Goal: Task Accomplishment & Management: Manage account settings

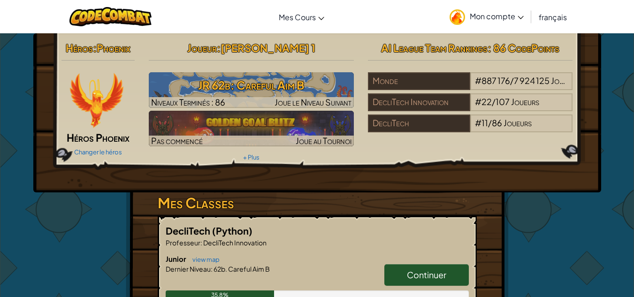
click at [521, 16] on icon at bounding box center [521, 17] width 6 height 3
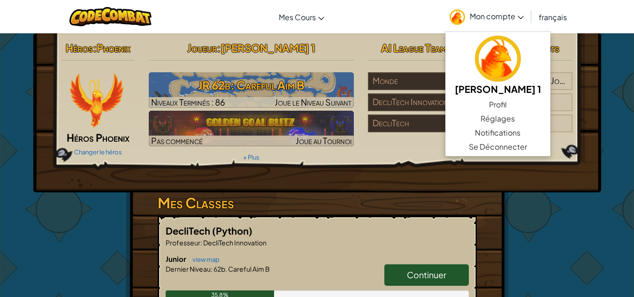
click at [513, 186] on div "Héros : Phoenix Héros Phoenix Changer le héros Joueur : [PERSON_NAME] 1 JR 62b:…" at bounding box center [317, 112] width 568 height 159
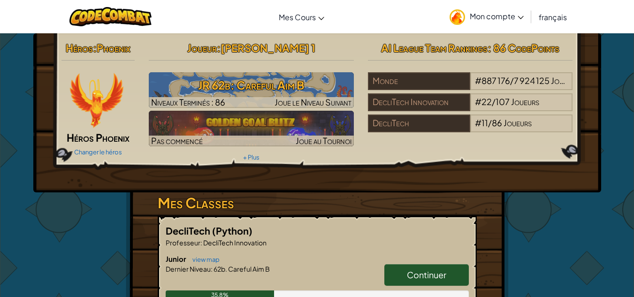
click at [454, 177] on div "Héros : Phoenix Héros Phoenix Changer le héros Joueur : [PERSON_NAME] 1 JR 62b:…" at bounding box center [317, 112] width 568 height 159
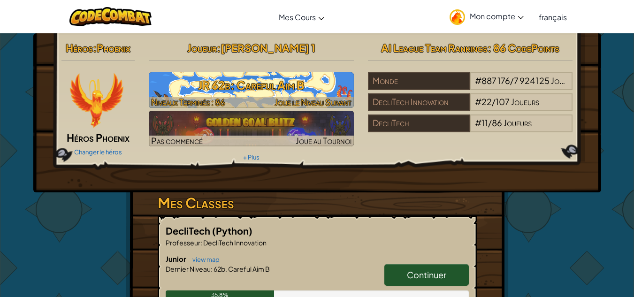
click at [309, 81] on h3 "JR 62b: Careful Aim B" at bounding box center [251, 85] width 205 height 21
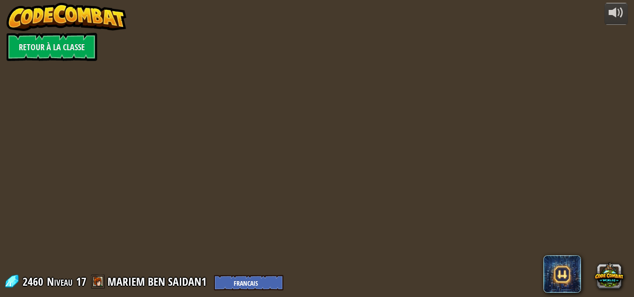
select select "fr"
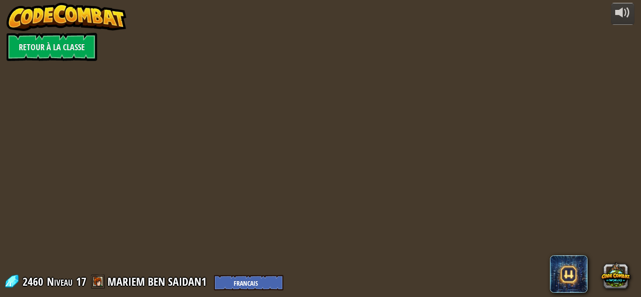
select select "fr"
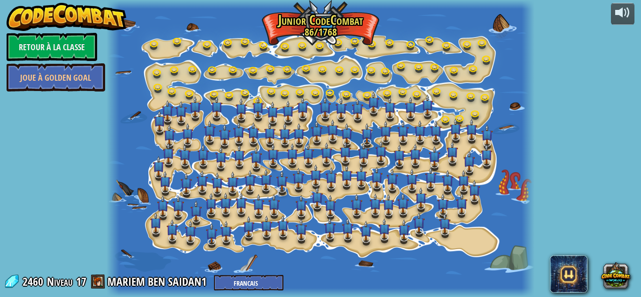
select select "fr"
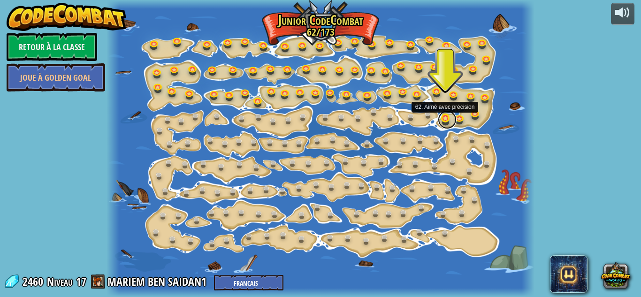
click at [444, 115] on link at bounding box center [447, 119] width 19 height 19
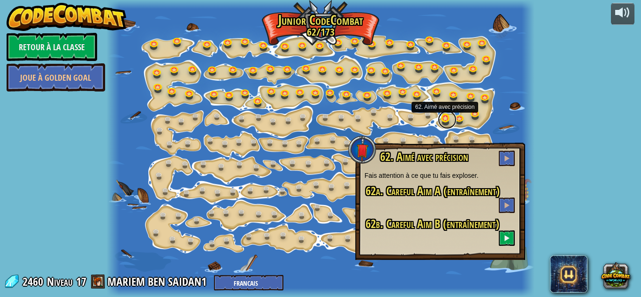
click at [445, 118] on link at bounding box center [447, 119] width 19 height 19
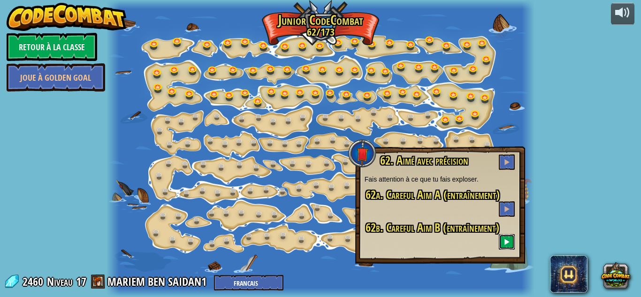
click at [504, 245] on span at bounding box center [507, 241] width 7 height 7
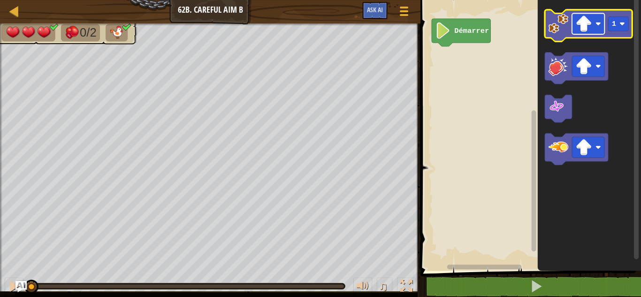
click at [602, 24] on rect "Espace de travail de Blocky" at bounding box center [588, 24] width 32 height 21
click at [560, 30] on image "Espace de travail de Blocky" at bounding box center [559, 24] width 20 height 20
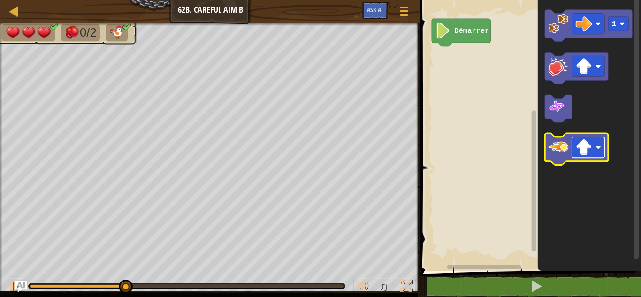
click at [598, 145] on image "Espace de travail de Blocky" at bounding box center [599, 148] width 6 height 6
click at [560, 158] on icon "Espace de travail de Blocky" at bounding box center [576, 149] width 63 height 32
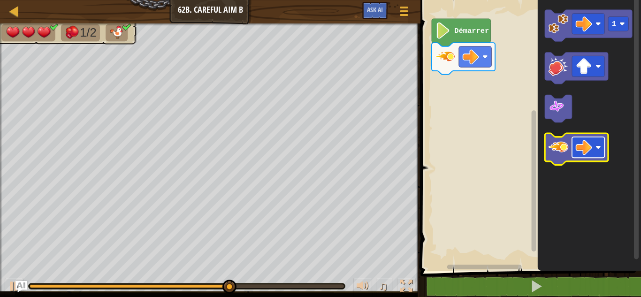
click at [596, 144] on rect "Espace de travail de Blocky" at bounding box center [588, 147] width 32 height 21
click at [563, 158] on icon "Espace de travail de Blocky" at bounding box center [576, 149] width 63 height 32
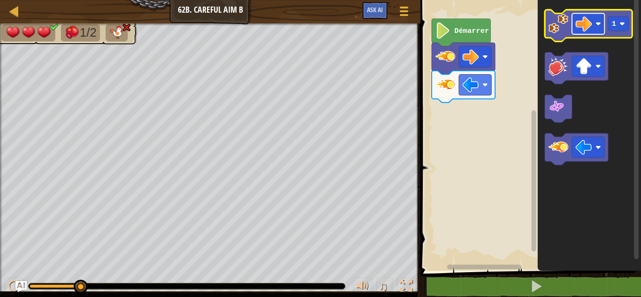
click at [596, 23] on image "Espace de travail de Blocky" at bounding box center [599, 24] width 6 height 6
click at [576, 36] on icon "Espace de travail de Blocky" at bounding box center [588, 26] width 87 height 32
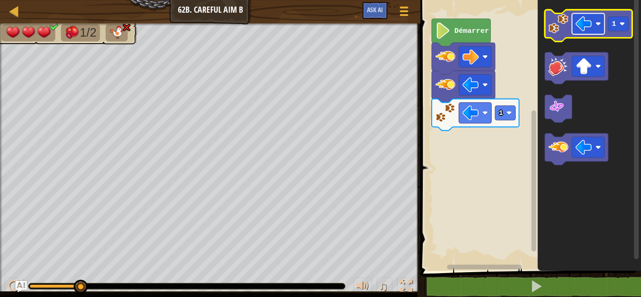
click at [596, 23] on image "Espace de travail de Blocky" at bounding box center [599, 24] width 6 height 6
click at [596, 24] on image "Espace de travail de Blocky" at bounding box center [599, 24] width 6 height 6
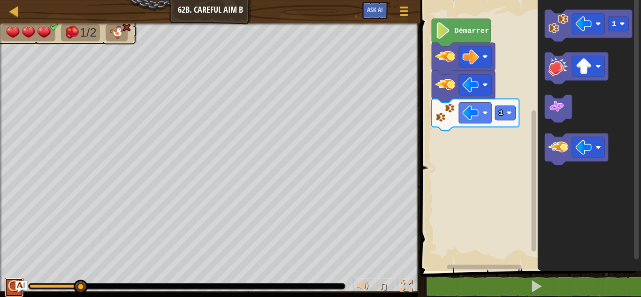
click at [11, 286] on div at bounding box center [14, 286] width 12 height 12
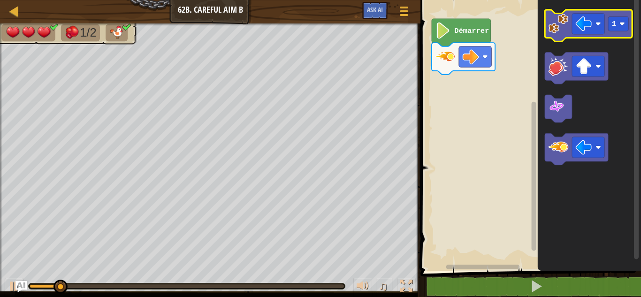
click at [558, 31] on image "Espace de travail de Blocky" at bounding box center [559, 24] width 20 height 20
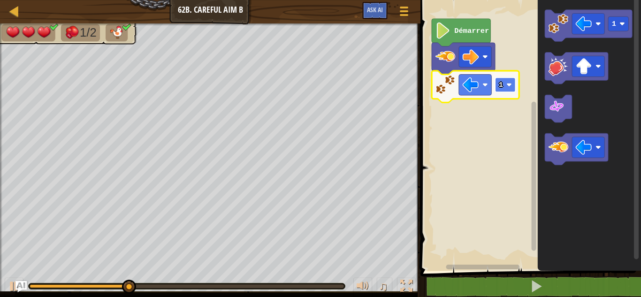
click at [512, 89] on rect "Espace de travail de Blocky" at bounding box center [505, 84] width 20 height 15
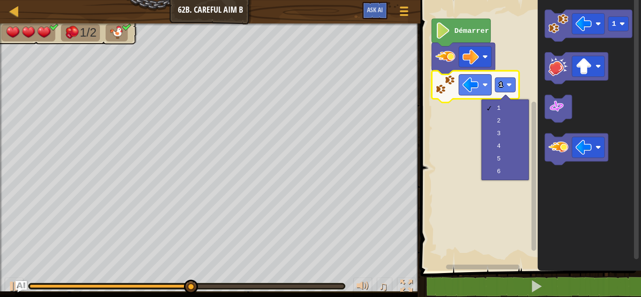
click at [444, 157] on rect "Espace de travail de Blocky" at bounding box center [529, 132] width 223 height 275
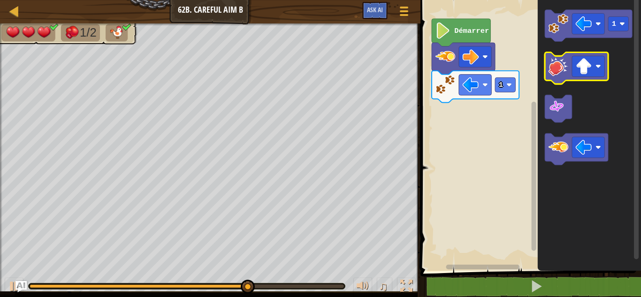
click at [560, 77] on icon "Espace de travail de Blocky" at bounding box center [576, 69] width 63 height 32
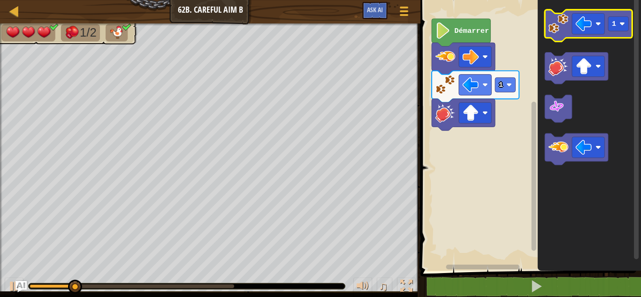
click at [561, 38] on icon "Espace de travail de Blocky" at bounding box center [588, 26] width 87 height 32
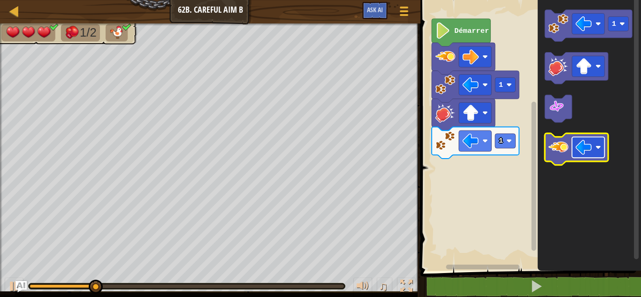
click at [602, 148] on rect "Espace de travail de Blocky" at bounding box center [588, 147] width 32 height 21
click at [560, 148] on image "Espace de travail de Blocky" at bounding box center [559, 147] width 20 height 20
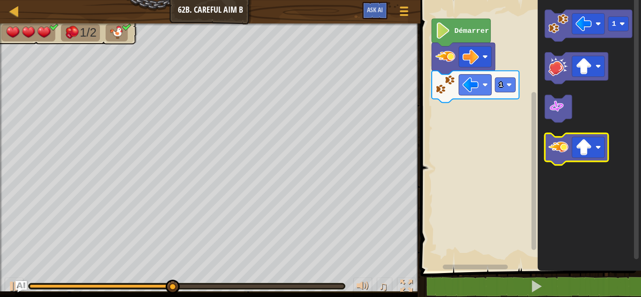
click at [561, 160] on icon "Espace de travail de Blocky" at bounding box center [576, 149] width 63 height 32
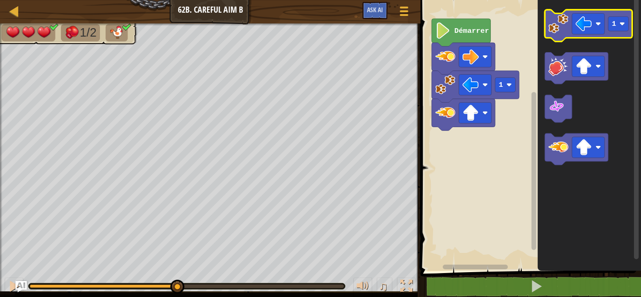
click at [566, 23] on image "Espace de travail de Blocky" at bounding box center [559, 24] width 20 height 20
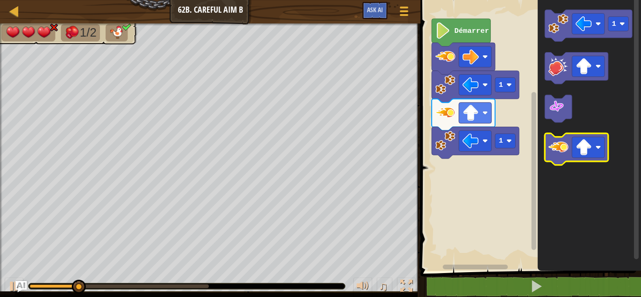
click at [564, 140] on image "Espace de travail de Blocky" at bounding box center [559, 147] width 20 height 20
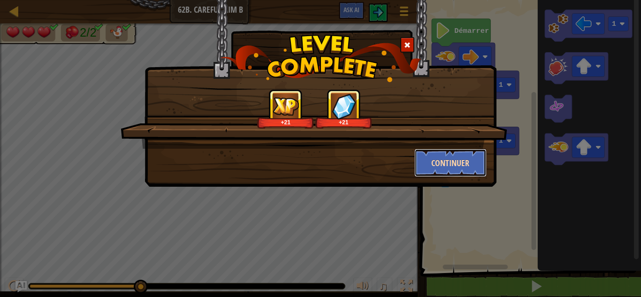
click at [461, 168] on button "Continuer" at bounding box center [450, 163] width 73 height 28
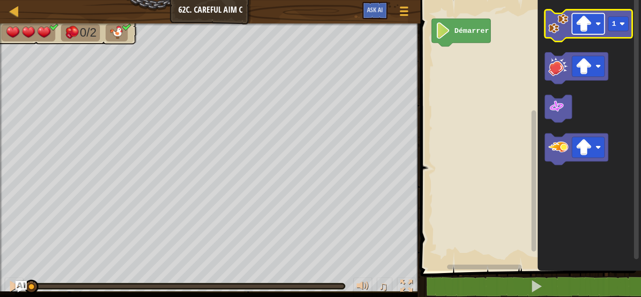
click at [596, 24] on rect "Espace de travail de Blocky" at bounding box center [588, 24] width 32 height 21
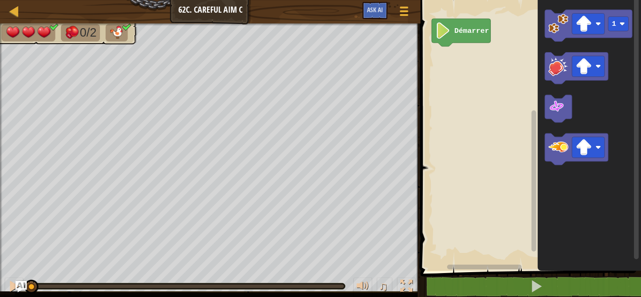
click at [466, 124] on rect "Espace de travail de Blocky" at bounding box center [529, 132] width 223 height 275
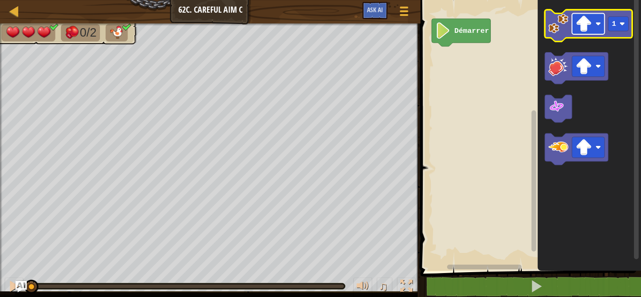
click at [599, 23] on image "Espace de travail de Blocky" at bounding box center [599, 24] width 6 height 6
click at [559, 24] on image "Espace de travail de Blocky" at bounding box center [559, 24] width 20 height 20
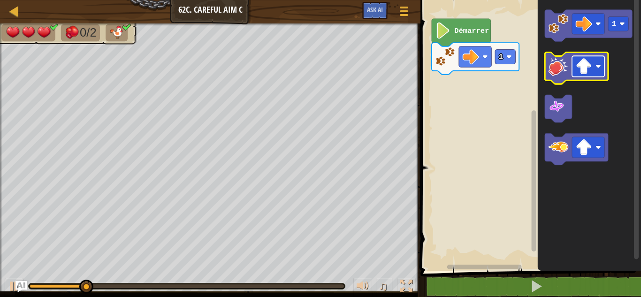
click at [602, 69] on rect "Espace de travail de Blocky" at bounding box center [588, 66] width 32 height 21
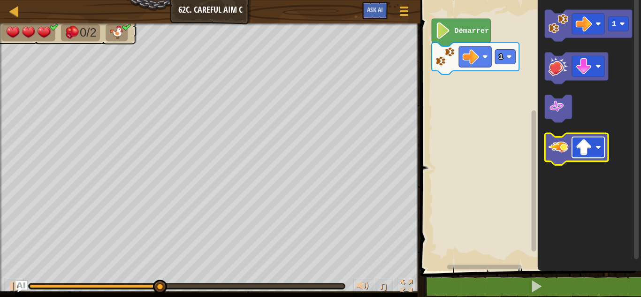
click at [597, 143] on rect "Espace de travail de Blocky" at bounding box center [588, 147] width 32 height 21
click at [563, 147] on image "Espace de travail de Blocky" at bounding box center [559, 147] width 20 height 20
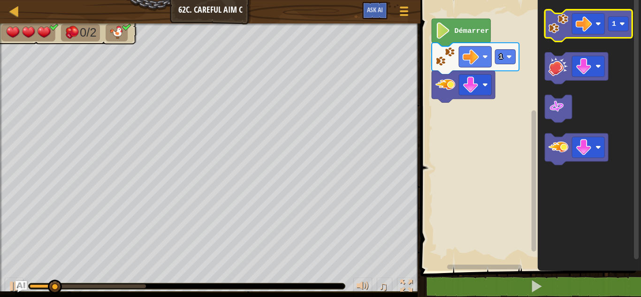
click at [557, 24] on image "Espace de travail de Blocky" at bounding box center [559, 24] width 20 height 20
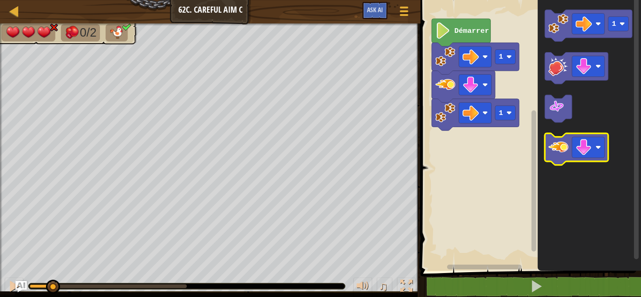
click at [561, 145] on image "Espace de travail de Blocky" at bounding box center [559, 147] width 20 height 20
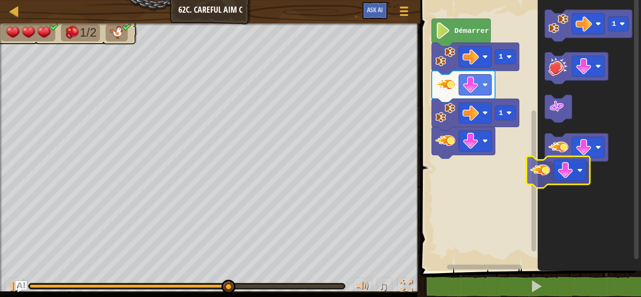
click at [543, 168] on icon "1" at bounding box center [589, 132] width 103 height 275
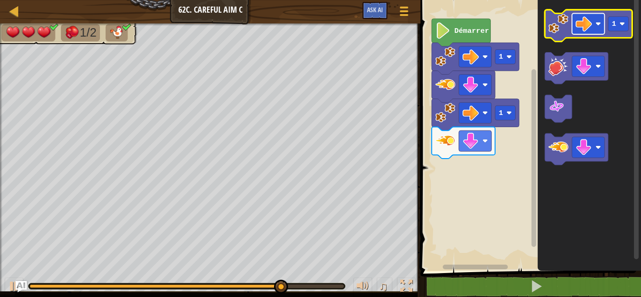
click at [601, 29] on rect "Espace de travail de Blocky" at bounding box center [588, 24] width 32 height 21
click at [555, 27] on image "Espace de travail de Blocky" at bounding box center [559, 24] width 20 height 20
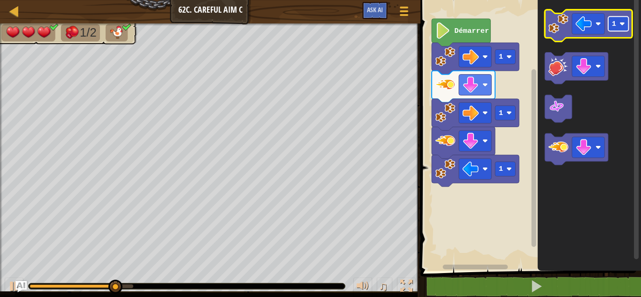
click at [620, 22] on image "Espace de travail de Blocky" at bounding box center [622, 24] width 6 height 6
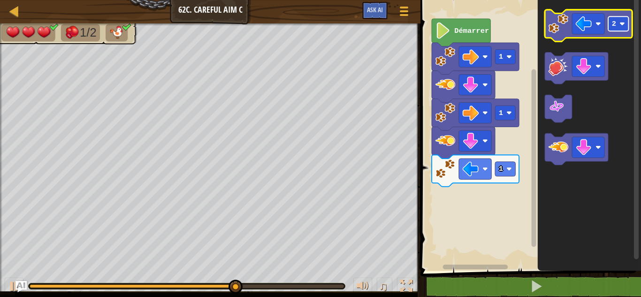
click at [625, 21] on rect "Espace de travail de Blocky" at bounding box center [618, 23] width 20 height 15
click at [552, 31] on image "Espace de travail de Blocky" at bounding box center [559, 24] width 20 height 20
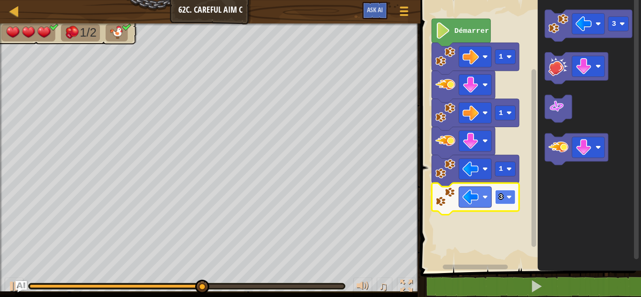
click at [508, 197] on image "Espace de travail de Blocky" at bounding box center [509, 197] width 6 height 6
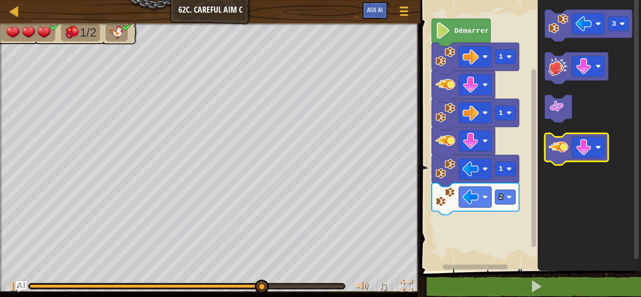
click at [567, 157] on image "Espace de travail de Blocky" at bounding box center [559, 147] width 20 height 20
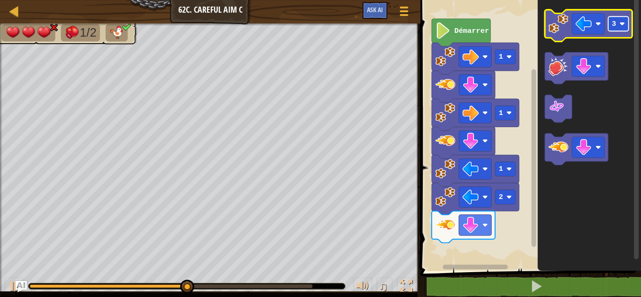
click at [623, 29] on rect "Espace de travail de Blocky" at bounding box center [618, 23] width 20 height 15
click at [557, 40] on icon "Espace de travail de Blocky" at bounding box center [588, 26] width 87 height 32
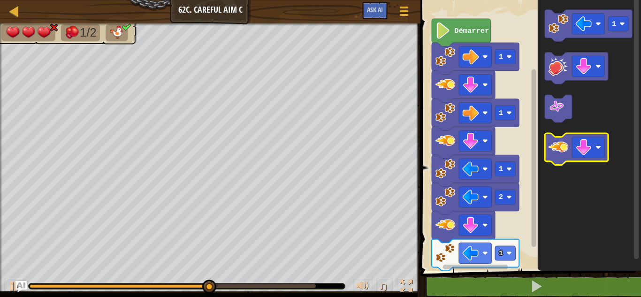
click at [564, 149] on image "Espace de travail de Blocky" at bounding box center [559, 147] width 20 height 20
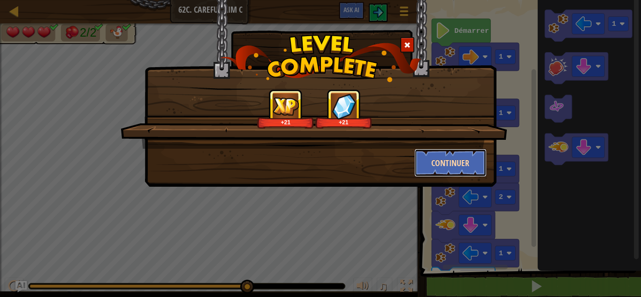
click at [472, 155] on button "Continuer" at bounding box center [450, 163] width 73 height 28
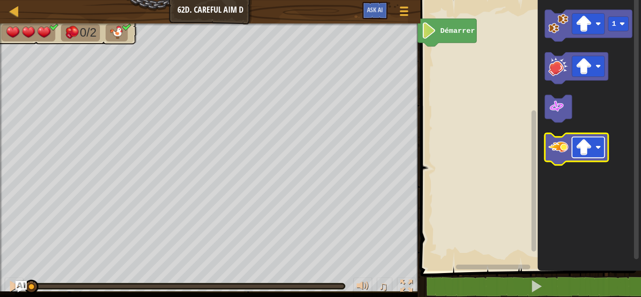
click at [602, 151] on rect "Espace de travail de Blocky" at bounding box center [588, 147] width 32 height 21
click at [552, 157] on icon "Espace de travail de Blocky" at bounding box center [576, 149] width 63 height 32
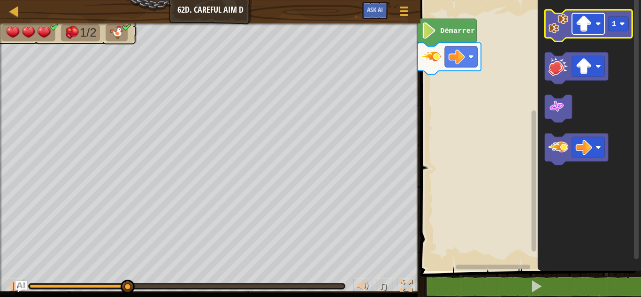
click at [596, 26] on rect "Espace de travail de Blocky" at bounding box center [588, 24] width 32 height 21
click at [563, 25] on image "Espace de travail de Blocky" at bounding box center [559, 24] width 20 height 20
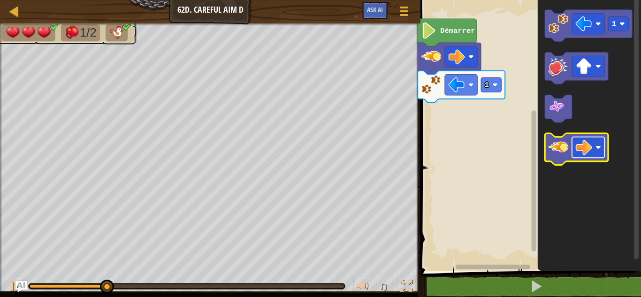
click at [595, 141] on rect "Espace de travail de Blocky" at bounding box center [588, 147] width 32 height 21
click at [562, 159] on icon "Espace de travail de Blocky" at bounding box center [576, 149] width 63 height 32
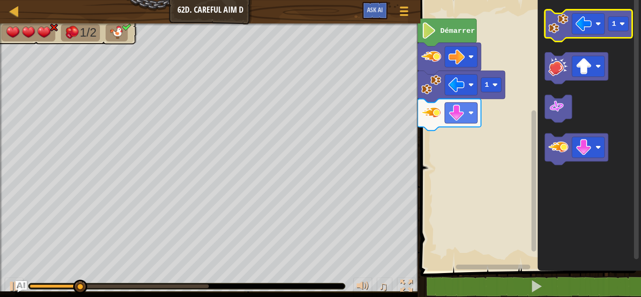
click at [551, 29] on image "Espace de travail de Blocky" at bounding box center [559, 24] width 20 height 20
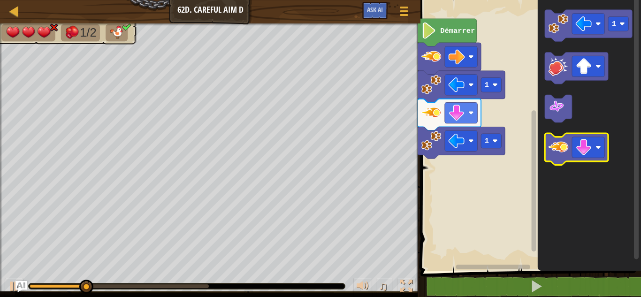
click at [558, 142] on image "Espace de travail de Blocky" at bounding box center [559, 147] width 20 height 20
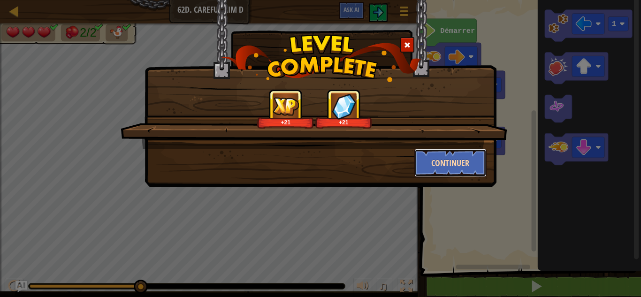
click at [430, 159] on button "Continuer" at bounding box center [450, 163] width 73 height 28
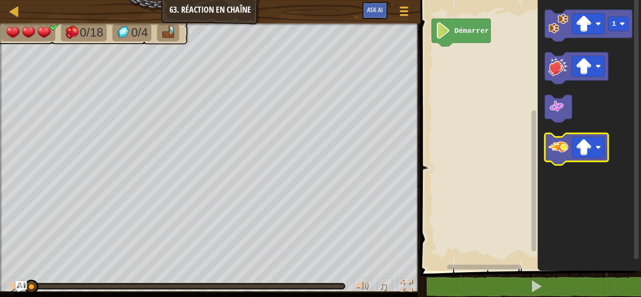
click at [559, 160] on icon "Espace de travail de Blocky" at bounding box center [576, 149] width 63 height 32
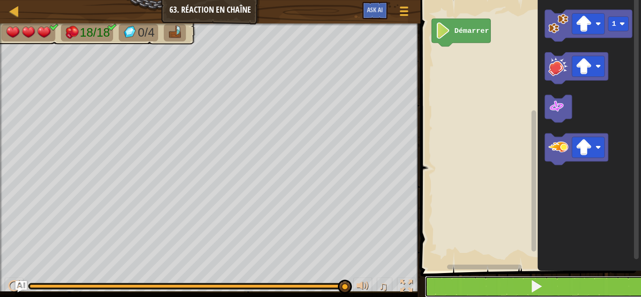
click at [479, 291] on button at bounding box center [536, 287] width 223 height 22
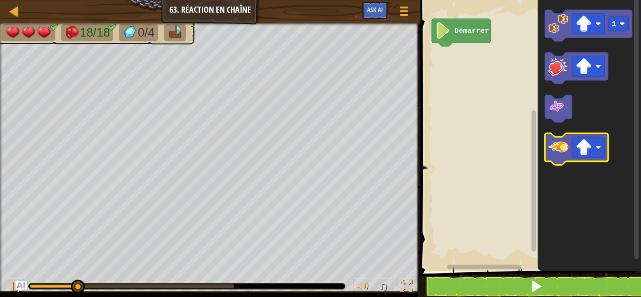
click at [558, 152] on image "Espace de travail de Blocky" at bounding box center [559, 147] width 20 height 20
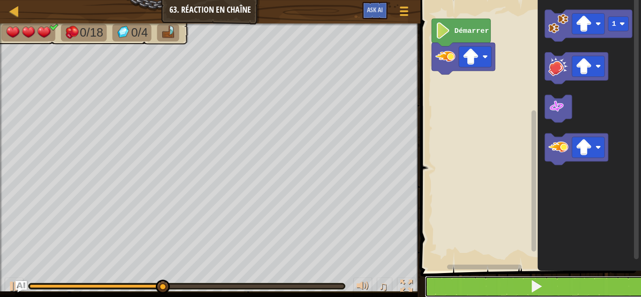
click at [483, 288] on button at bounding box center [536, 287] width 223 height 22
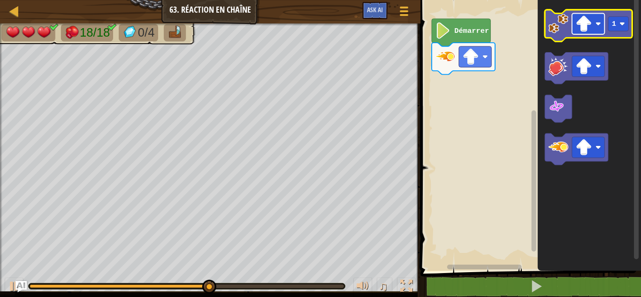
click at [596, 28] on rect "Espace de travail de Blocky" at bounding box center [588, 24] width 32 height 21
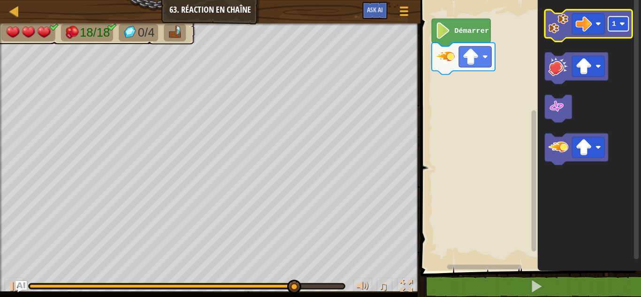
click at [624, 27] on rect "Espace de travail de Blocky" at bounding box center [618, 23] width 20 height 15
click at [565, 35] on icon "Espace de travail de Blocky" at bounding box center [588, 26] width 87 height 32
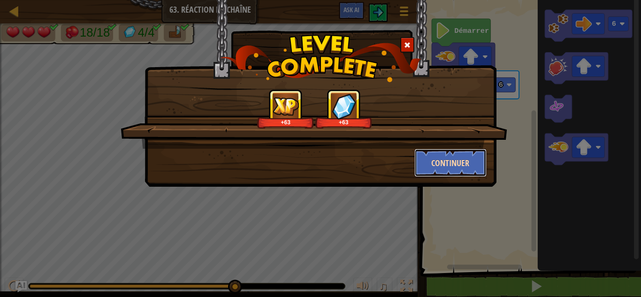
click at [454, 168] on button "Continuer" at bounding box center [450, 163] width 73 height 28
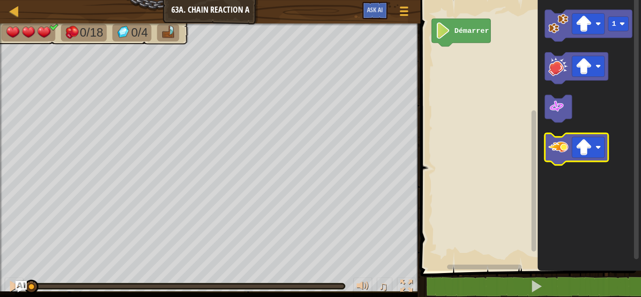
click at [559, 139] on image "Espace de travail de Blocky" at bounding box center [559, 147] width 20 height 20
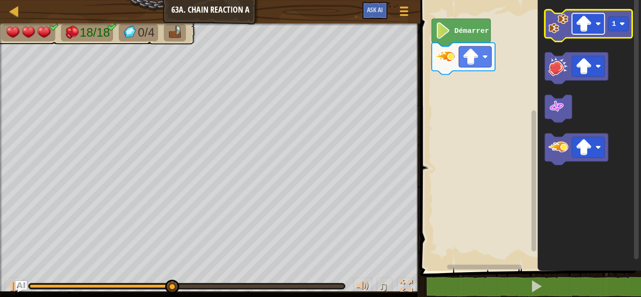
click at [596, 23] on image "Espace de travail de Blocky" at bounding box center [599, 24] width 6 height 6
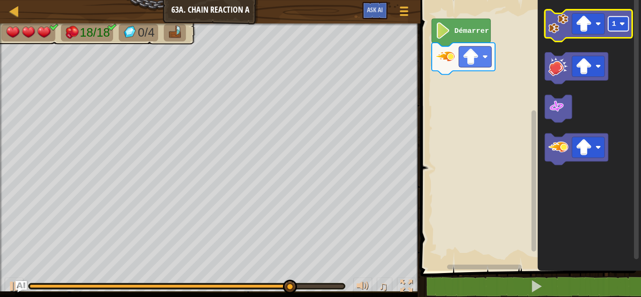
click at [623, 23] on image "Espace de travail de Blocky" at bounding box center [622, 24] width 6 height 6
click at [627, 24] on rect "Espace de travail de Blocky" at bounding box center [618, 23] width 20 height 15
click at [555, 37] on icon "Espace de travail de Blocky" at bounding box center [588, 26] width 87 height 32
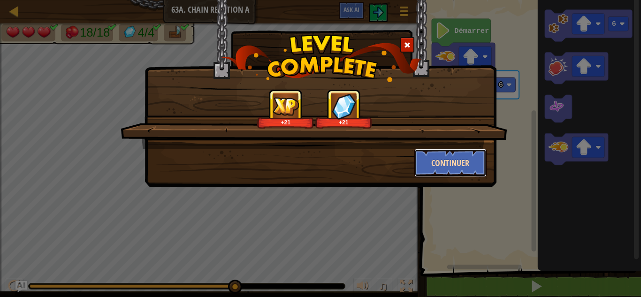
click at [463, 168] on button "Continuer" at bounding box center [450, 163] width 73 height 28
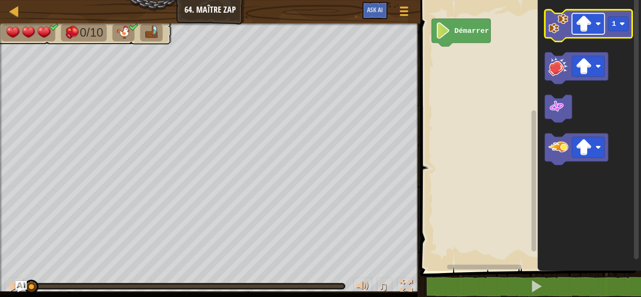
click at [600, 24] on image "Espace de travail de Blocky" at bounding box center [599, 24] width 6 height 6
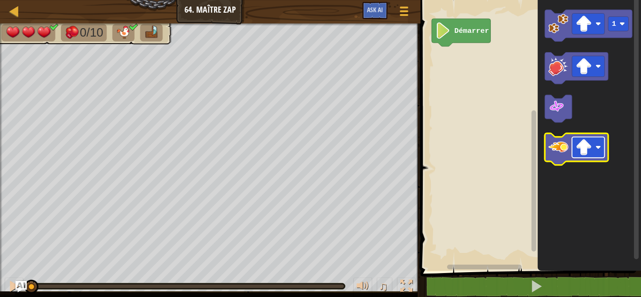
click at [598, 146] on image "Espace de travail de Blocky" at bounding box center [599, 148] width 6 height 6
click at [555, 156] on image "Espace de travail de Blocky" at bounding box center [559, 147] width 20 height 20
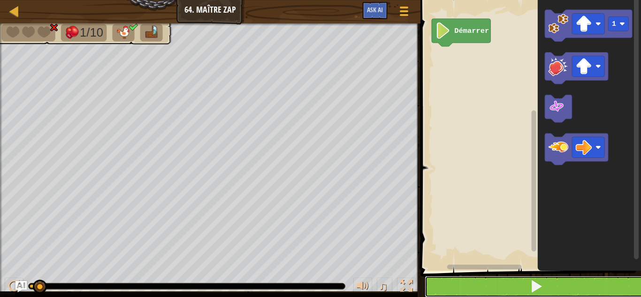
click at [501, 279] on button at bounding box center [536, 287] width 223 height 22
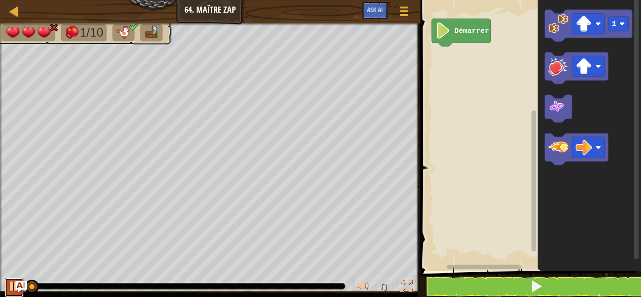
click at [12, 286] on div at bounding box center [14, 286] width 12 height 12
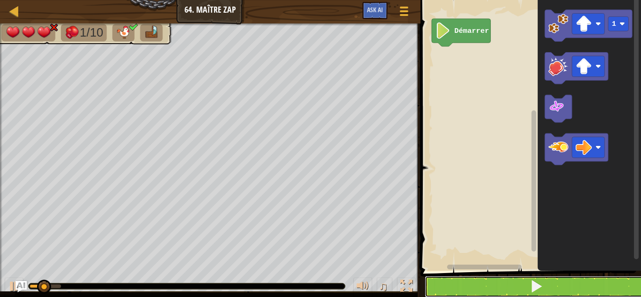
click at [442, 283] on button at bounding box center [536, 287] width 223 height 22
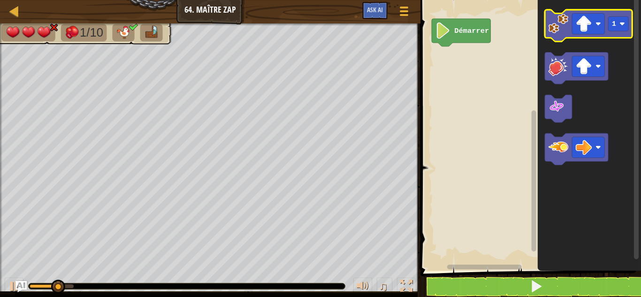
click at [554, 33] on image "Espace de travail de Blocky" at bounding box center [559, 24] width 20 height 20
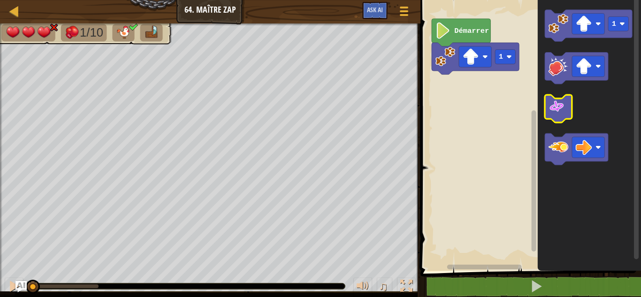
click at [560, 103] on image "Espace de travail de Blocky" at bounding box center [557, 107] width 16 height 16
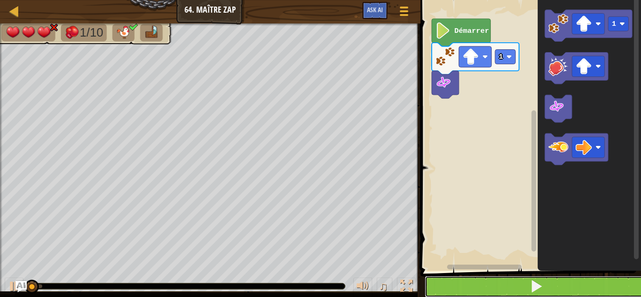
click at [488, 279] on button at bounding box center [536, 287] width 223 height 22
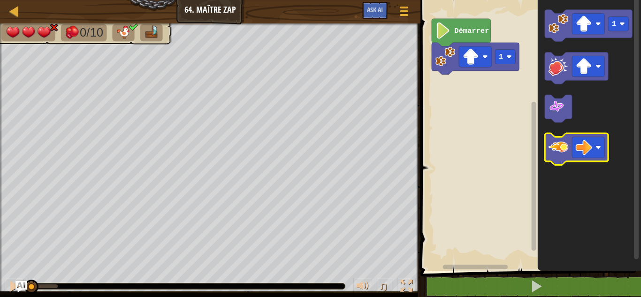
click at [552, 145] on image "Espace de travail de Blocky" at bounding box center [559, 147] width 20 height 20
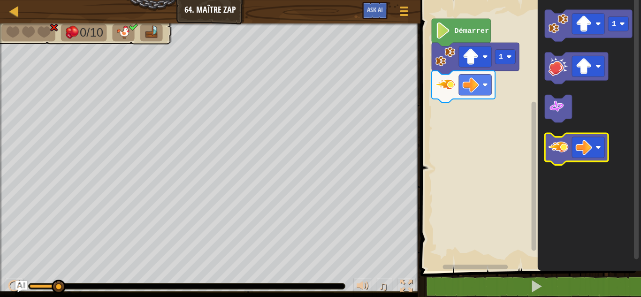
click at [567, 141] on image "Espace de travail de Blocky" at bounding box center [559, 147] width 20 height 20
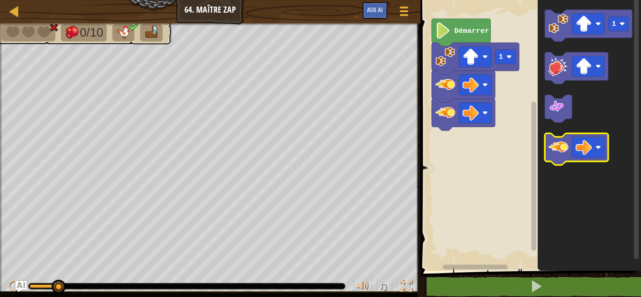
click at [567, 141] on image "Espace de travail de Blocky" at bounding box center [559, 147] width 20 height 20
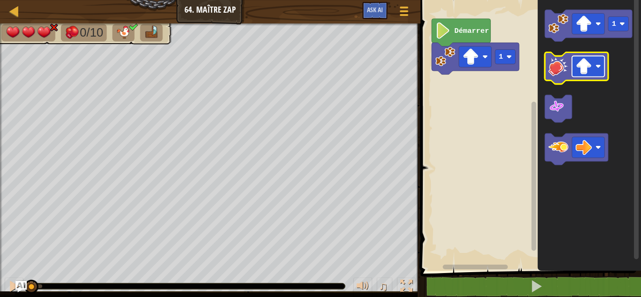
click at [603, 64] on rect "Espace de travail de Blocky" at bounding box center [588, 66] width 32 height 21
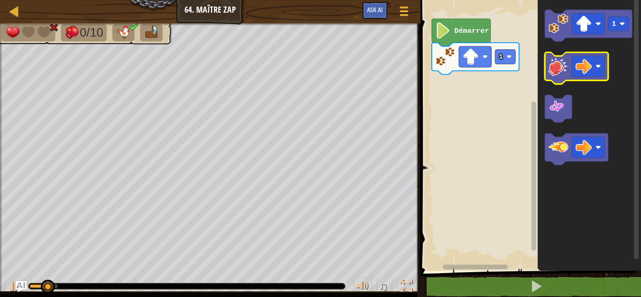
click at [566, 68] on image "Espace de travail de Blocky" at bounding box center [559, 66] width 20 height 20
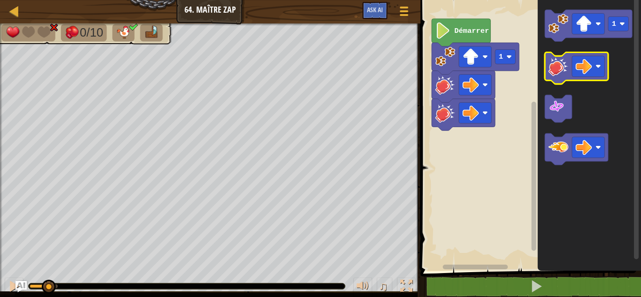
click at [566, 68] on image "Espace de travail de Blocky" at bounding box center [559, 66] width 20 height 20
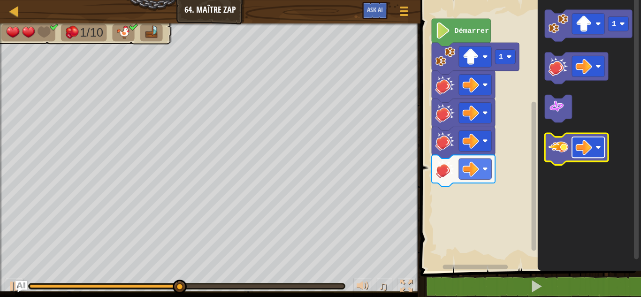
click at [596, 149] on image "Espace de travail de Blocky" at bounding box center [599, 148] width 6 height 6
click at [560, 155] on image "Espace de travail de Blocky" at bounding box center [559, 147] width 20 height 20
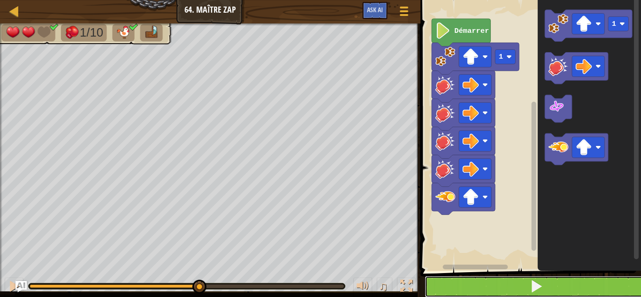
click at [485, 292] on button at bounding box center [536, 287] width 223 height 22
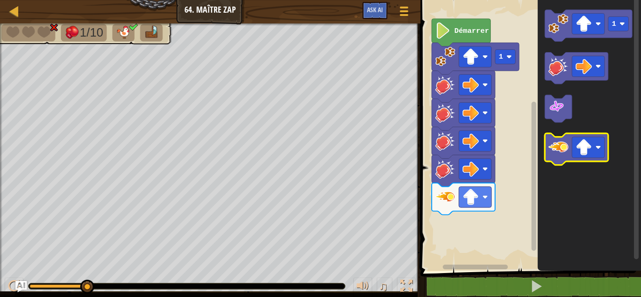
click at [561, 151] on image "Espace de travail de Blocky" at bounding box center [559, 147] width 20 height 20
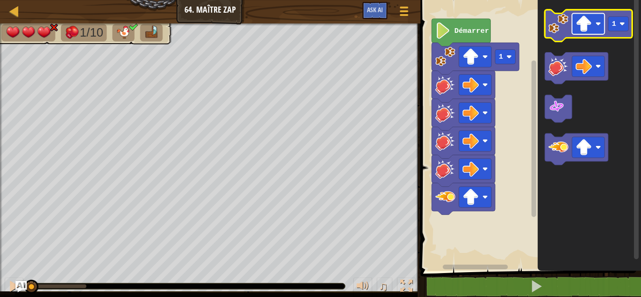
click at [596, 25] on image "Espace de travail de Blocky" at bounding box center [599, 24] width 6 height 6
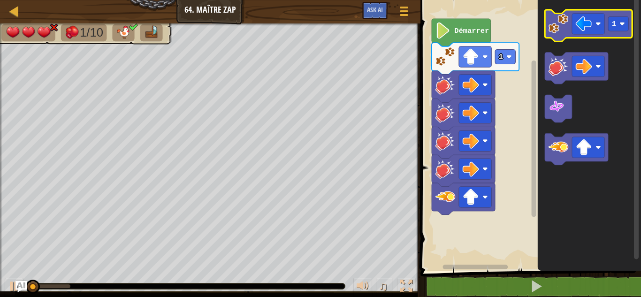
click at [562, 33] on image "Espace de travail de Blocky" at bounding box center [559, 24] width 20 height 20
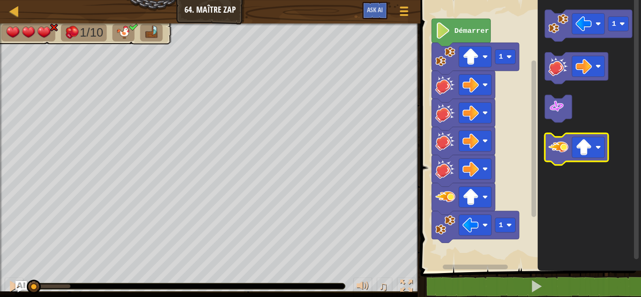
click at [568, 153] on image "Espace de travail de Blocky" at bounding box center [559, 147] width 20 height 20
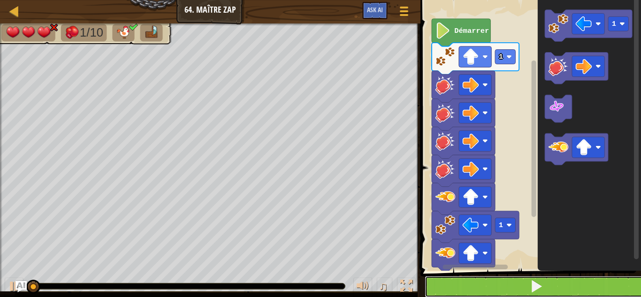
click at [505, 290] on button at bounding box center [536, 287] width 223 height 22
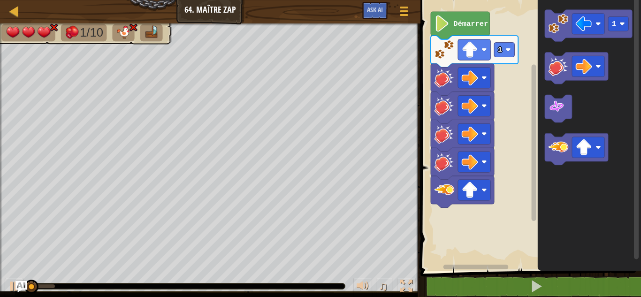
click at [445, 228] on rect "Espace de travail de Blocky" at bounding box center [529, 132] width 223 height 275
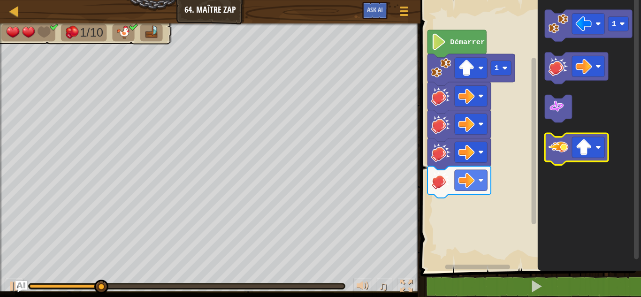
click at [550, 147] on image "Espace de travail de Blocky" at bounding box center [559, 147] width 20 height 20
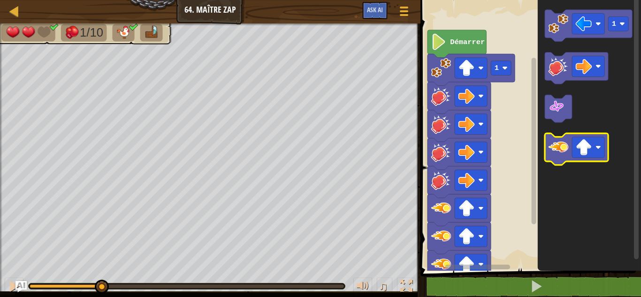
click at [550, 147] on image "Espace de travail de Blocky" at bounding box center [559, 147] width 20 height 20
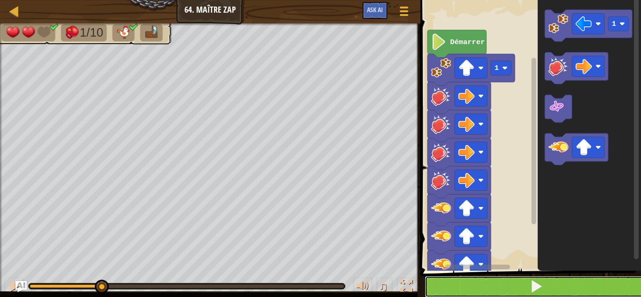
click at [466, 277] on button at bounding box center [536, 287] width 223 height 22
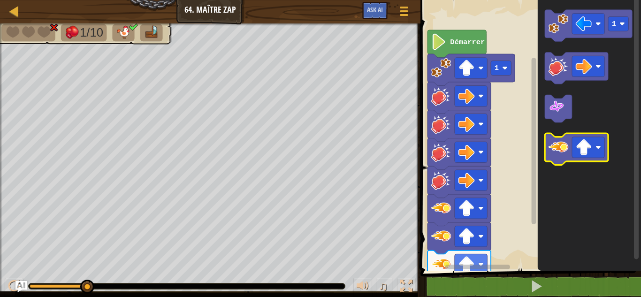
click at [561, 155] on image "Espace de travail de Blocky" at bounding box center [559, 147] width 20 height 20
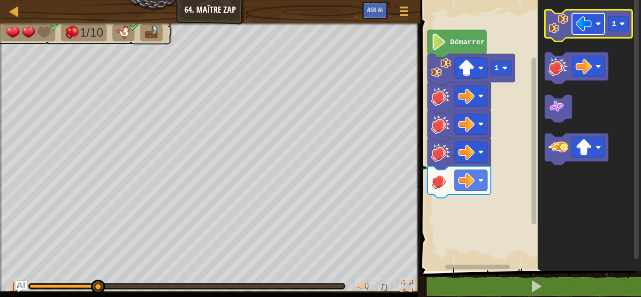
click at [600, 25] on image "Espace de travail de Blocky" at bounding box center [599, 24] width 6 height 6
click at [564, 35] on icon "Espace de travail de Blocky" at bounding box center [588, 26] width 87 height 32
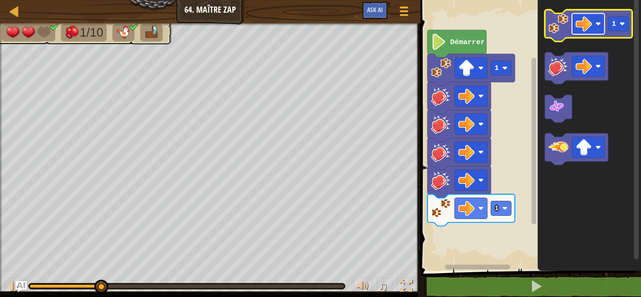
click at [600, 24] on image "Espace de travail de Blocky" at bounding box center [599, 24] width 6 height 6
click at [551, 22] on image "Espace de travail de Blocky" at bounding box center [559, 24] width 20 height 20
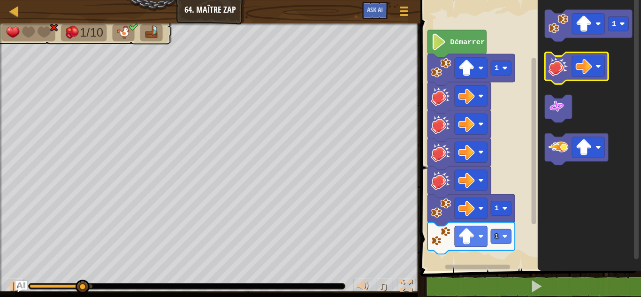
click at [572, 67] on icon "Espace de travail de Blocky" at bounding box center [576, 69] width 63 height 32
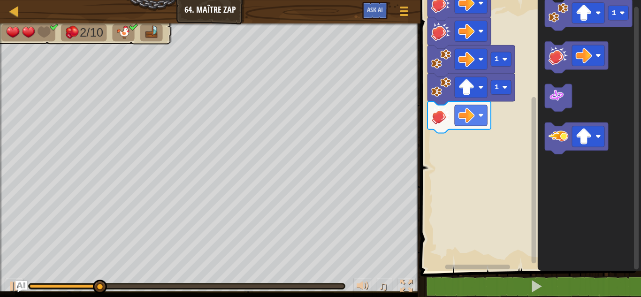
click at [527, 258] on div "Démarrer 1 1 1 1" at bounding box center [529, 132] width 223 height 275
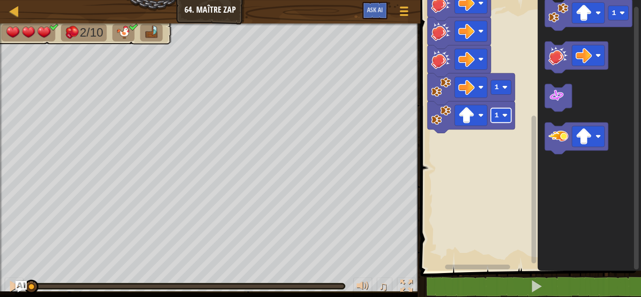
click at [509, 117] on rect "Espace de travail de Blocky" at bounding box center [501, 115] width 20 height 15
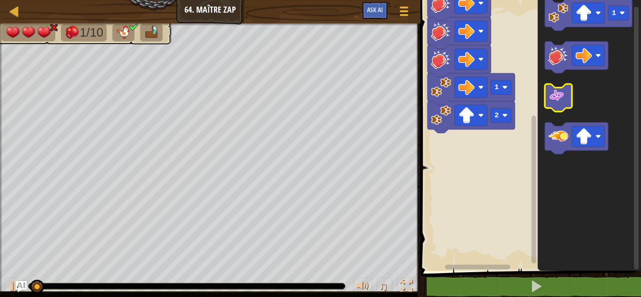
click at [551, 107] on icon "Espace de travail de Blocky" at bounding box center [558, 98] width 27 height 28
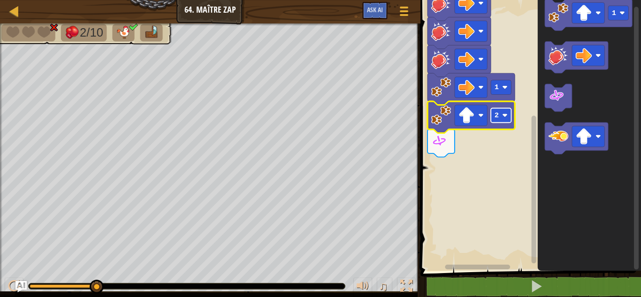
click at [506, 117] on image "Espace de travail de Blocky" at bounding box center [505, 116] width 6 height 6
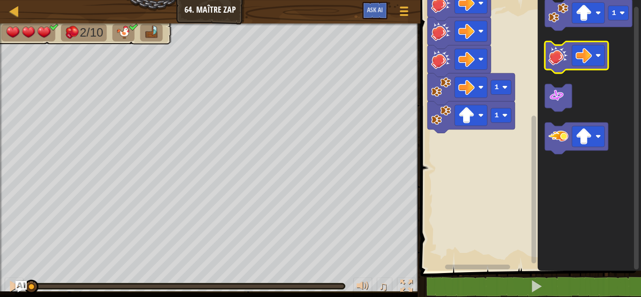
click at [556, 50] on image "Espace de travail de Blocky" at bounding box center [559, 56] width 20 height 20
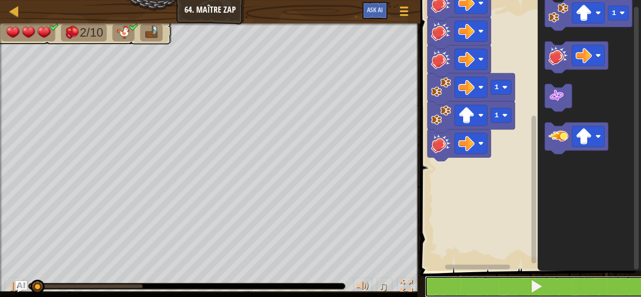
click at [540, 284] on span at bounding box center [536, 286] width 13 height 13
click at [541, 287] on span at bounding box center [536, 286] width 13 height 13
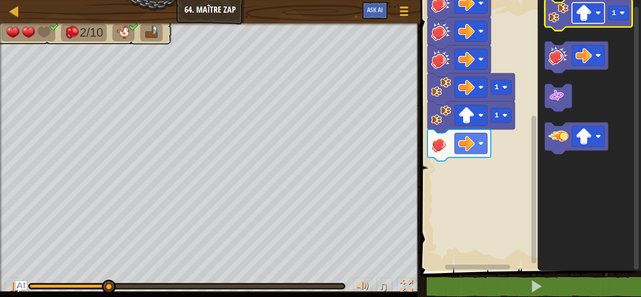
click at [597, 7] on rect "Espace de travail de Blocky" at bounding box center [588, 12] width 32 height 21
click at [562, 23] on icon "Espace de travail de Blocky" at bounding box center [588, 15] width 87 height 32
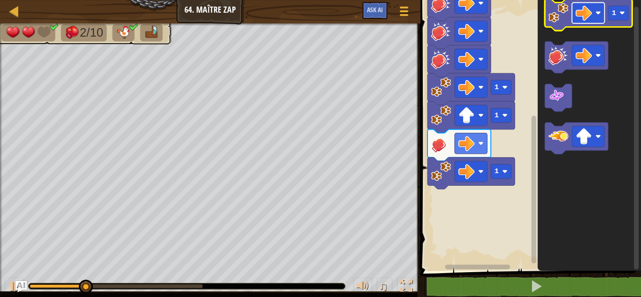
click at [597, 8] on rect "Espace de travail de Blocky" at bounding box center [588, 12] width 32 height 21
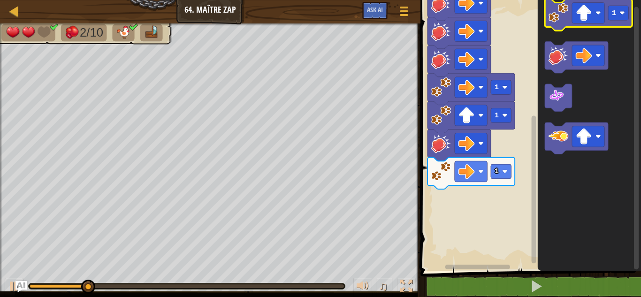
click at [555, 16] on image "Espace de travail de Blocky" at bounding box center [559, 13] width 20 height 20
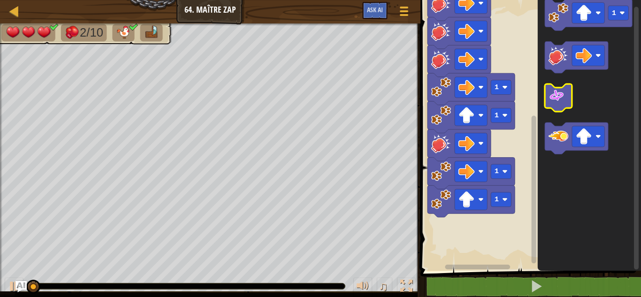
click at [550, 88] on image "Espace de travail de Blocky" at bounding box center [557, 96] width 16 height 16
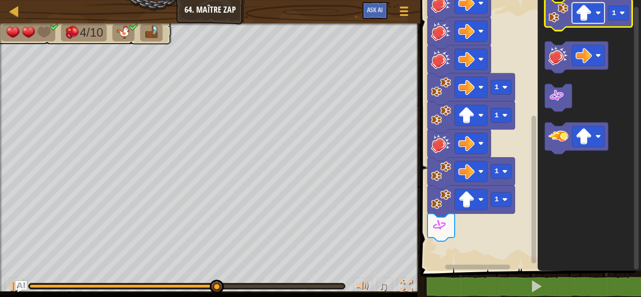
click at [573, 15] on rect "Espace de travail de Blocky" at bounding box center [588, 12] width 32 height 21
click at [550, 15] on image "Espace de travail de Blocky" at bounding box center [559, 13] width 20 height 20
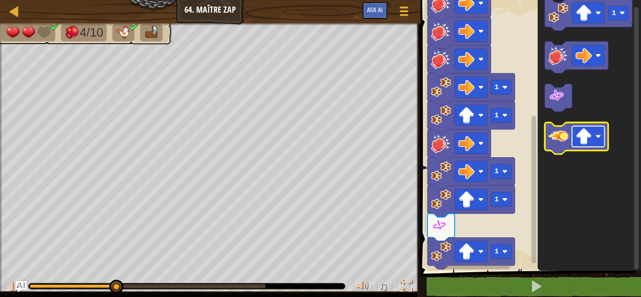
click at [597, 138] on image "Espace de travail de Blocky" at bounding box center [599, 137] width 6 height 6
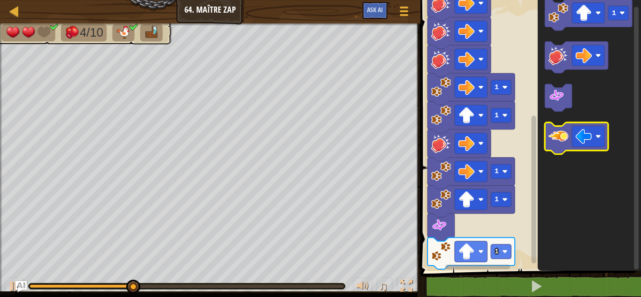
click at [560, 141] on image "Espace de travail de Blocky" at bounding box center [559, 136] width 20 height 20
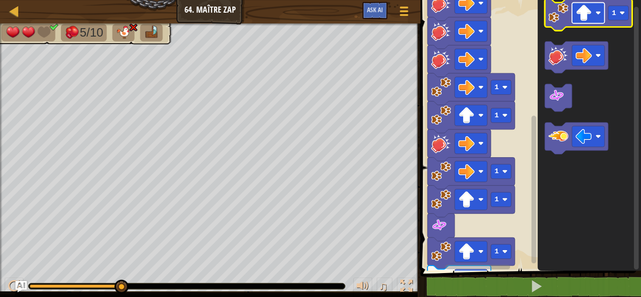
click at [596, 18] on rect "Espace de travail de Blocky" at bounding box center [588, 12] width 32 height 21
click at [565, 21] on image "Espace de travail de Blocky" at bounding box center [559, 13] width 20 height 20
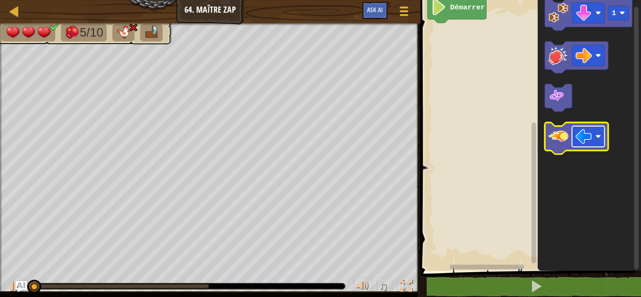
click at [602, 139] on rect "Espace de travail de Blocky" at bounding box center [588, 136] width 32 height 21
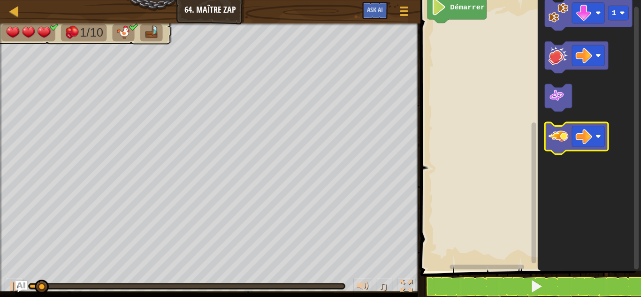
click at [569, 135] on icon "Espace de travail de Blocky" at bounding box center [576, 138] width 63 height 32
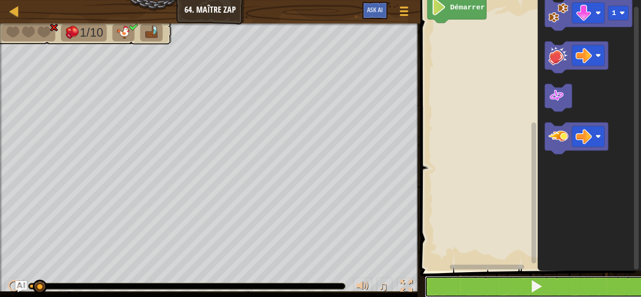
click at [531, 287] on span at bounding box center [536, 286] width 13 height 13
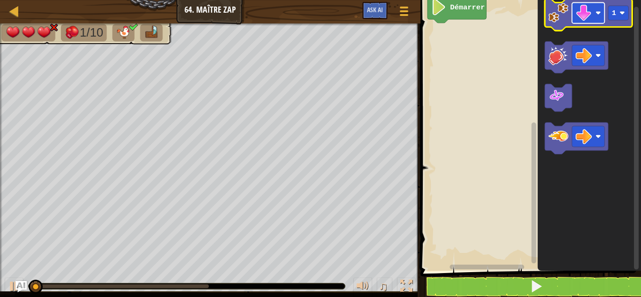
click at [598, 15] on image "Espace de travail de Blocky" at bounding box center [599, 13] width 6 height 6
click at [598, 11] on image "Espace de travail de Blocky" at bounding box center [599, 13] width 6 height 6
click at [597, 15] on image "Espace de travail de Blocky" at bounding box center [599, 13] width 6 height 6
click at [568, 24] on icon "Espace de travail de Blocky" at bounding box center [588, 15] width 87 height 32
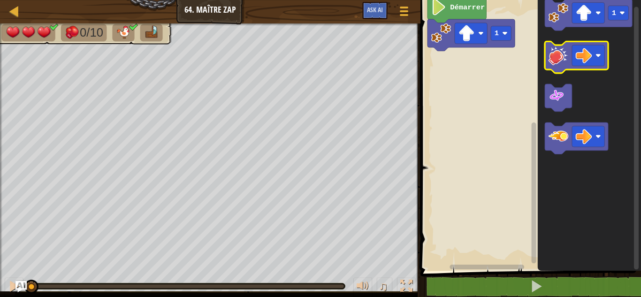
click at [568, 53] on image "Espace de travail de Blocky" at bounding box center [559, 56] width 20 height 20
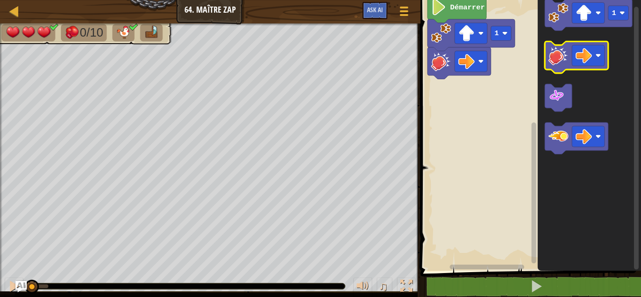
click at [568, 53] on image "Espace de travail de Blocky" at bounding box center [559, 56] width 20 height 20
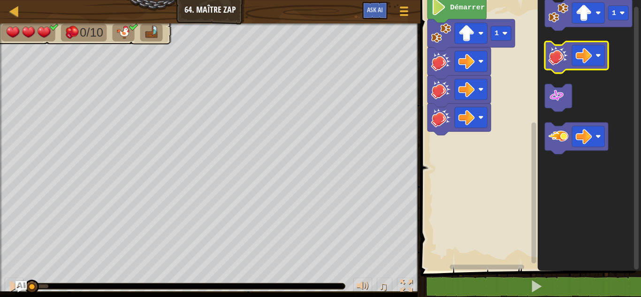
click at [568, 53] on image "Espace de travail de Blocky" at bounding box center [559, 56] width 20 height 20
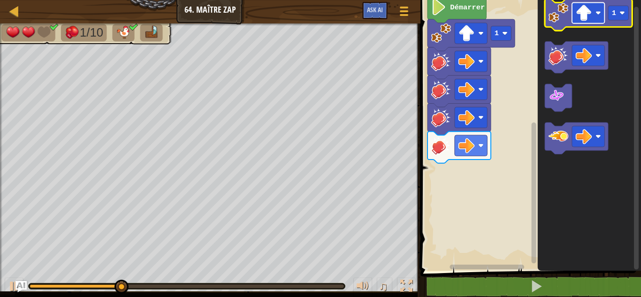
click at [599, 5] on rect "Espace de travail de Blocky" at bounding box center [588, 12] width 32 height 21
click at [556, 25] on icon "Espace de travail de Blocky" at bounding box center [588, 15] width 87 height 32
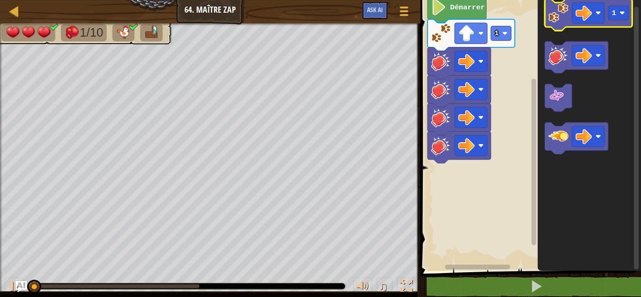
click at [558, 19] on image "Espace de travail de Blocky" at bounding box center [559, 13] width 20 height 20
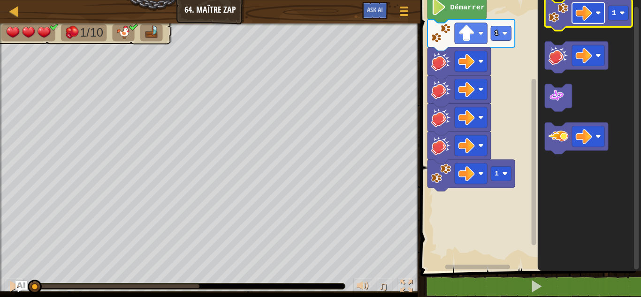
click at [600, 19] on rect "Espace de travail de Blocky" at bounding box center [588, 12] width 32 height 21
click at [559, 25] on icon "Espace de travail de Blocky" at bounding box center [588, 15] width 87 height 32
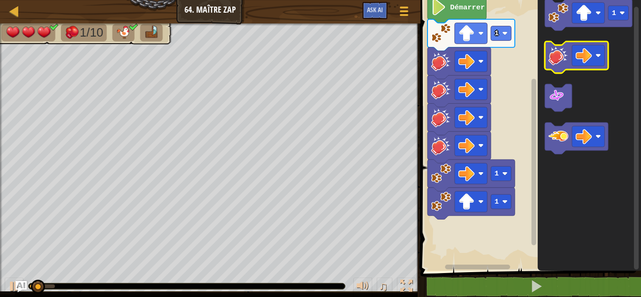
click at [556, 61] on image "Espace de travail de Blocky" at bounding box center [559, 56] width 20 height 20
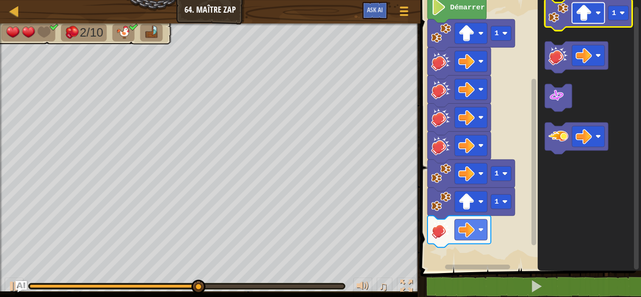
click at [599, 9] on rect "Espace de travail de Blocky" at bounding box center [588, 12] width 32 height 21
click at [561, 9] on image "Espace de travail de Blocky" at bounding box center [559, 13] width 20 height 20
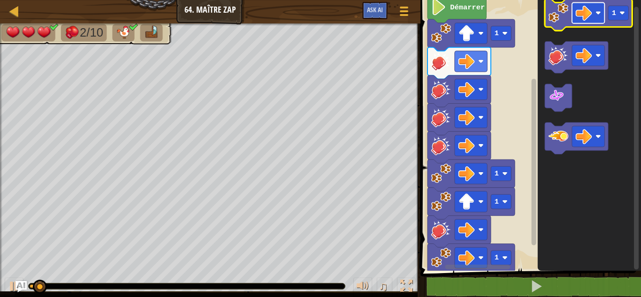
click at [590, 15] on image "Espace de travail de Blocky" at bounding box center [584, 13] width 16 height 16
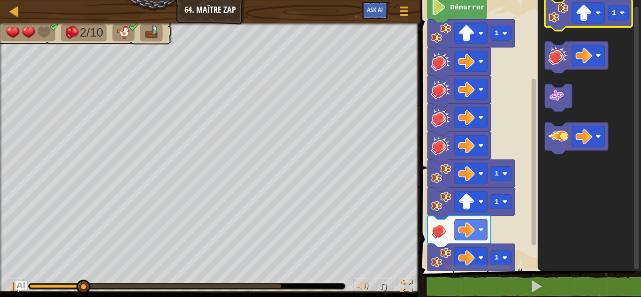
click at [568, 19] on image "Espace de travail de Blocky" at bounding box center [559, 13] width 20 height 20
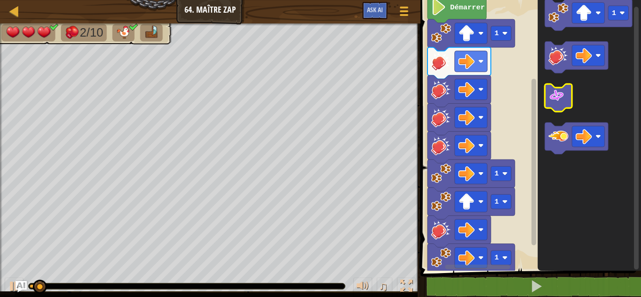
click at [560, 90] on image "Espace de travail de Blocky" at bounding box center [557, 96] width 16 height 16
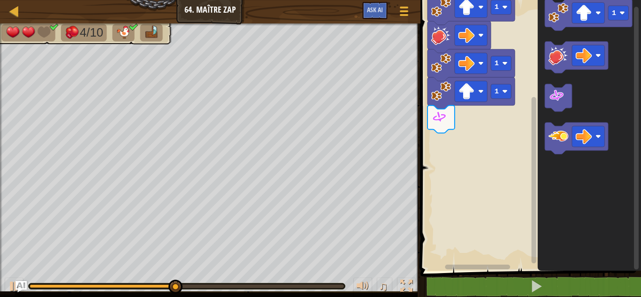
click at [536, 248] on rect "Espace de travail de Blocky" at bounding box center [534, 180] width 5 height 167
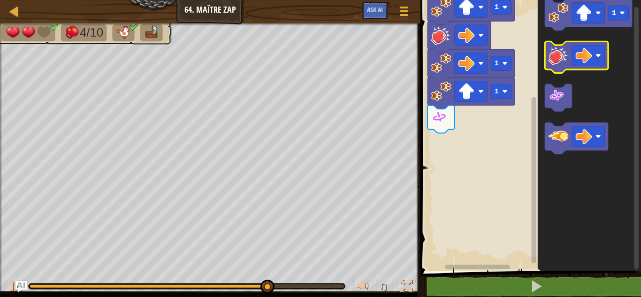
click at [566, 69] on icon "Espace de travail de Blocky" at bounding box center [576, 57] width 63 height 32
click at [560, 61] on image "Espace de travail de Blocky" at bounding box center [559, 56] width 20 height 20
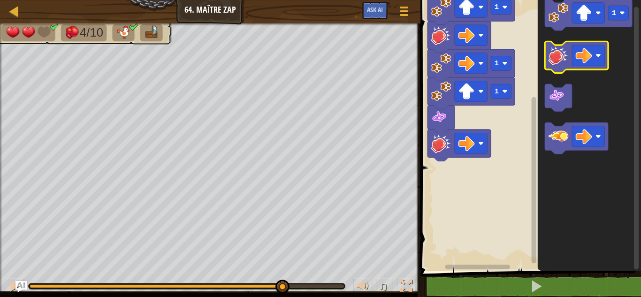
click at [560, 61] on image "Espace de travail de Blocky" at bounding box center [559, 56] width 20 height 20
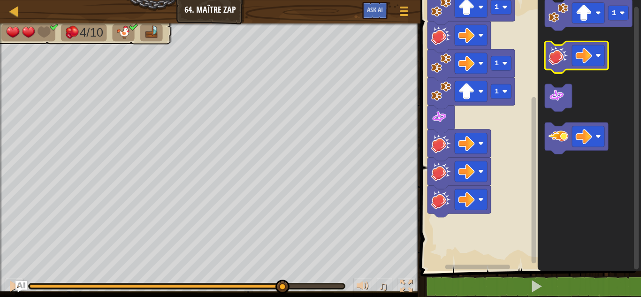
click at [560, 61] on image "Espace de travail de Blocky" at bounding box center [559, 56] width 20 height 20
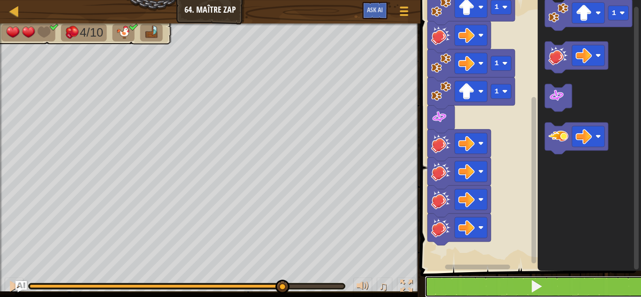
click at [462, 286] on button at bounding box center [536, 287] width 223 height 22
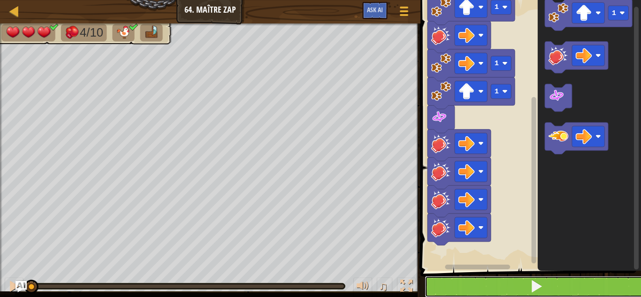
click at [462, 286] on button at bounding box center [536, 287] width 223 height 22
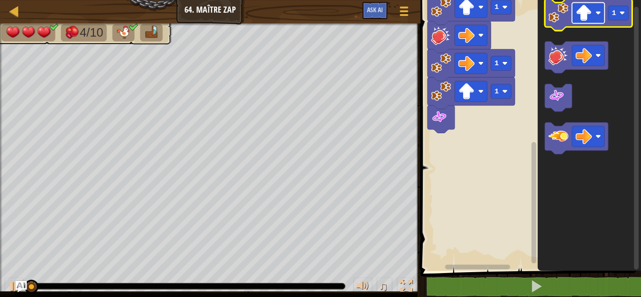
click at [596, 9] on rect "Espace de travail de Blocky" at bounding box center [588, 12] width 32 height 21
click at [558, 13] on image "Espace de travail de Blocky" at bounding box center [559, 13] width 20 height 20
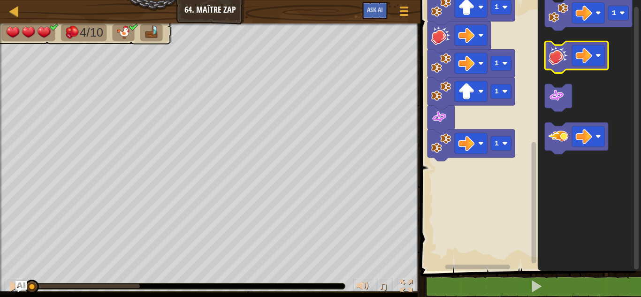
click at [564, 58] on image "Espace de travail de Blocky" at bounding box center [559, 56] width 20 height 20
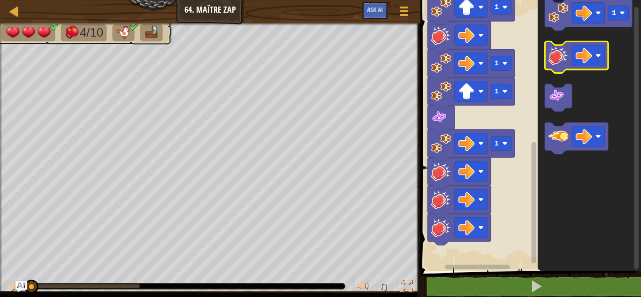
click at [564, 58] on image "Espace de travail de Blocky" at bounding box center [559, 56] width 20 height 20
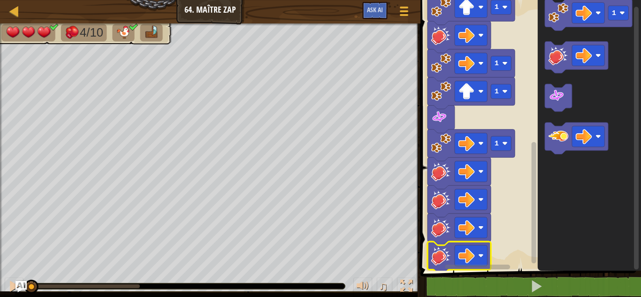
click at [435, 254] on image "Espace de travail de Blocky" at bounding box center [441, 255] width 20 height 20
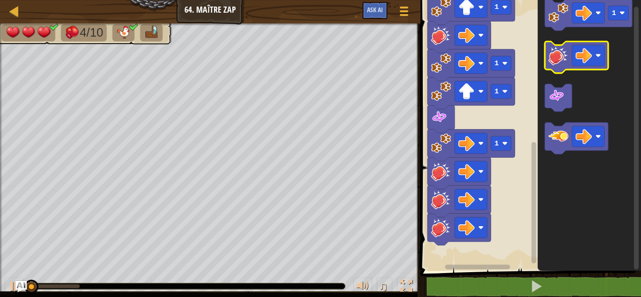
click at [549, 55] on image "Espace de travail de Blocky" at bounding box center [559, 56] width 20 height 20
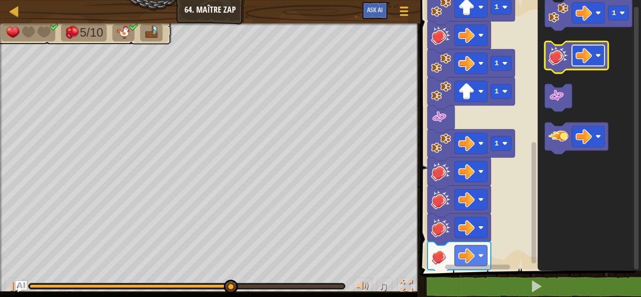
click at [596, 55] on rect "Espace de travail de Blocky" at bounding box center [588, 55] width 32 height 21
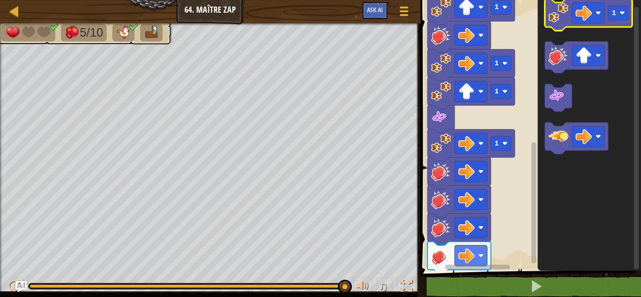
click at [564, 18] on image "Espace de travail de Blocky" at bounding box center [559, 13] width 20 height 20
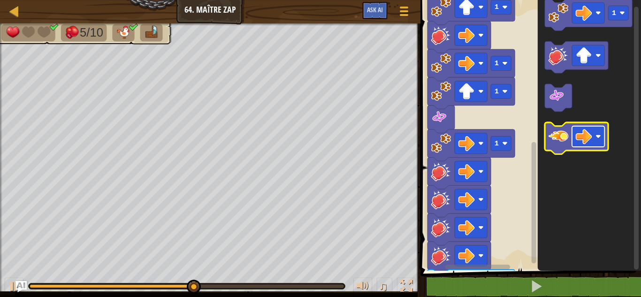
click at [604, 144] on rect "Espace de travail de Blocky" at bounding box center [588, 136] width 32 height 21
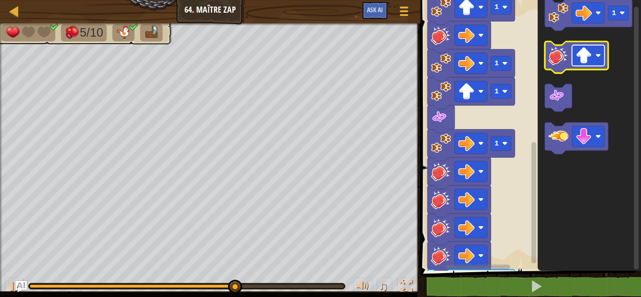
click at [598, 58] on image "Espace de travail de Blocky" at bounding box center [599, 56] width 6 height 6
click at [565, 58] on image "Espace de travail de Blocky" at bounding box center [559, 56] width 20 height 20
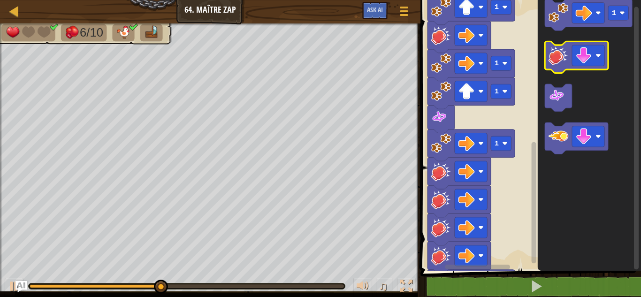
click at [565, 58] on image "Espace de travail de Blocky" at bounding box center [559, 56] width 20 height 20
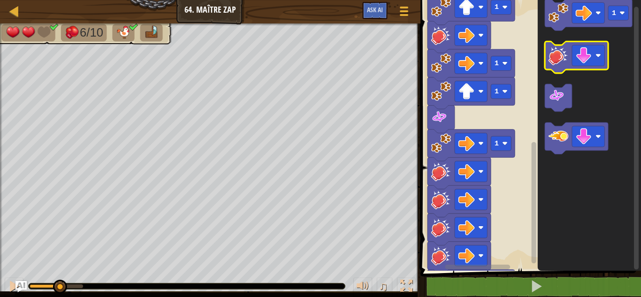
click at [565, 58] on image "Espace de travail de Blocky" at bounding box center [559, 56] width 20 height 20
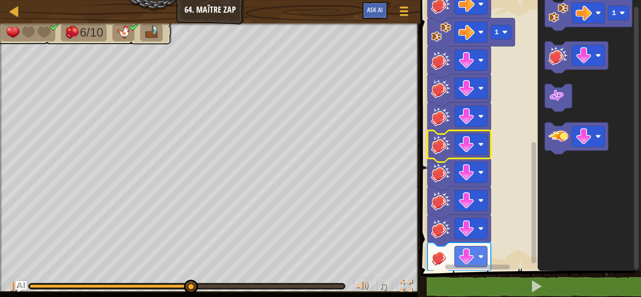
click at [442, 143] on image "Espace de travail de Blocky" at bounding box center [441, 144] width 20 height 20
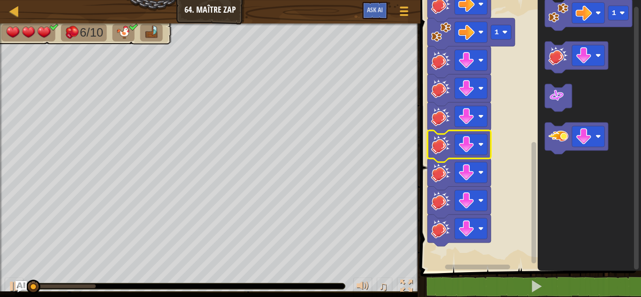
click at [442, 143] on image "Espace de travail de Blocky" at bounding box center [441, 144] width 20 height 20
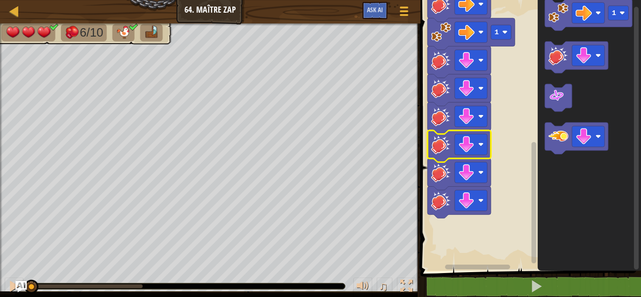
click at [442, 143] on image "Espace de travail de Blocky" at bounding box center [441, 144] width 20 height 20
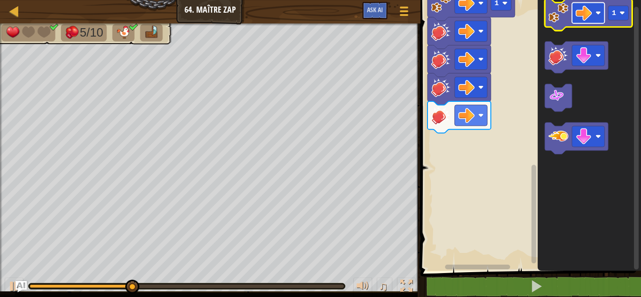
click at [601, 20] on rect "Espace de travail de Blocky" at bounding box center [588, 12] width 32 height 21
click at [557, 16] on image "Espace de travail de Blocky" at bounding box center [559, 13] width 20 height 20
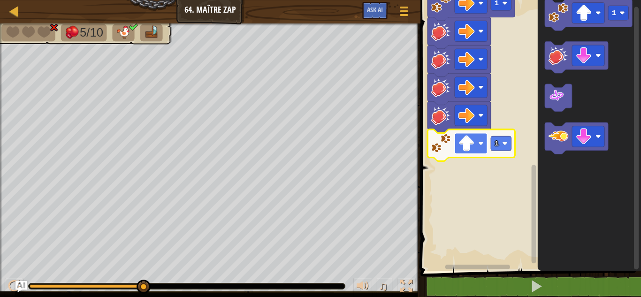
click at [479, 139] on rect "Espace de travail de Blocky" at bounding box center [471, 143] width 32 height 21
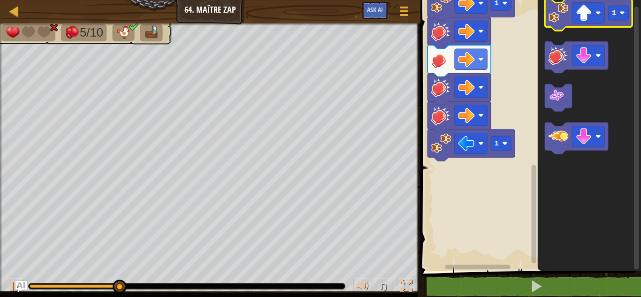
click at [564, 4] on image "Espace de travail de Blocky" at bounding box center [559, 13] width 20 height 20
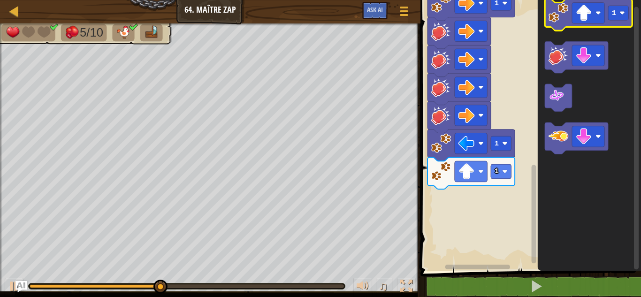
click at [564, 4] on image "Espace de travail de Blocky" at bounding box center [559, 13] width 20 height 20
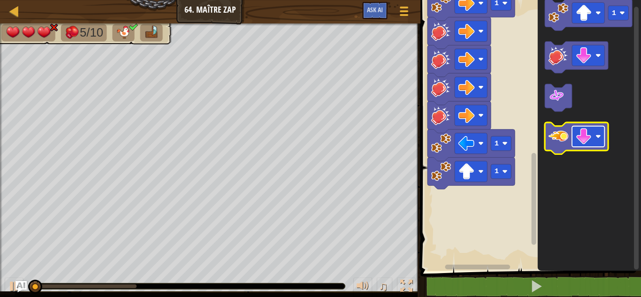
click at [597, 138] on image "Espace de travail de Blocky" at bounding box center [599, 137] width 6 height 6
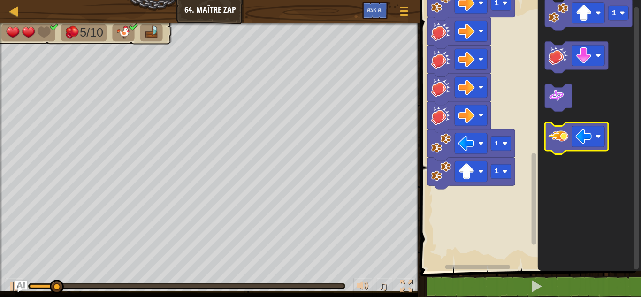
click at [558, 144] on image "Espace de travail de Blocky" at bounding box center [559, 136] width 20 height 20
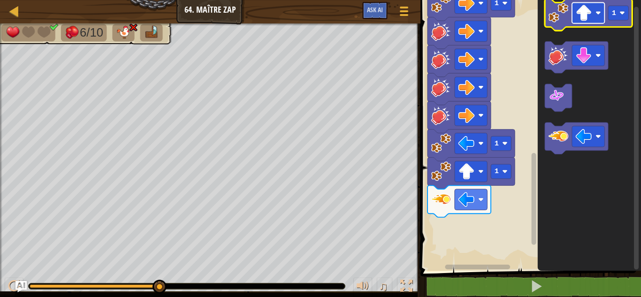
click at [598, 12] on image "Espace de travail de Blocky" at bounding box center [599, 13] width 6 height 6
click at [563, 26] on icon "Espace de travail de Blocky" at bounding box center [588, 15] width 87 height 32
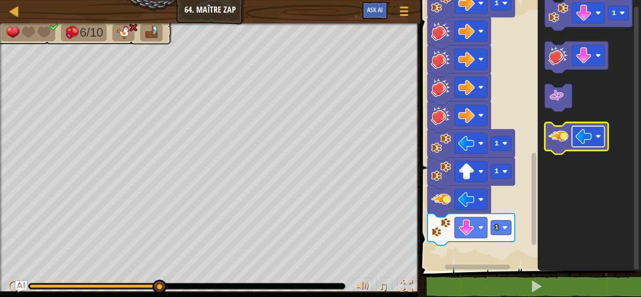
click at [598, 133] on rect "Espace de travail de Blocky" at bounding box center [588, 136] width 32 height 21
click at [561, 141] on image "Espace de travail de Blocky" at bounding box center [559, 136] width 20 height 20
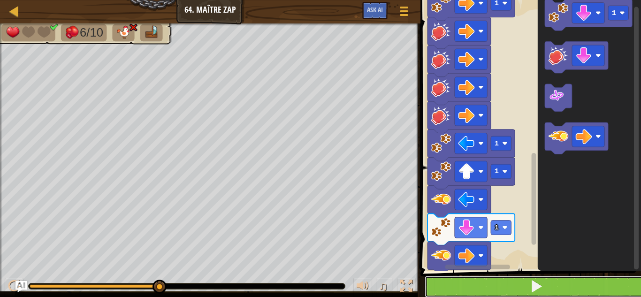
click at [486, 285] on button at bounding box center [536, 287] width 223 height 22
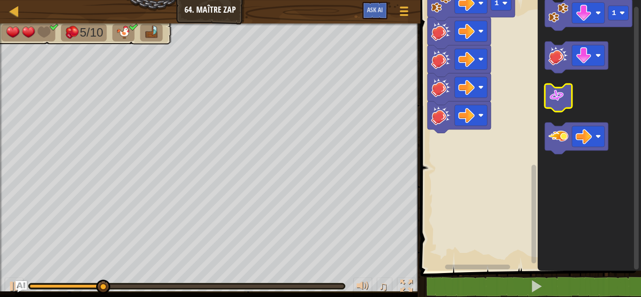
click at [550, 97] on image "Espace de travail de Blocky" at bounding box center [557, 96] width 16 height 16
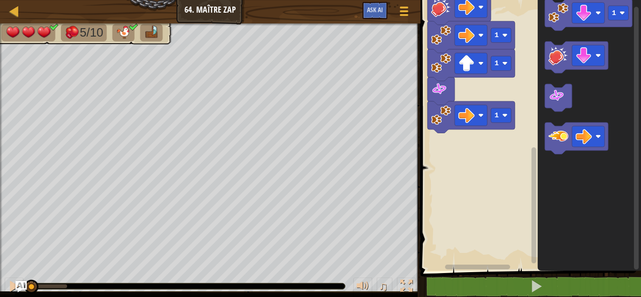
click at [438, 117] on image "Espace de travail de Blocky" at bounding box center [441, 115] width 20 height 20
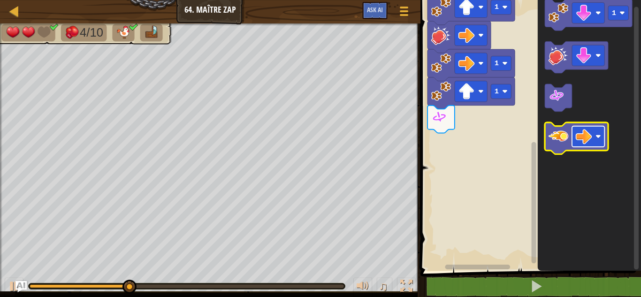
click at [600, 135] on image "Espace de travail de Blocky" at bounding box center [599, 137] width 6 height 6
click at [560, 138] on image "Espace de travail de Blocky" at bounding box center [559, 136] width 20 height 20
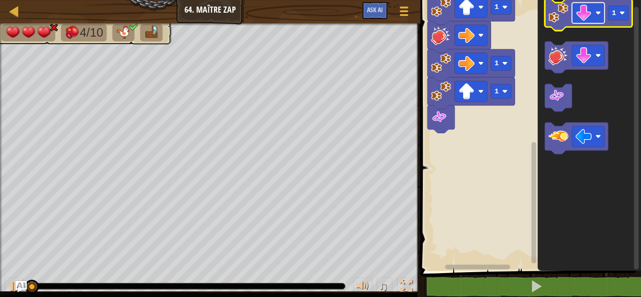
click at [595, 13] on rect "Espace de travail de Blocky" at bounding box center [588, 12] width 32 height 21
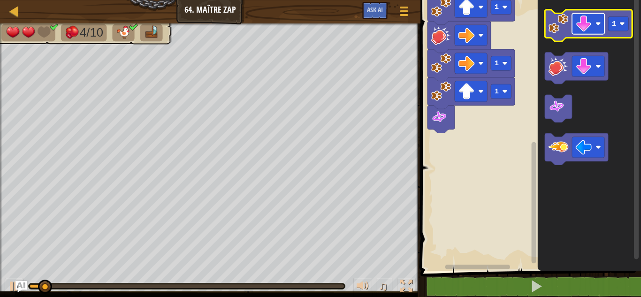
click at [603, 23] on rect "Espace de travail de Blocky" at bounding box center [588, 23] width 32 height 21
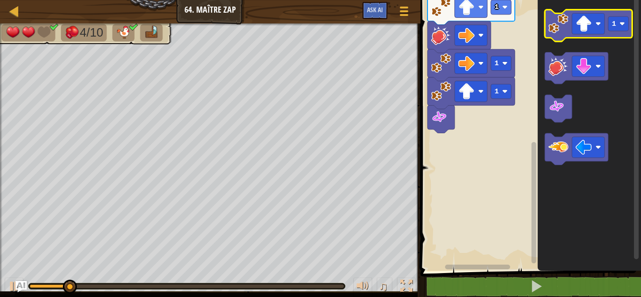
click at [561, 28] on image "Espace de travail de Blocky" at bounding box center [559, 24] width 20 height 20
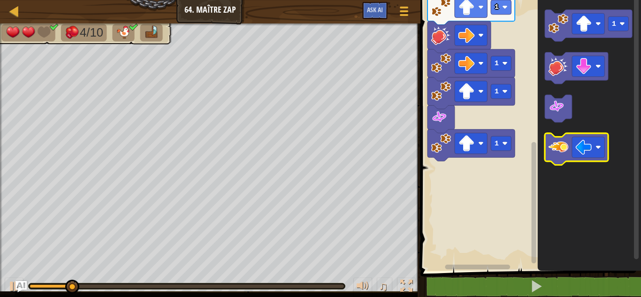
click at [567, 140] on image "Espace de travail de Blocky" at bounding box center [559, 147] width 20 height 20
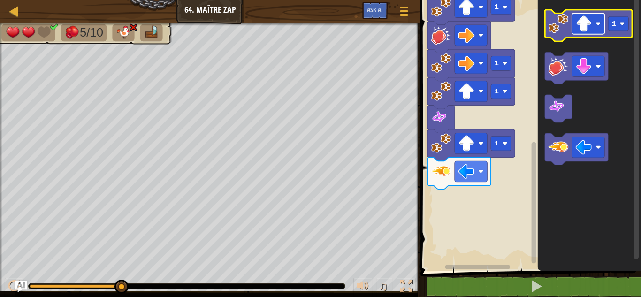
click at [589, 31] on image "Espace de travail de Blocky" at bounding box center [584, 23] width 16 height 16
click at [566, 26] on image "Espace de travail de Blocky" at bounding box center [559, 24] width 20 height 20
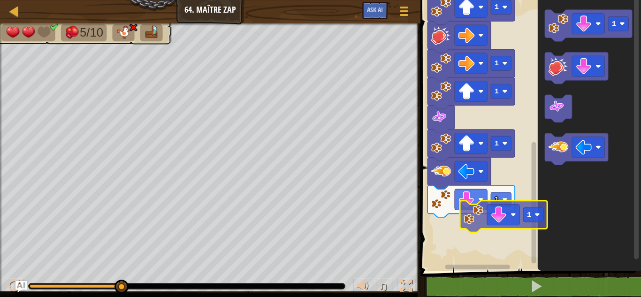
click at [472, 224] on div "Démarrer 1 1 1 1 1 1 1 1 1" at bounding box center [529, 132] width 223 height 275
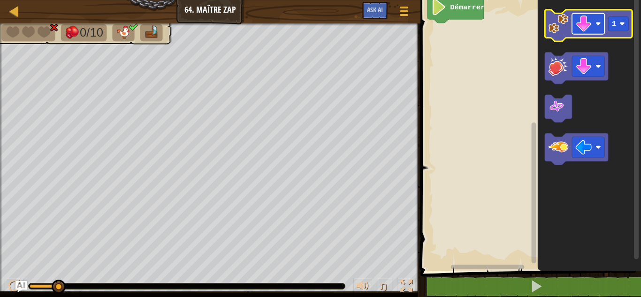
click at [598, 23] on image "Espace de travail de Blocky" at bounding box center [599, 24] width 6 height 6
click at [562, 31] on image "Espace de travail de Blocky" at bounding box center [559, 24] width 20 height 20
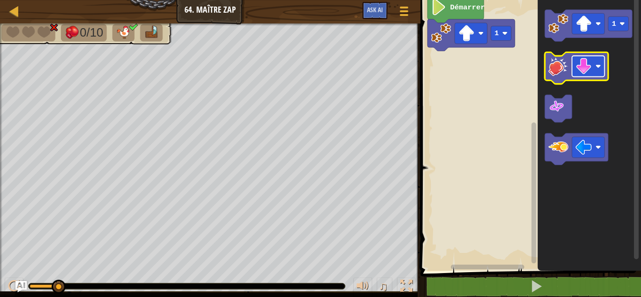
click at [596, 62] on rect "Espace de travail de Blocky" at bounding box center [588, 66] width 32 height 21
click at [564, 72] on image "Espace de travail de Blocky" at bounding box center [559, 66] width 20 height 20
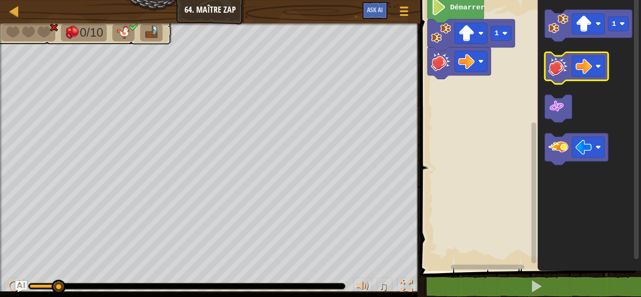
click at [564, 72] on image "Espace de travail de Blocky" at bounding box center [559, 66] width 20 height 20
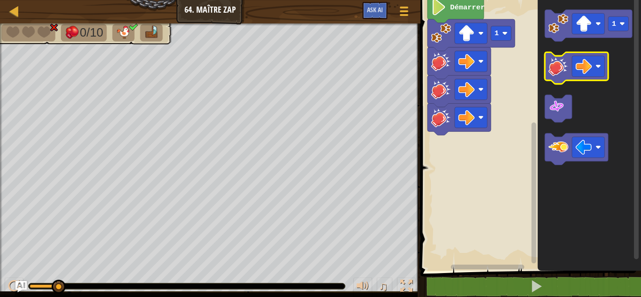
click at [564, 72] on image "Espace de travail de Blocky" at bounding box center [559, 66] width 20 height 20
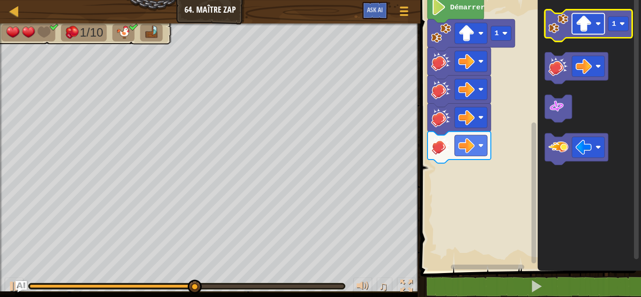
click at [598, 17] on rect "Espace de travail de Blocky" at bounding box center [588, 23] width 32 height 21
click at [558, 31] on image "Espace de travail de Blocky" at bounding box center [559, 24] width 20 height 20
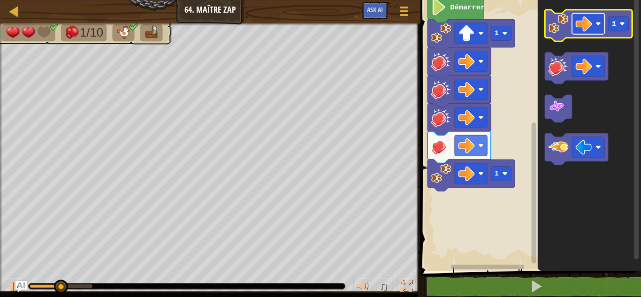
click at [597, 25] on image "Espace de travail de Blocky" at bounding box center [599, 24] width 6 height 6
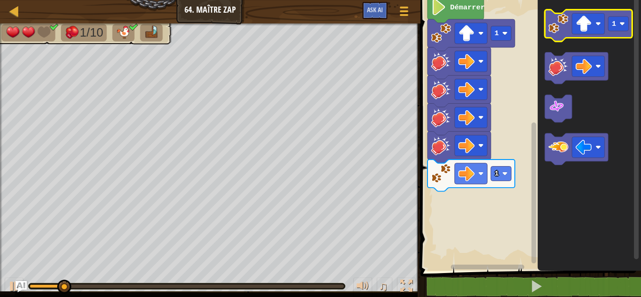
click at [553, 22] on image "Espace de travail de Blocky" at bounding box center [559, 24] width 20 height 20
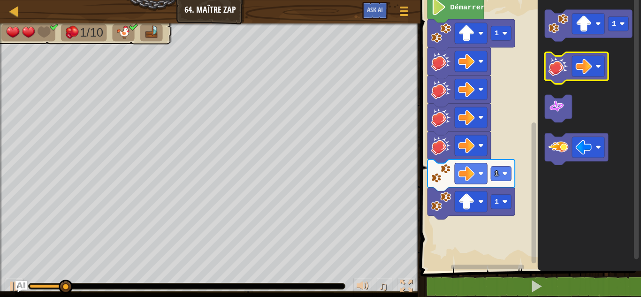
click at [560, 59] on image "Espace de travail de Blocky" at bounding box center [559, 66] width 20 height 20
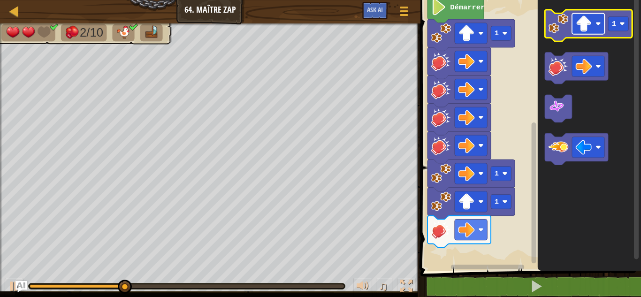
click at [602, 32] on rect "Espace de travail de Blocky" at bounding box center [588, 23] width 32 height 21
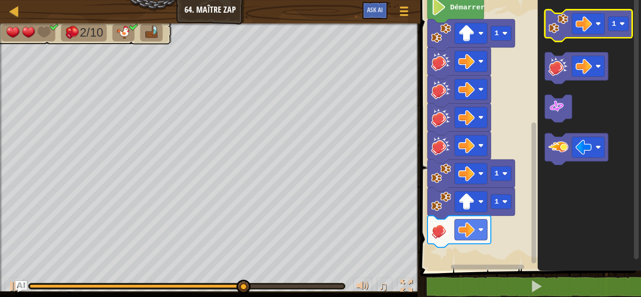
click at [562, 15] on image "Espace de travail de Blocky" at bounding box center [559, 24] width 20 height 20
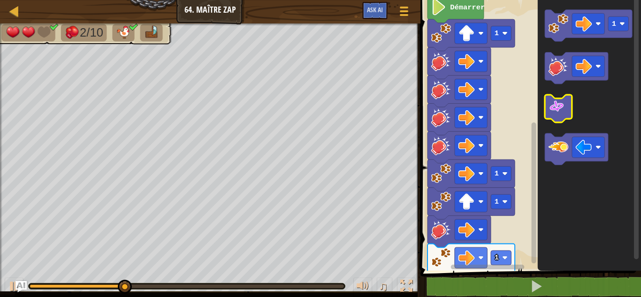
click at [567, 99] on icon "Espace de travail de Blocky" at bounding box center [558, 109] width 27 height 28
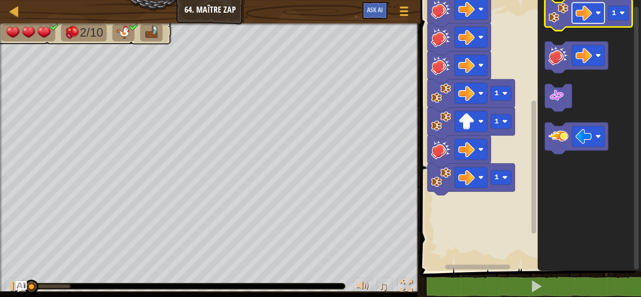
click at [598, 13] on image "Espace de travail de Blocky" at bounding box center [599, 13] width 6 height 6
click at [570, 18] on icon "Espace de travail de Blocky" at bounding box center [588, 15] width 87 height 32
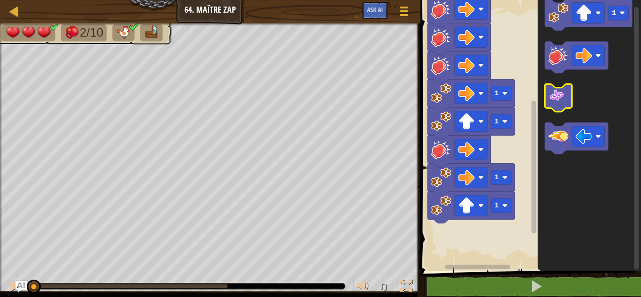
click at [560, 86] on rect "Espace de travail de Blocky" at bounding box center [558, 98] width 27 height 28
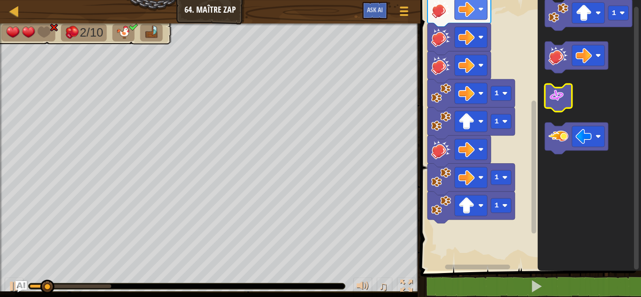
click at [564, 102] on image "Espace de travail de Blocky" at bounding box center [557, 96] width 16 height 16
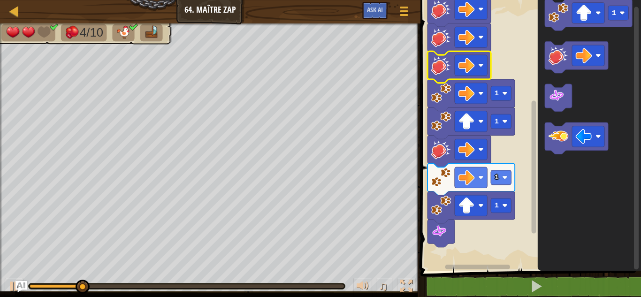
click at [436, 66] on image "Espace de travail de Blocky" at bounding box center [441, 65] width 20 height 20
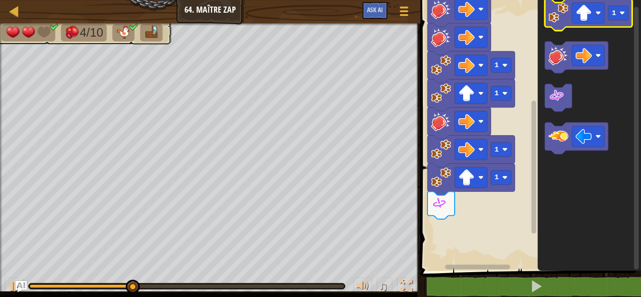
click at [558, 17] on image "Espace de travail de Blocky" at bounding box center [559, 13] width 20 height 20
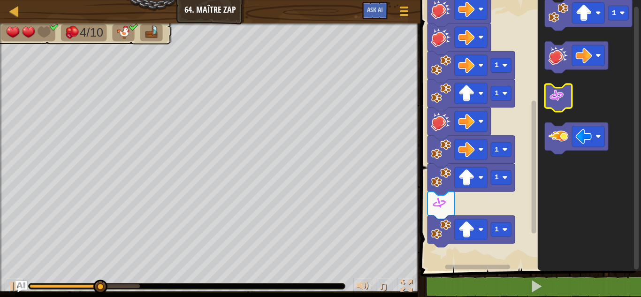
click at [560, 107] on icon "Espace de travail de Blocky" at bounding box center [558, 98] width 27 height 28
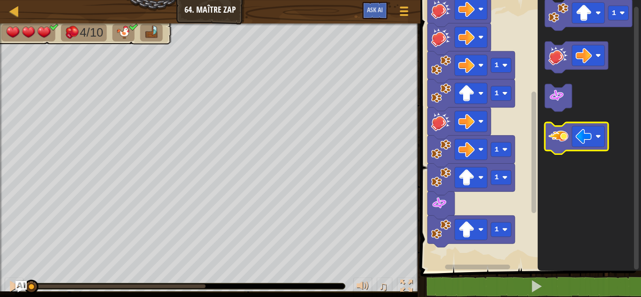
click at [558, 151] on icon "Espace de travail de Blocky" at bounding box center [576, 138] width 63 height 32
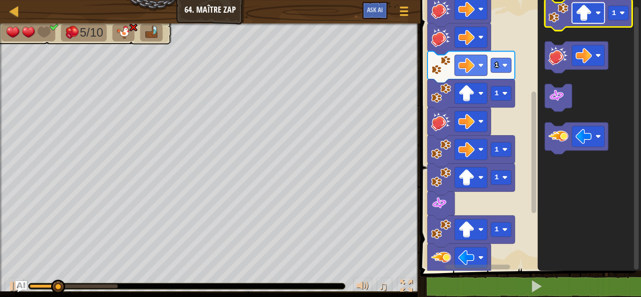
click at [597, 19] on rect "Espace de travail de Blocky" at bounding box center [588, 12] width 32 height 21
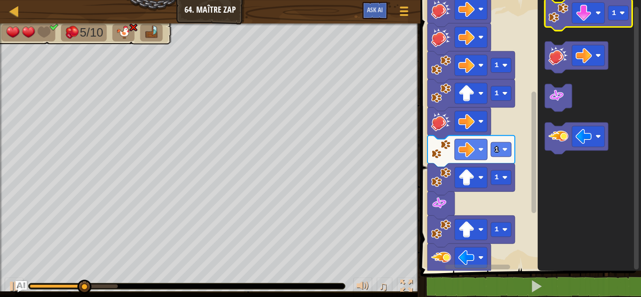
click at [566, 13] on image "Espace de travail de Blocky" at bounding box center [559, 13] width 20 height 20
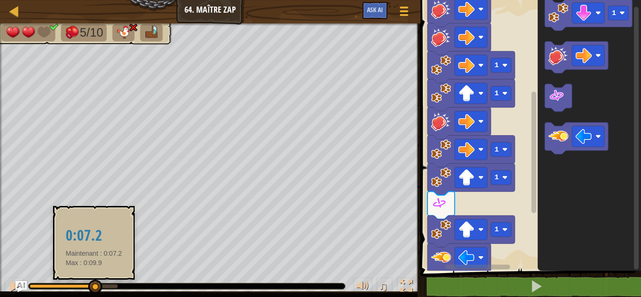
drag, startPoint x: 122, startPoint y: 289, endPoint x: 95, endPoint y: 285, distance: 27.0
click at [95, 285] on div at bounding box center [95, 287] width 14 height 14
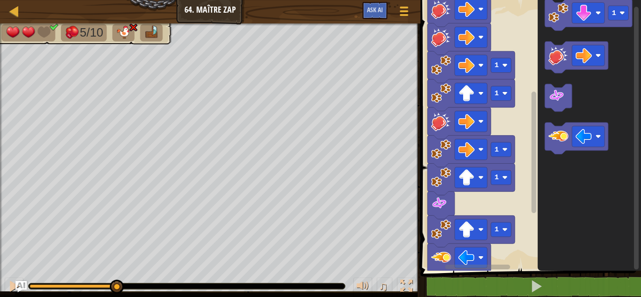
click at [116, 288] on div at bounding box center [74, 286] width 88 height 4
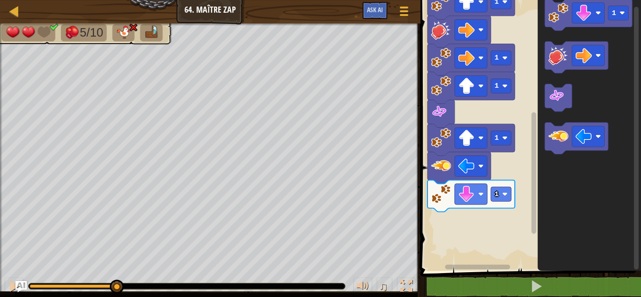
click at [535, 180] on rect "Espace de travail de Blocky" at bounding box center [534, 173] width 5 height 122
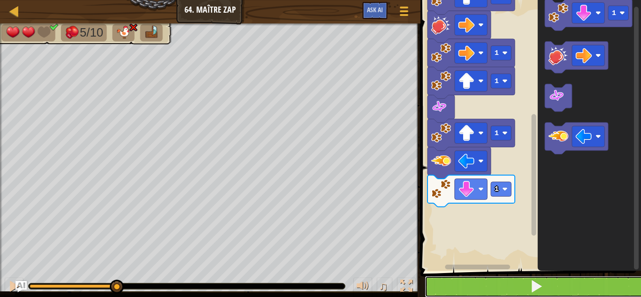
click at [515, 276] on button at bounding box center [536, 287] width 223 height 22
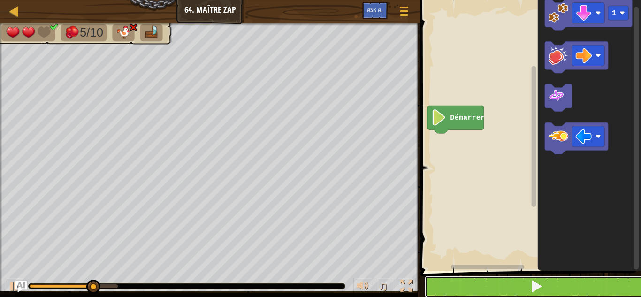
click at [501, 283] on button at bounding box center [536, 287] width 223 height 22
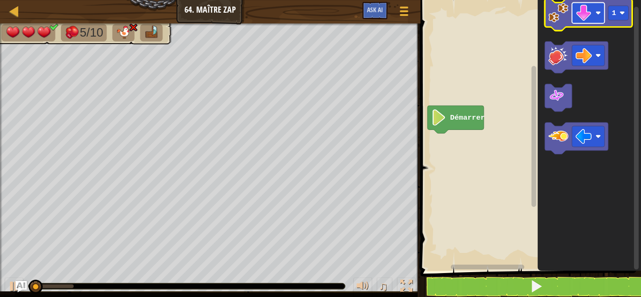
click at [585, 20] on image "Espace de travail de Blocky" at bounding box center [584, 13] width 16 height 16
click at [561, 14] on image "Espace de travail de Blocky" at bounding box center [559, 13] width 20 height 20
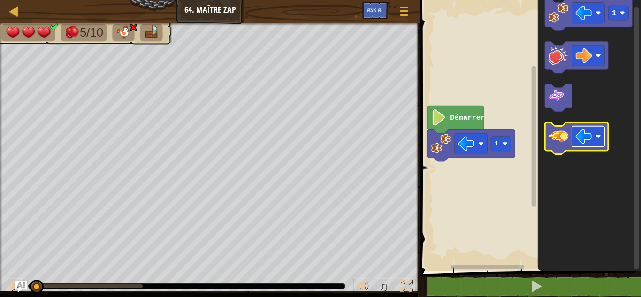
click at [582, 136] on image "Espace de travail de Blocky" at bounding box center [584, 137] width 16 height 16
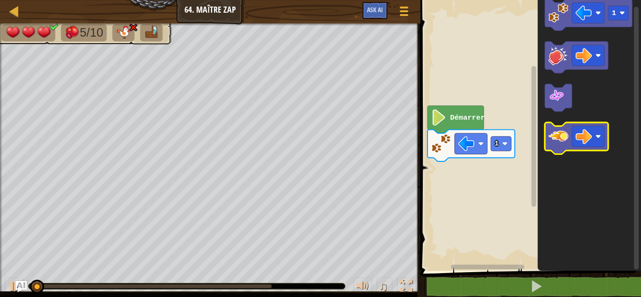
click at [566, 144] on image "Espace de travail de Blocky" at bounding box center [559, 136] width 20 height 20
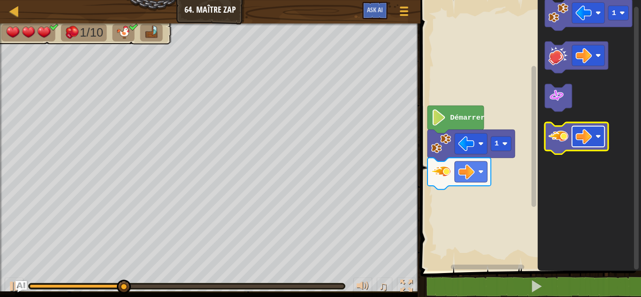
click at [600, 134] on rect "Espace de travail de Blocky" at bounding box center [588, 136] width 32 height 21
click at [559, 145] on image "Espace de travail de Blocky" at bounding box center [559, 136] width 20 height 20
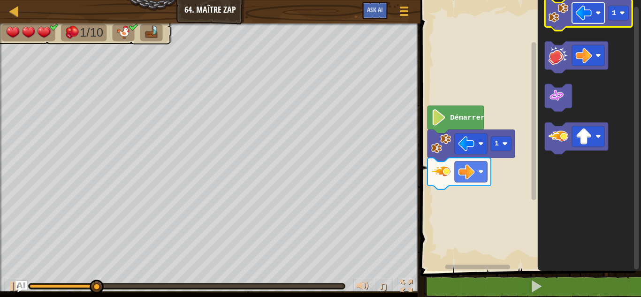
click at [597, 15] on image "Espace de travail de Blocky" at bounding box center [599, 13] width 6 height 6
click at [559, 14] on image "Espace de travail de Blocky" at bounding box center [559, 13] width 20 height 20
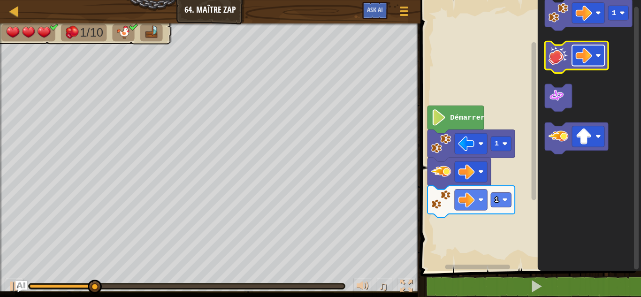
click at [601, 54] on rect "Espace de travail de Blocky" at bounding box center [588, 55] width 32 height 21
click at [566, 68] on icon "Espace de travail de Blocky" at bounding box center [576, 57] width 63 height 32
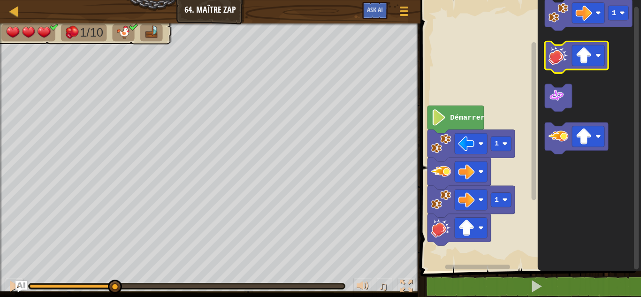
click at [566, 68] on icon "Espace de travail de Blocky" at bounding box center [576, 57] width 63 height 32
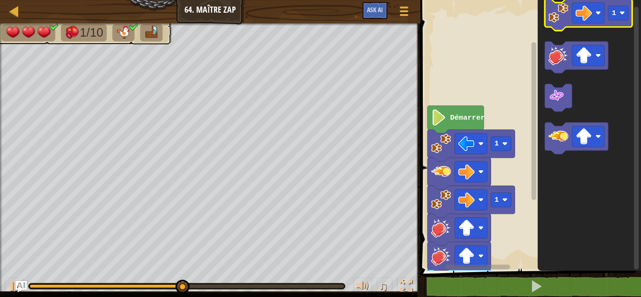
click at [598, 8] on g "1" at bounding box center [588, 15] width 87 height 32
click at [598, 8] on rect "Espace de travail de Blocky" at bounding box center [588, 12] width 32 height 21
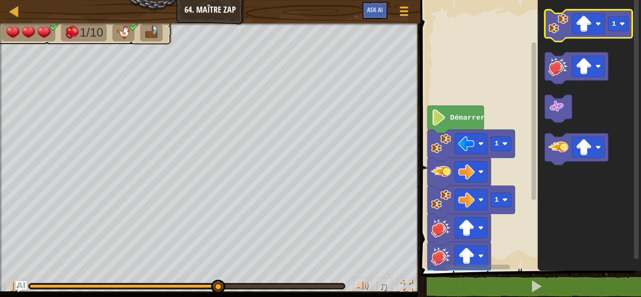
click at [564, 27] on image "Espace de travail de Blocky" at bounding box center [559, 24] width 20 height 20
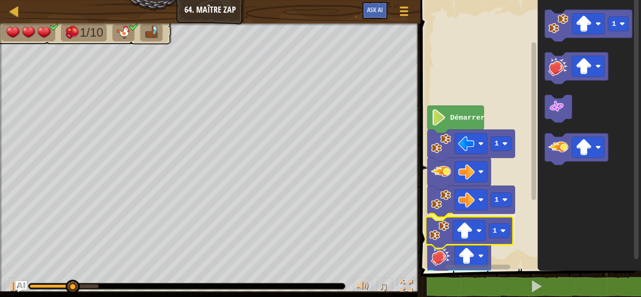
click at [444, 234] on div "Démarrer 1 1 1 1 1 1" at bounding box center [529, 132] width 223 height 275
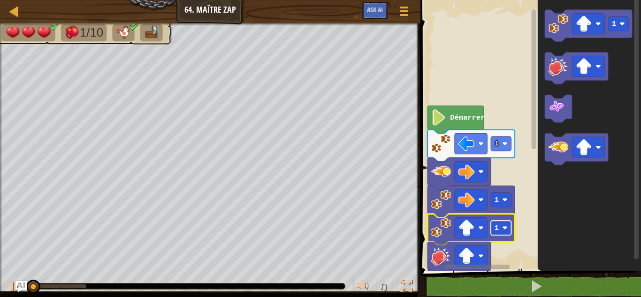
click at [505, 232] on rect "Espace de travail de Blocky" at bounding box center [501, 228] width 20 height 15
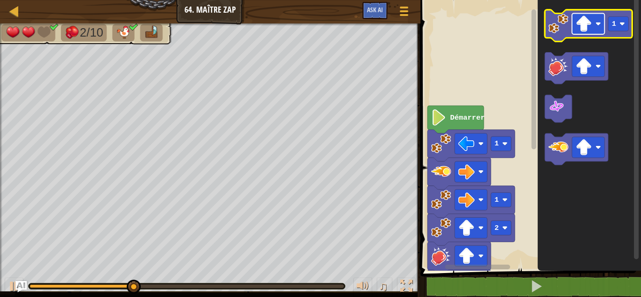
click at [597, 18] on rect "Espace de travail de Blocky" at bounding box center [588, 24] width 32 height 21
click at [628, 23] on rect "Espace de travail de Blocky" at bounding box center [618, 23] width 20 height 15
click at [561, 34] on icon "Espace de travail de Blocky" at bounding box center [588, 26] width 87 height 32
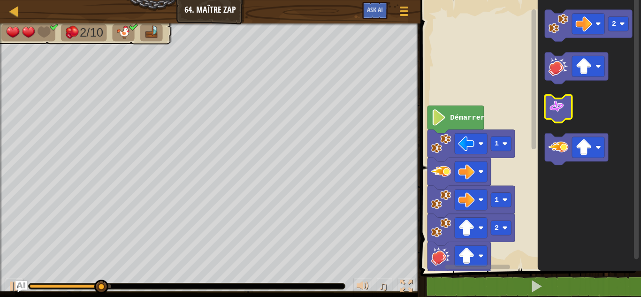
click at [555, 101] on image "Espace de travail de Blocky" at bounding box center [557, 107] width 16 height 16
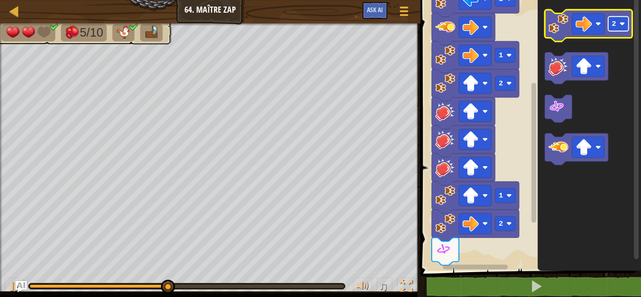
click at [627, 28] on rect "Espace de travail de Blocky" at bounding box center [618, 23] width 20 height 15
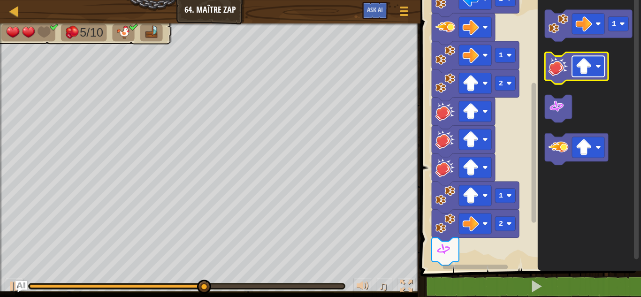
click at [600, 68] on image "Espace de travail de Blocky" at bounding box center [599, 67] width 6 height 6
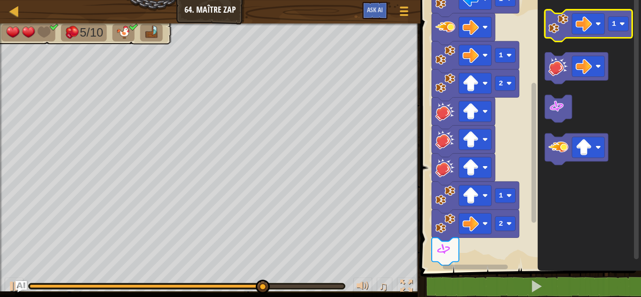
click at [568, 30] on image "Espace de travail de Blocky" at bounding box center [559, 24] width 20 height 20
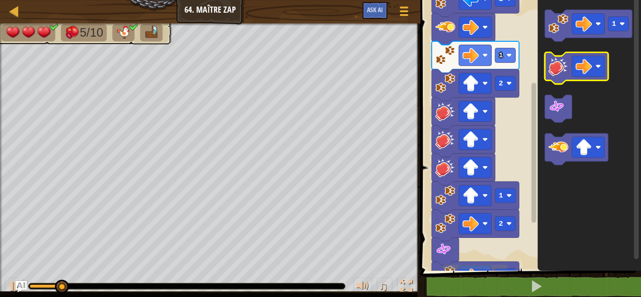
click at [567, 59] on image "Espace de travail de Blocky" at bounding box center [559, 66] width 20 height 20
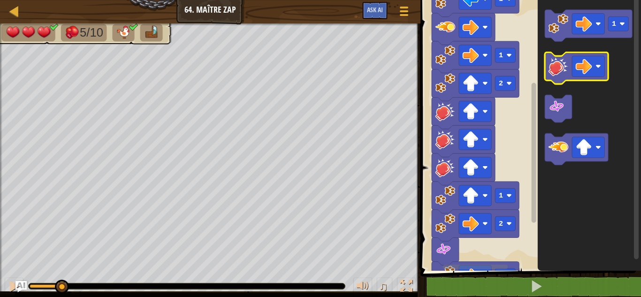
click at [567, 59] on image "Espace de travail de Blocky" at bounding box center [559, 66] width 20 height 20
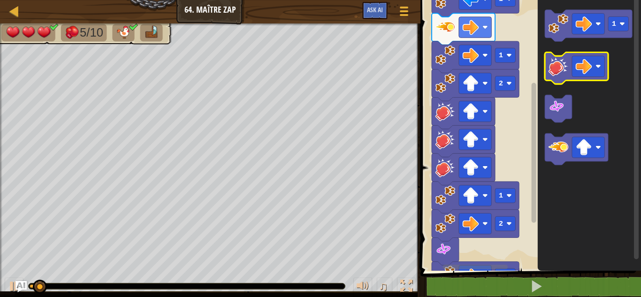
click at [567, 59] on image "Espace de travail de Blocky" at bounding box center [559, 66] width 20 height 20
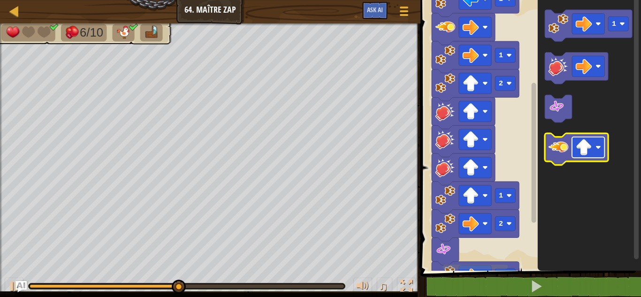
click at [599, 145] on rect "Espace de travail de Blocky" at bounding box center [588, 147] width 32 height 21
click at [555, 145] on image "Espace de travail de Blocky" at bounding box center [559, 147] width 20 height 20
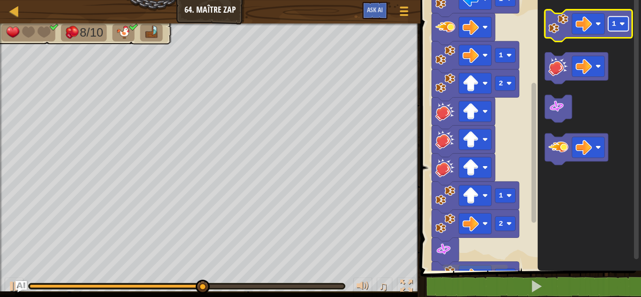
click at [621, 24] on image "Espace de travail de Blocky" at bounding box center [622, 24] width 6 height 6
click at [560, 23] on image "Espace de travail de Blocky" at bounding box center [559, 24] width 20 height 20
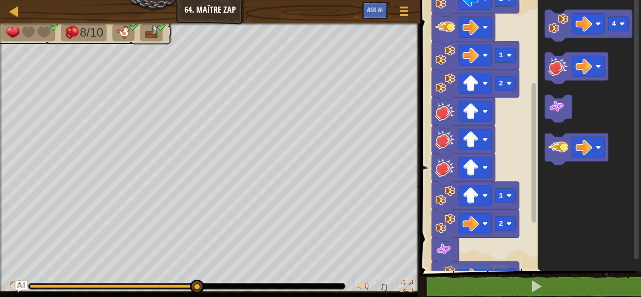
click at [440, 172] on div "Carte Junior 64. Maître Zap Menu du jeu Ask AI 1 הההההההההההההההההההההההההההההה…" at bounding box center [320, 148] width 641 height 297
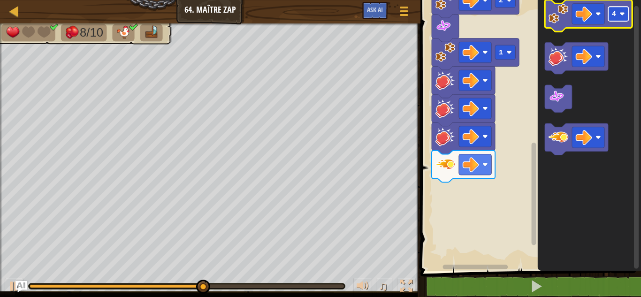
click at [613, 13] on text "4" at bounding box center [614, 14] width 4 height 8
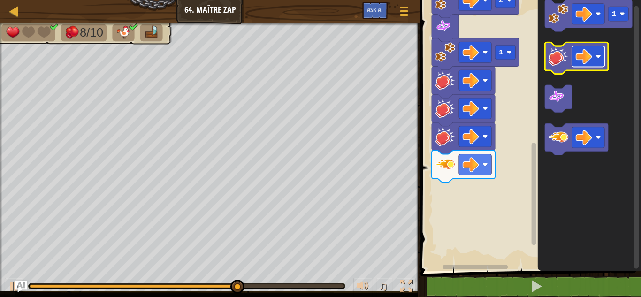
click at [594, 58] on rect "Espace de travail de Blocky" at bounding box center [588, 56] width 32 height 21
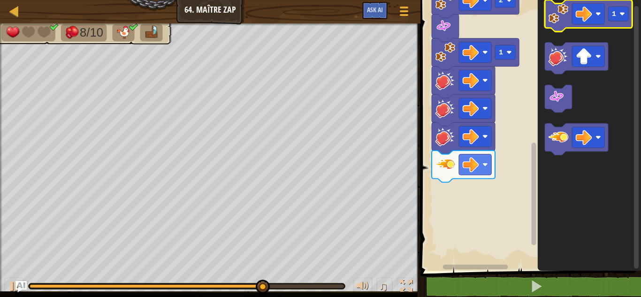
click at [554, 13] on image "Espace de travail de Blocky" at bounding box center [559, 14] width 20 height 20
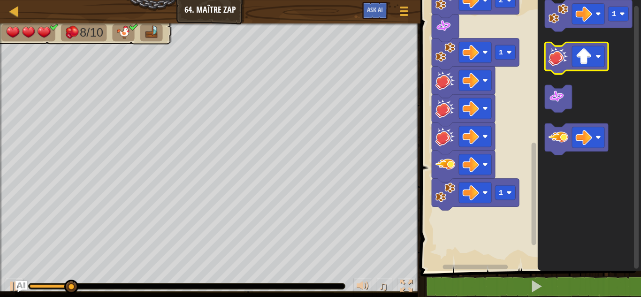
click at [558, 54] on image "Espace de travail de Blocky" at bounding box center [559, 56] width 20 height 20
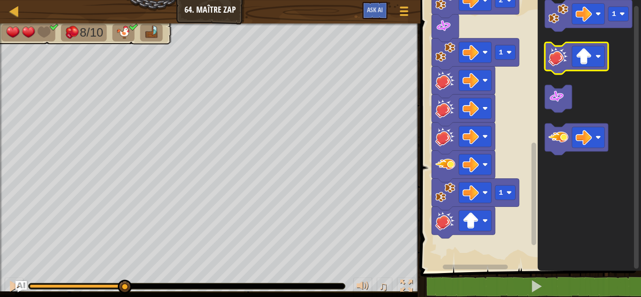
click at [558, 54] on image "Espace de travail de Blocky" at bounding box center [559, 56] width 20 height 20
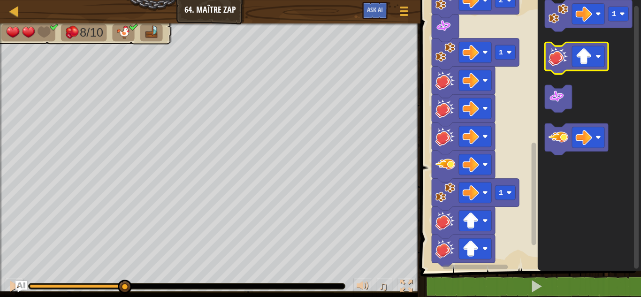
click at [558, 54] on image "Espace de travail de Blocky" at bounding box center [559, 56] width 20 height 20
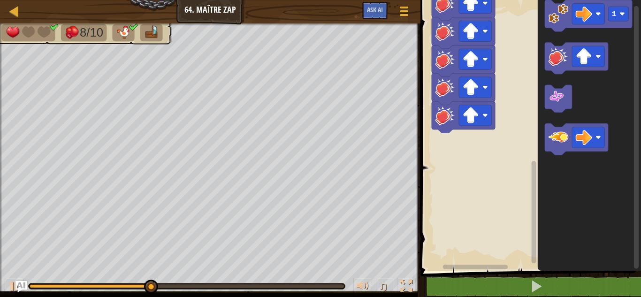
click at [535, 247] on rect "Espace de travail de Blocky" at bounding box center [534, 212] width 5 height 102
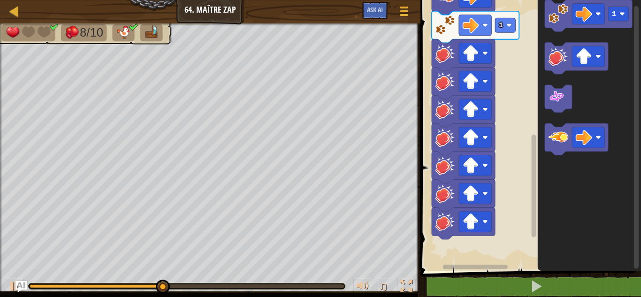
click at [533, 221] on rect "Espace de travail de Blocky" at bounding box center [534, 186] width 5 height 102
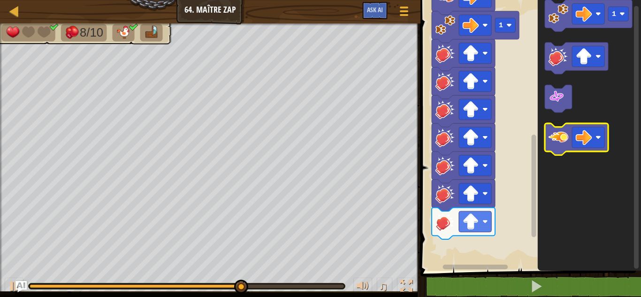
click at [607, 142] on icon "Espace de travail de Blocky" at bounding box center [576, 139] width 63 height 32
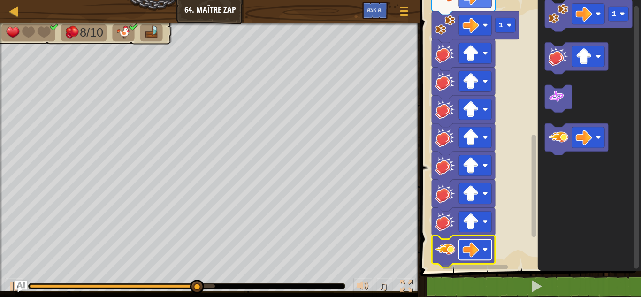
click at [470, 246] on image "Espace de travail de Blocky" at bounding box center [471, 250] width 16 height 16
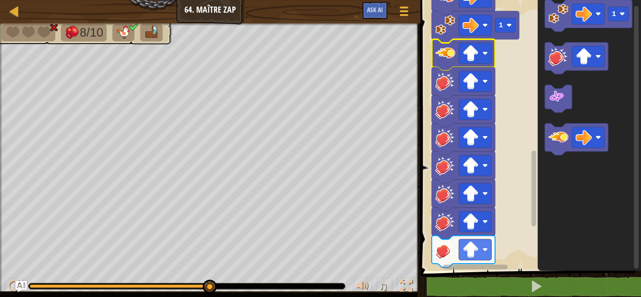
click at [454, 62] on image "Espace de travail de Blocky" at bounding box center [446, 53] width 20 height 20
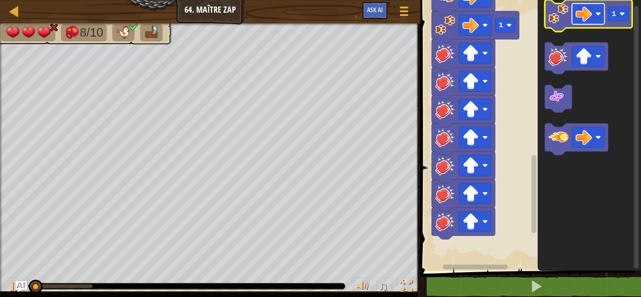
click at [597, 15] on image "Espace de travail de Blocky" at bounding box center [599, 14] width 6 height 6
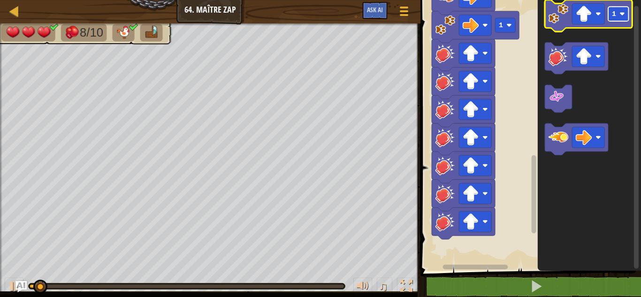
click at [626, 10] on rect "Espace de travail de Blocky" at bounding box center [618, 14] width 20 height 15
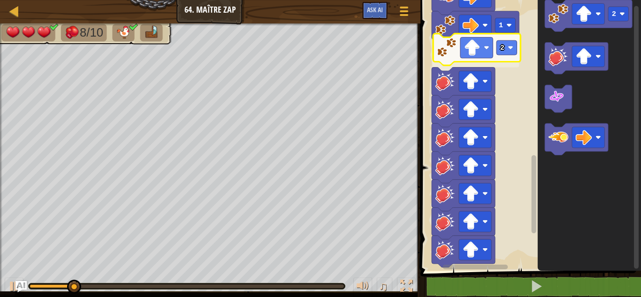
click at [456, 52] on div "Démarrer 1 1 2 1 2 1 1 2 2 2" at bounding box center [529, 132] width 223 height 275
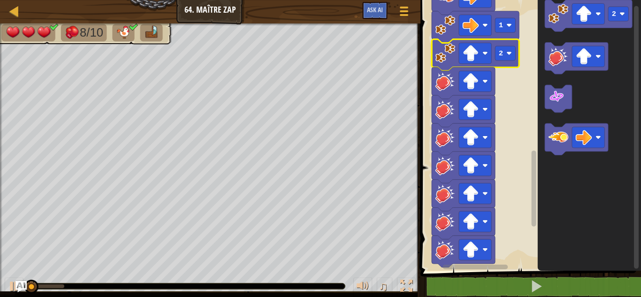
click at [168, 285] on div at bounding box center [187, 286] width 316 height 6
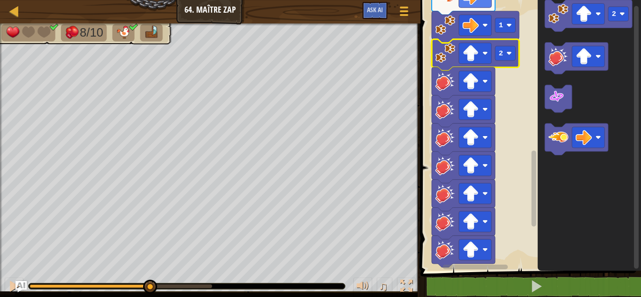
drag, startPoint x: 36, startPoint y: 285, endPoint x: 195, endPoint y: 299, distance: 159.7
click at [195, 0] on html "Carte Junior 64. Maître Zap Menu du jeu Ask AI 1 הההההההההההההההההההההההההההההה…" at bounding box center [320, 0] width 641 height 0
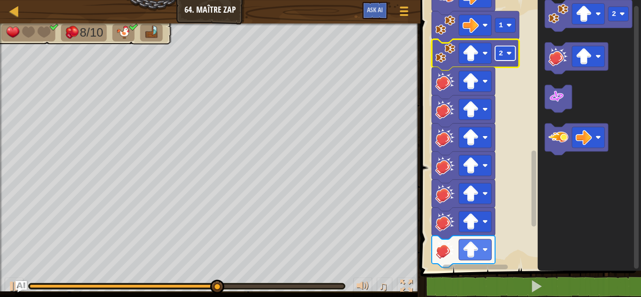
click at [511, 50] on rect "Espace de travail de Blocky" at bounding box center [505, 53] width 20 height 15
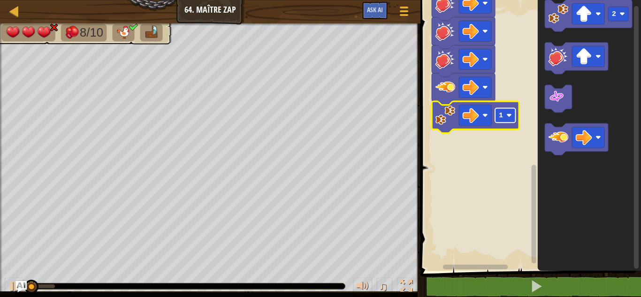
click at [509, 119] on rect "Espace de travail de Blocky" at bounding box center [505, 115] width 20 height 15
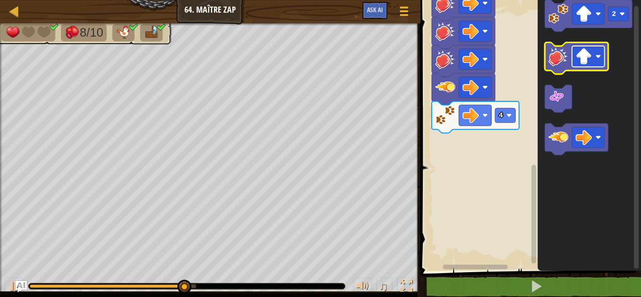
click at [579, 58] on image "Espace de travail de Blocky" at bounding box center [584, 56] width 16 height 16
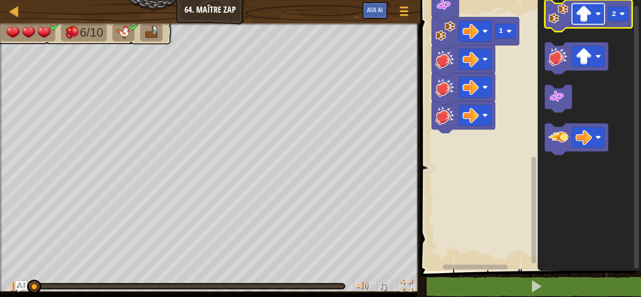
click at [596, 15] on image "Espace de travail de Blocky" at bounding box center [599, 14] width 6 height 6
click at [623, 13] on image "Espace de travail de Blocky" at bounding box center [622, 14] width 6 height 6
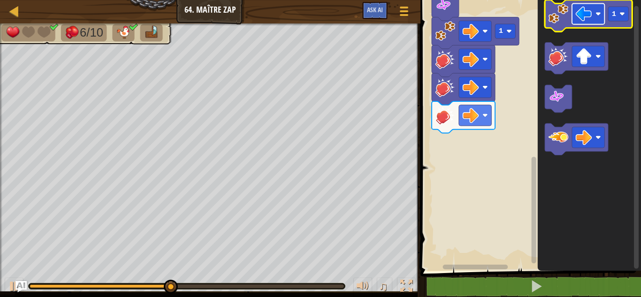
click at [596, 12] on image "Espace de travail de Blocky" at bounding box center [599, 14] width 6 height 6
click at [561, 23] on image "Espace de travail de Blocky" at bounding box center [559, 14] width 20 height 20
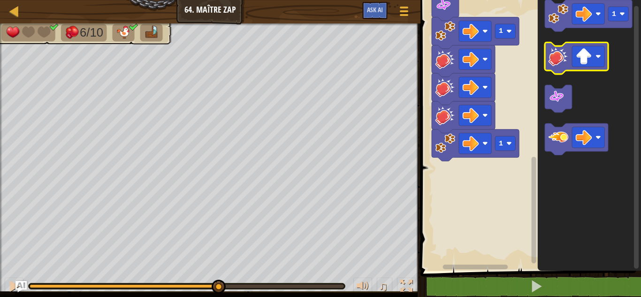
click at [558, 72] on icon "Espace de travail de Blocky" at bounding box center [576, 58] width 63 height 32
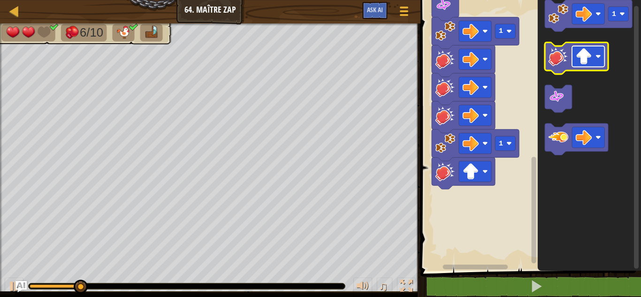
click at [598, 59] on image "Espace de travail de Blocky" at bounding box center [599, 57] width 6 height 6
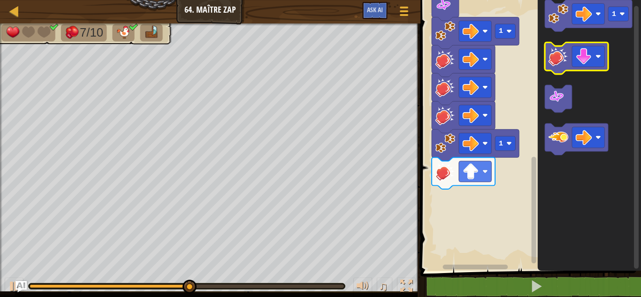
click at [554, 54] on image "Espace de travail de Blocky" at bounding box center [559, 56] width 20 height 20
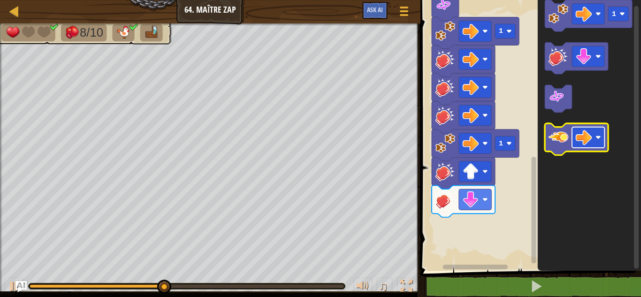
click at [596, 131] on rect "Espace de travail de Blocky" at bounding box center [588, 137] width 32 height 21
click at [565, 150] on icon "Espace de travail de Blocky" at bounding box center [576, 139] width 63 height 32
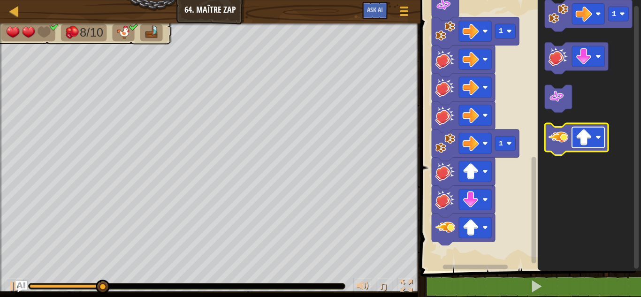
click at [596, 142] on rect "Espace de travail de Blocky" at bounding box center [588, 137] width 32 height 21
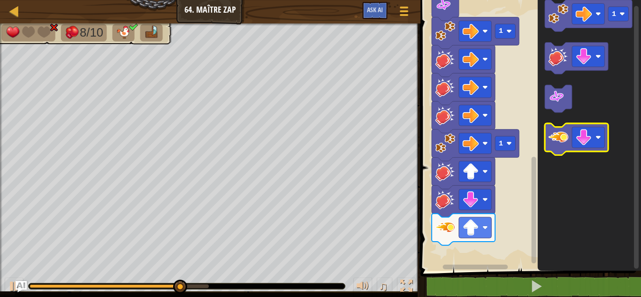
click at [565, 144] on image "Espace de travail de Blocky" at bounding box center [559, 137] width 20 height 20
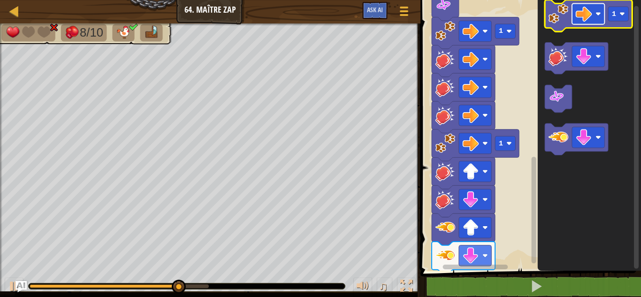
click at [589, 18] on image "Espace de travail de Blocky" at bounding box center [584, 14] width 16 height 16
click at [565, 21] on image "Espace de travail de Blocky" at bounding box center [559, 14] width 20 height 20
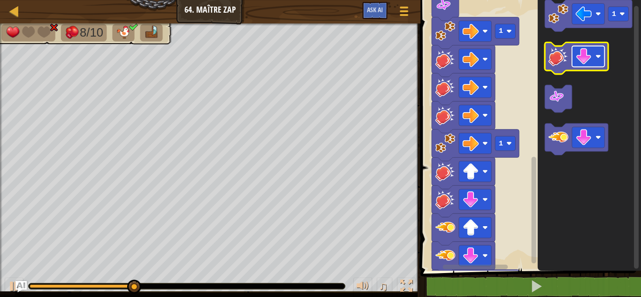
click at [598, 53] on rect "Espace de travail de Blocky" at bounding box center [588, 56] width 32 height 21
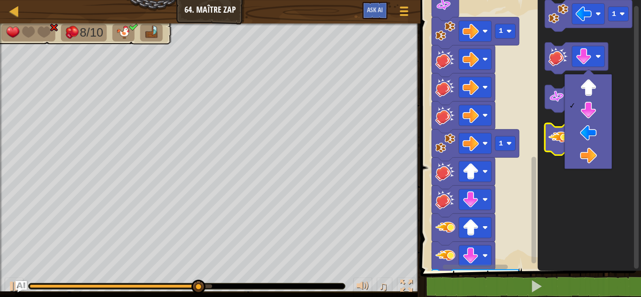
click at [552, 138] on image "Espace de travail de Blocky" at bounding box center [559, 137] width 20 height 20
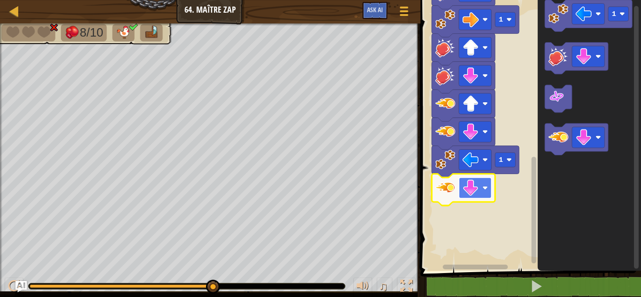
click at [487, 184] on rect "Espace de travail de Blocky" at bounding box center [475, 187] width 32 height 21
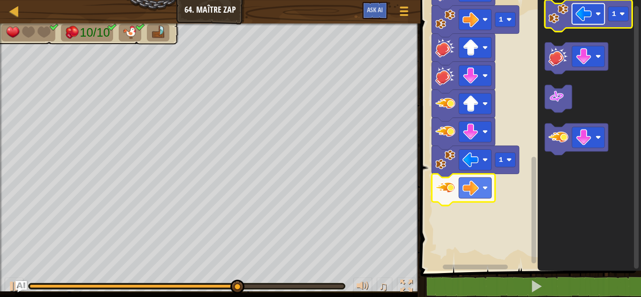
click at [599, 10] on rect "Espace de travail de Blocky" at bounding box center [588, 13] width 32 height 21
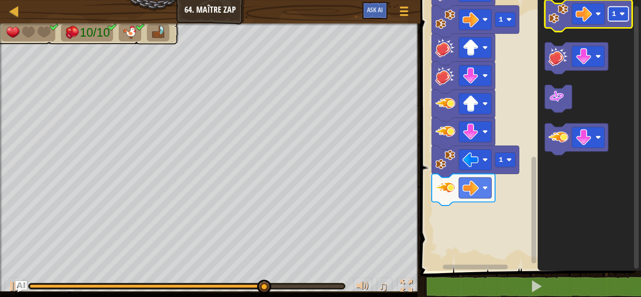
click at [625, 14] on rect "Espace de travail de Blocky" at bounding box center [618, 14] width 20 height 15
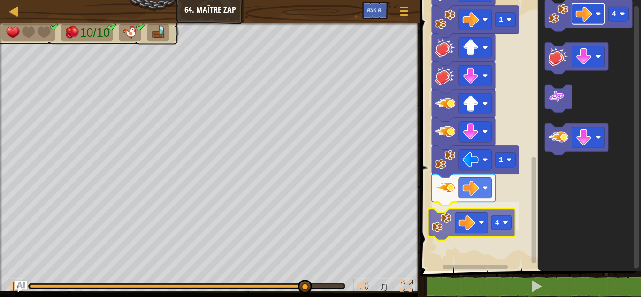
click at [460, 229] on div "Démarrer 1 1 2 1 2 1 1 1 4 4 4" at bounding box center [529, 132] width 223 height 275
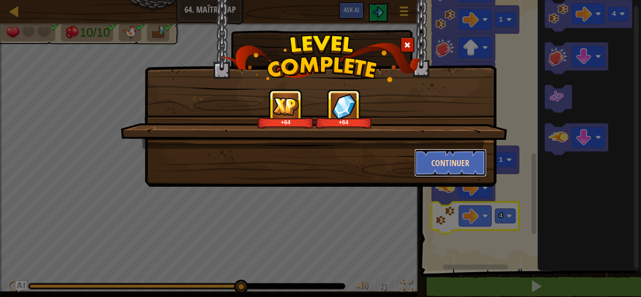
click at [441, 165] on button "Continuer" at bounding box center [450, 163] width 73 height 28
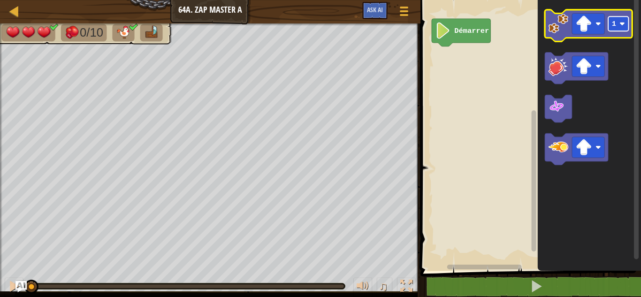
click at [621, 22] on image "Espace de travail de Blocky" at bounding box center [622, 24] width 6 height 6
click at [559, 34] on icon "Espace de travail de Blocky" at bounding box center [588, 26] width 87 height 32
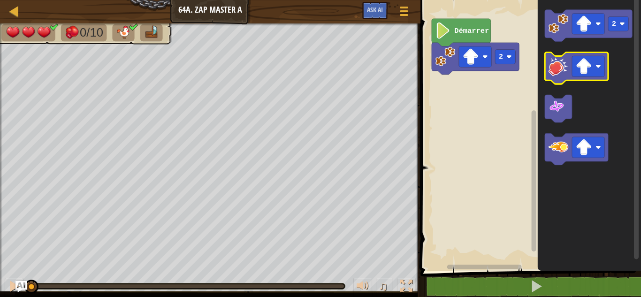
click at [561, 65] on image "Espace de travail de Blocky" at bounding box center [559, 66] width 20 height 20
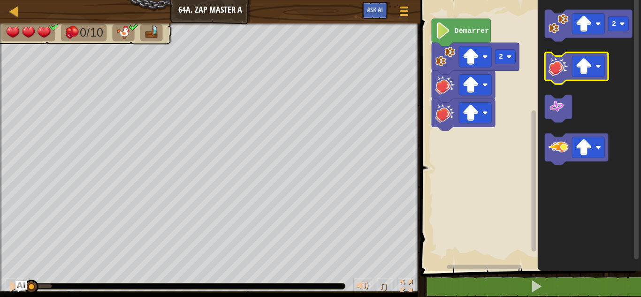
click at [561, 65] on image "Espace de travail de Blocky" at bounding box center [559, 66] width 20 height 20
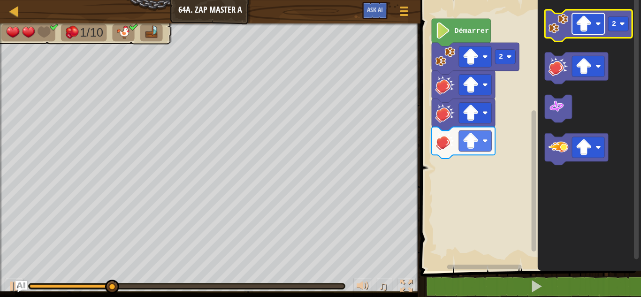
click at [600, 21] on rect "Espace de travail de Blocky" at bounding box center [588, 24] width 32 height 21
click at [564, 30] on image "Espace de travail de Blocky" at bounding box center [559, 24] width 20 height 20
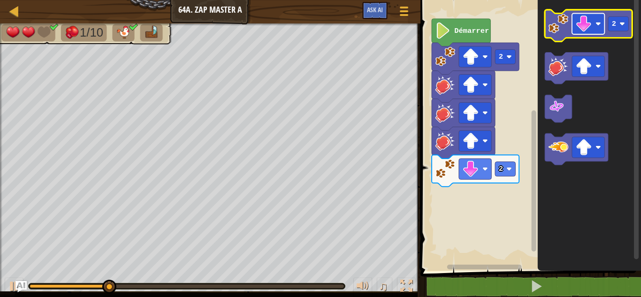
click at [596, 28] on rect "Espace de travail de Blocky" at bounding box center [588, 24] width 32 height 21
click at [626, 17] on rect "Espace de travail de Blocky" at bounding box center [618, 23] width 20 height 15
click at [562, 32] on image "Espace de travail de Blocky" at bounding box center [559, 24] width 20 height 20
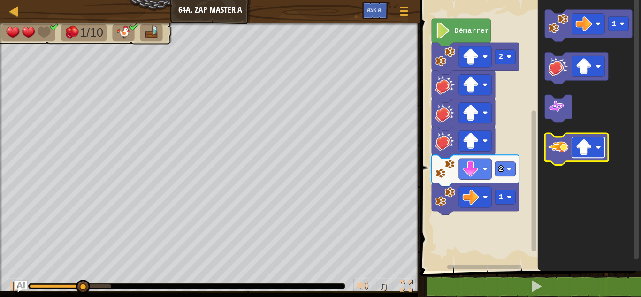
click at [598, 145] on image "Espace de travail de Blocky" at bounding box center [599, 148] width 6 height 6
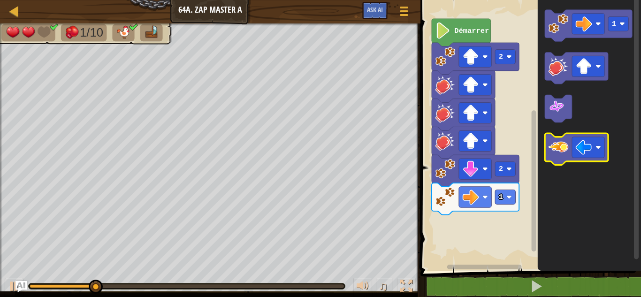
click at [557, 156] on image "Espace de travail de Blocky" at bounding box center [559, 147] width 20 height 20
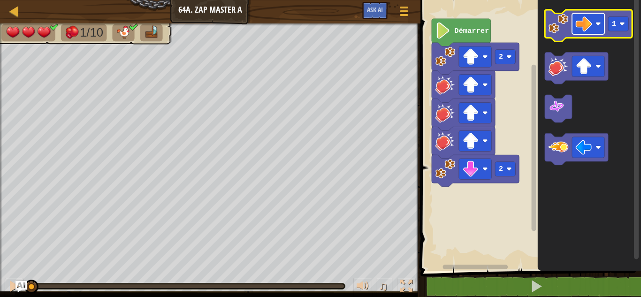
click at [598, 25] on image "Espace de travail de Blocky" at bounding box center [599, 24] width 6 height 6
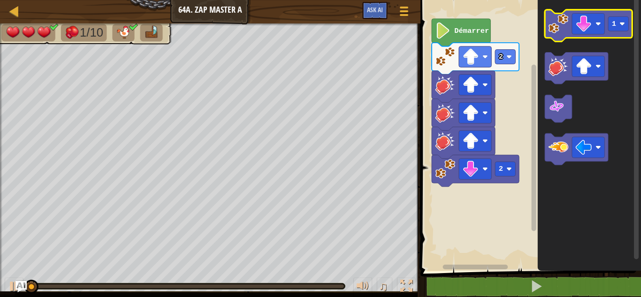
click at [555, 31] on image "Espace de travail de Blocky" at bounding box center [559, 24] width 20 height 20
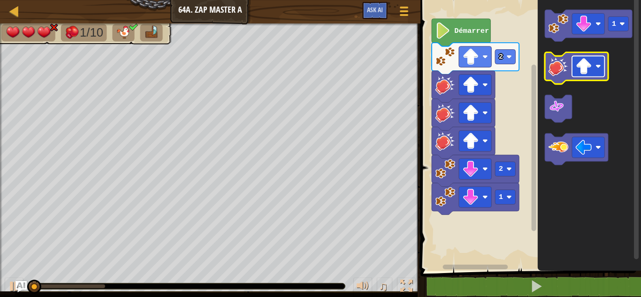
click at [581, 74] on image "Espace de travail de Blocky" at bounding box center [584, 66] width 16 height 16
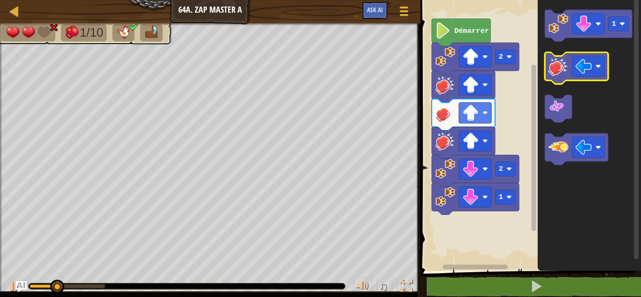
click at [564, 75] on image "Espace de travail de Blocky" at bounding box center [559, 66] width 20 height 20
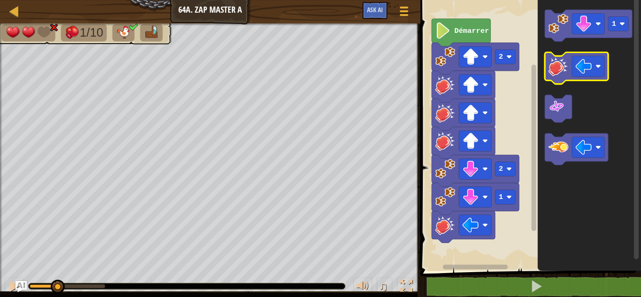
click at [564, 75] on image "Espace de travail de Blocky" at bounding box center [559, 66] width 20 height 20
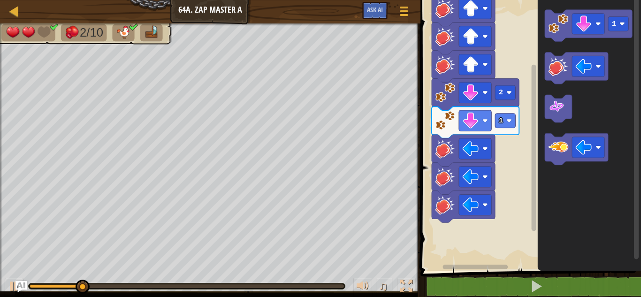
click at [532, 208] on g "Espace de travail de Blocky" at bounding box center [533, 130] width 7 height 268
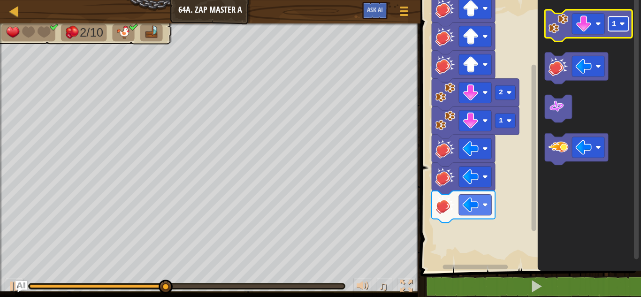
click at [618, 23] on rect "Espace de travail de Blocky" at bounding box center [618, 23] width 20 height 15
click at [567, 34] on icon "Espace de travail de Blocky" at bounding box center [588, 26] width 87 height 32
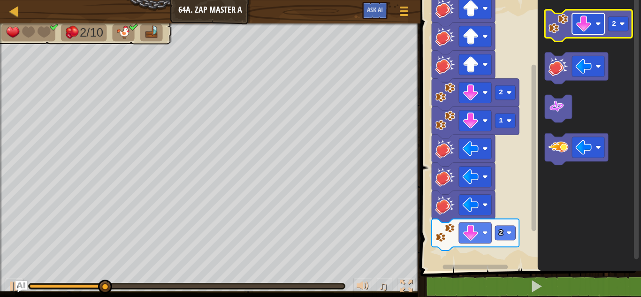
click at [595, 30] on rect "Espace de travail de Blocky" at bounding box center [588, 24] width 32 height 21
click at [558, 32] on image "Espace de travail de Blocky" at bounding box center [559, 24] width 20 height 20
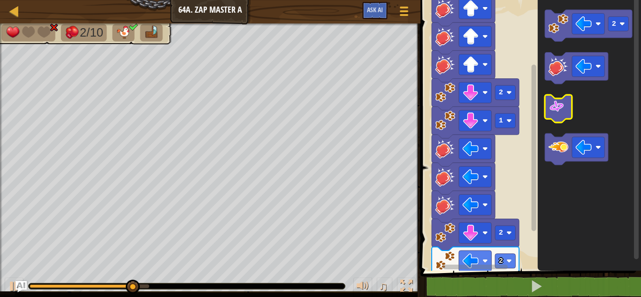
click at [563, 111] on image "Espace de travail de Blocky" at bounding box center [557, 107] width 16 height 16
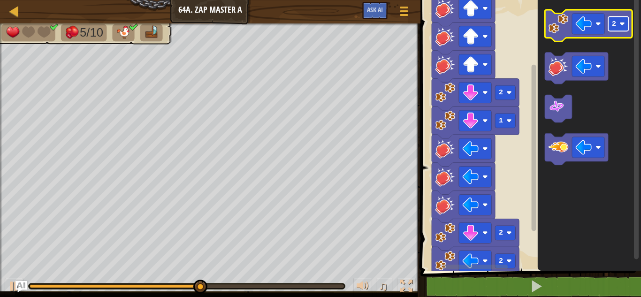
click at [615, 23] on text "2" at bounding box center [614, 24] width 4 height 8
click at [558, 24] on image "Espace de travail de Blocky" at bounding box center [559, 24] width 20 height 20
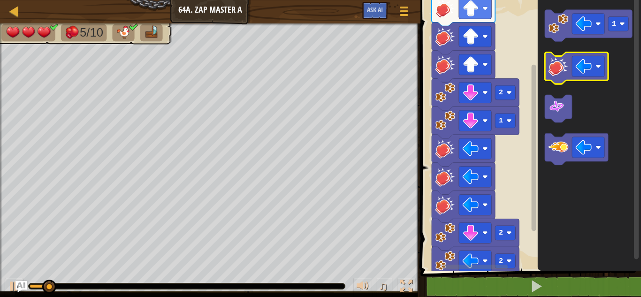
click at [560, 68] on image "Espace de travail de Blocky" at bounding box center [559, 66] width 20 height 20
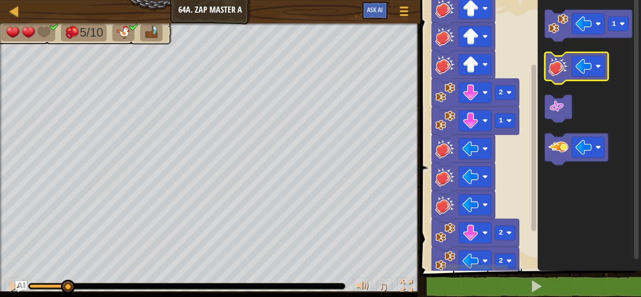
click at [560, 68] on image "Espace de travail de Blocky" at bounding box center [559, 66] width 20 height 20
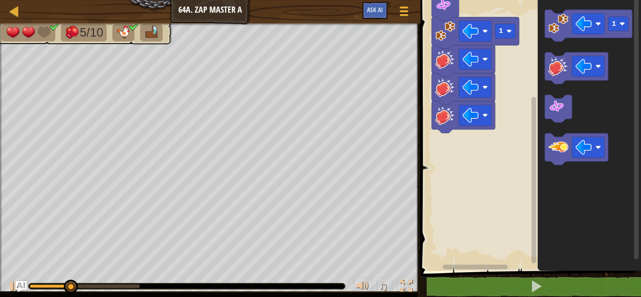
click at [538, 163] on div "Démarrer 2 2 1 2 2 1 1" at bounding box center [529, 132] width 223 height 275
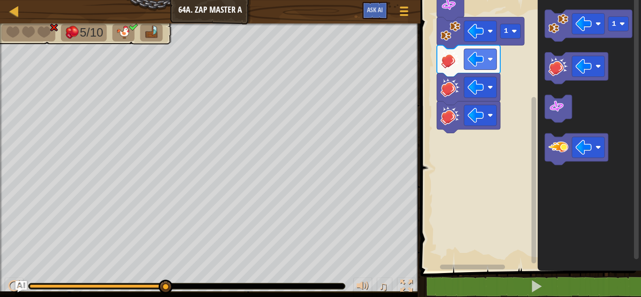
click at [523, 174] on rect "Espace de travail de Blocky" at bounding box center [529, 132] width 223 height 275
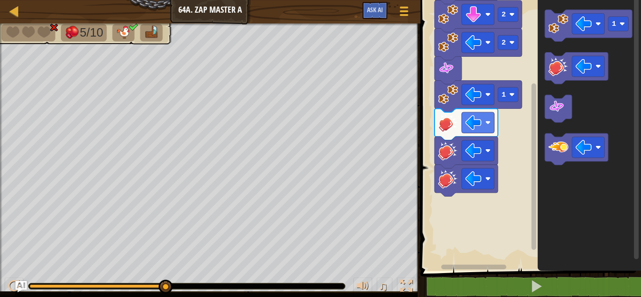
click at [464, 154] on div "Démarrer 2 2 1 2 2 1 1" at bounding box center [529, 132] width 223 height 275
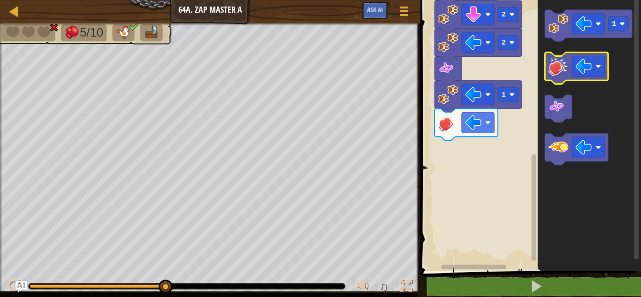
click at [557, 82] on icon "Espace de travail de Blocky" at bounding box center [576, 69] width 63 height 32
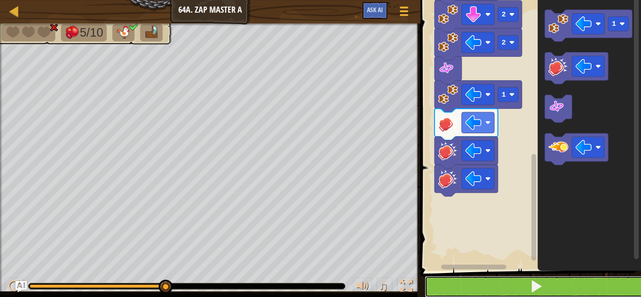
click at [492, 286] on button at bounding box center [536, 287] width 223 height 22
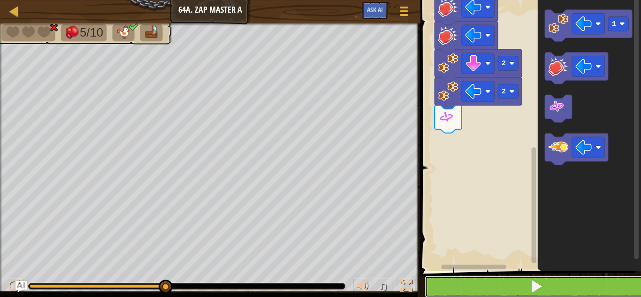
click at [455, 276] on button at bounding box center [536, 287] width 223 height 22
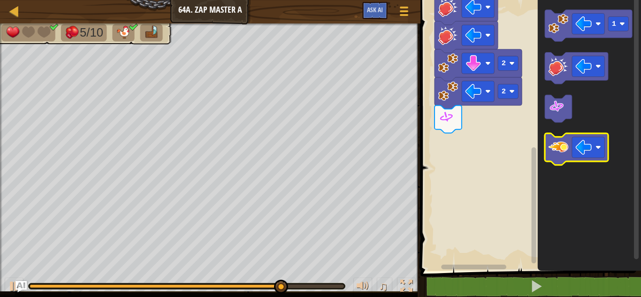
click at [556, 140] on image "Espace de travail de Blocky" at bounding box center [559, 147] width 20 height 20
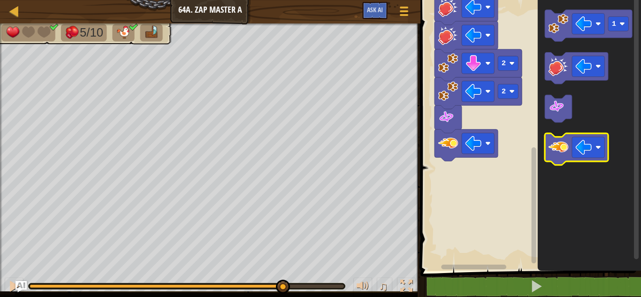
click at [556, 140] on image "Espace de travail de Blocky" at bounding box center [559, 147] width 20 height 20
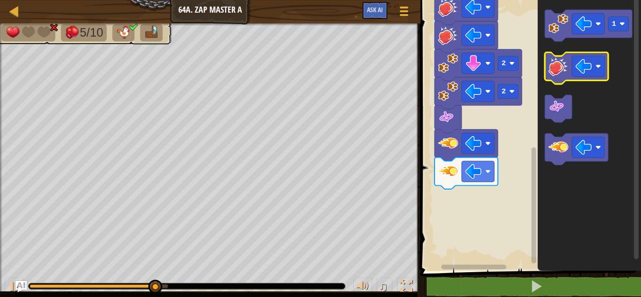
click at [565, 69] on image "Espace de travail de Blocky" at bounding box center [559, 66] width 20 height 20
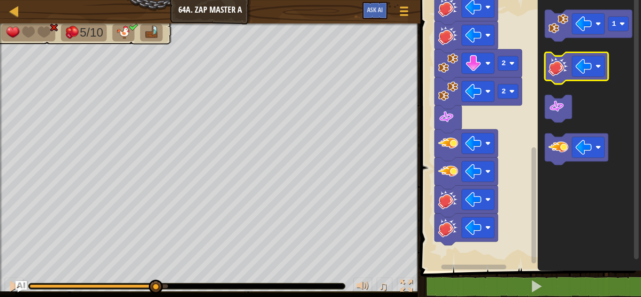
click at [565, 69] on image "Espace de travail de Blocky" at bounding box center [559, 66] width 20 height 20
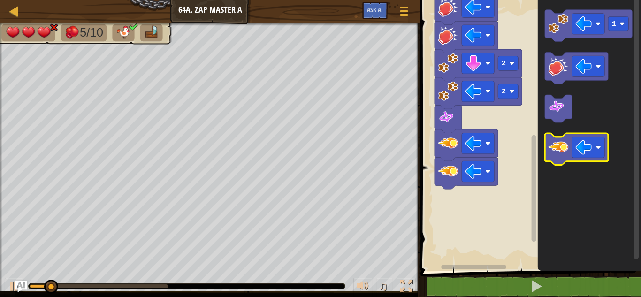
click at [558, 160] on icon "Espace de travail de Blocky" at bounding box center [576, 149] width 63 height 32
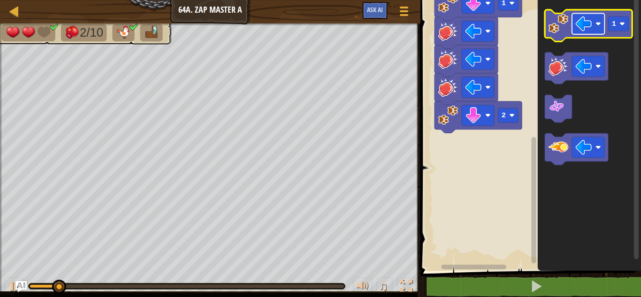
click at [596, 29] on rect "Espace de travail de Blocky" at bounding box center [588, 24] width 32 height 21
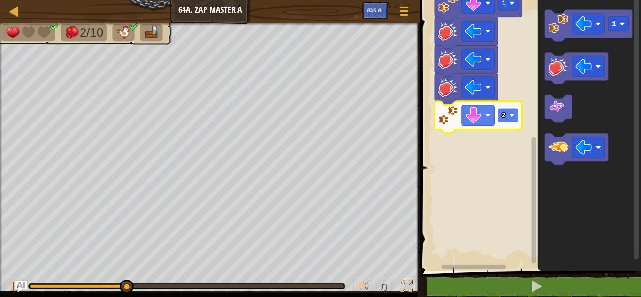
click at [509, 114] on rect "Espace de travail de Blocky" at bounding box center [508, 115] width 20 height 15
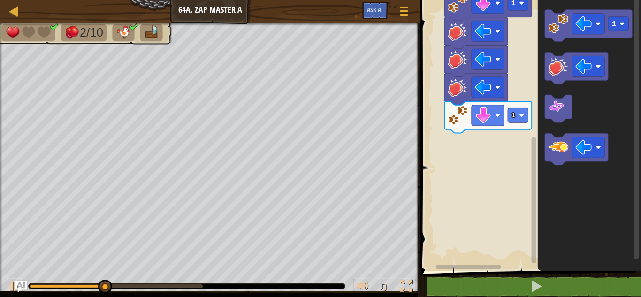
click at [522, 111] on g "Démarrer 2 2 1 1" at bounding box center [529, 48] width 223 height 446
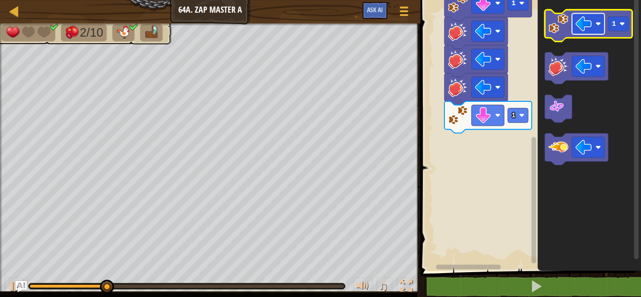
click at [599, 23] on image "Espace de travail de Blocky" at bounding box center [599, 24] width 6 height 6
click at [560, 28] on image "Espace de travail de Blocky" at bounding box center [559, 24] width 20 height 20
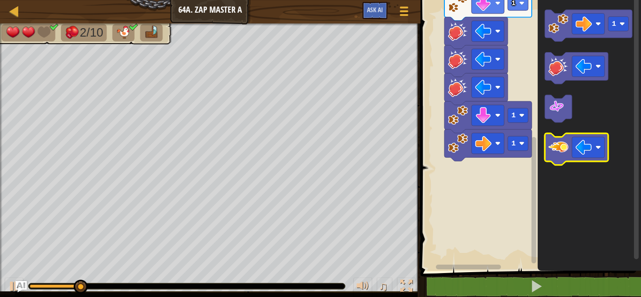
click at [549, 149] on image "Espace de travail de Blocky" at bounding box center [559, 147] width 20 height 20
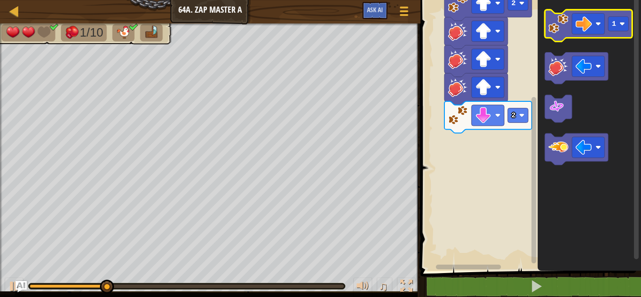
click at [546, 26] on icon "Espace de travail de Blocky" at bounding box center [588, 26] width 87 height 32
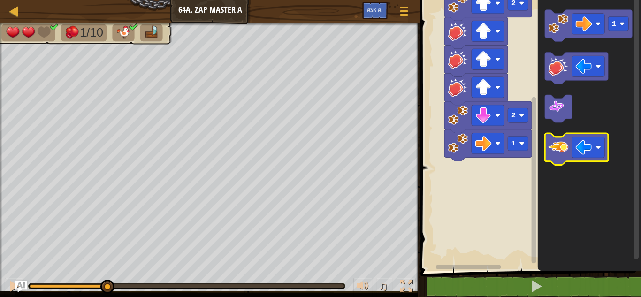
click at [555, 158] on icon "Espace de travail de Blocky" at bounding box center [576, 149] width 63 height 32
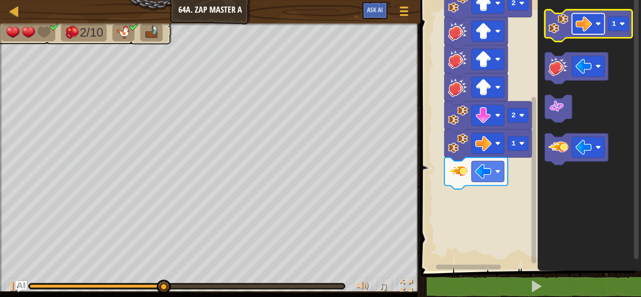
click at [596, 23] on image "Espace de travail de Blocky" at bounding box center [599, 24] width 6 height 6
click at [592, 27] on image "Espace de travail de Blocky" at bounding box center [584, 23] width 16 height 16
click at [563, 20] on image "Espace de travail de Blocky" at bounding box center [559, 24] width 20 height 20
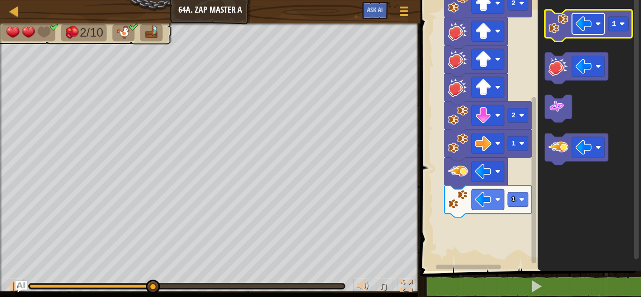
click at [594, 25] on rect "Espace de travail de Blocky" at bounding box center [588, 24] width 32 height 21
click at [622, 33] on icon "Espace de travail de Blocky" at bounding box center [588, 26] width 87 height 32
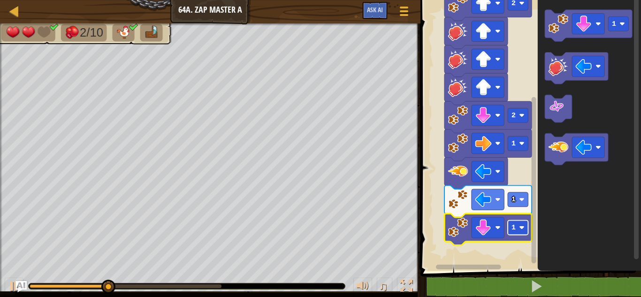
click at [516, 226] on rect "Espace de travail de Blocky" at bounding box center [518, 228] width 20 height 15
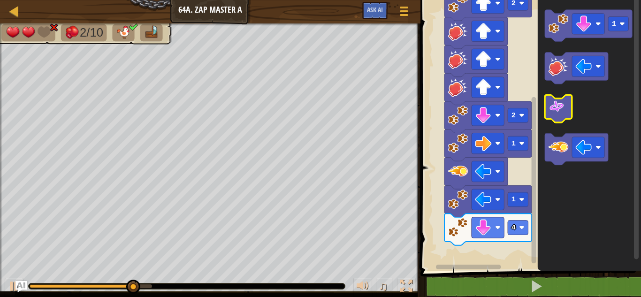
click at [555, 107] on image "Espace de travail de Blocky" at bounding box center [557, 107] width 16 height 16
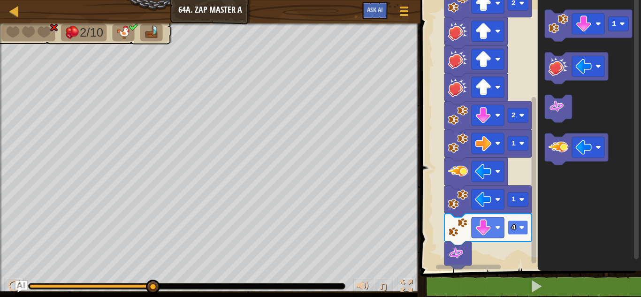
click at [517, 235] on rect "Espace de travail de Blocky" at bounding box center [518, 228] width 20 height 15
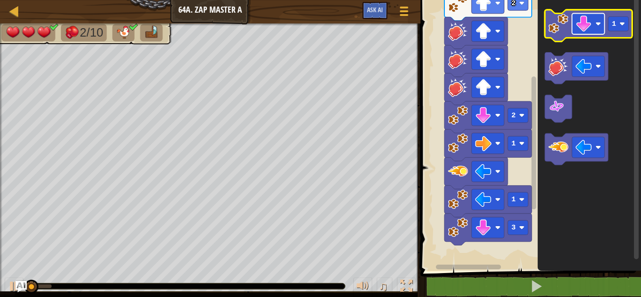
click at [594, 27] on rect "Espace de travail de Blocky" at bounding box center [588, 24] width 32 height 21
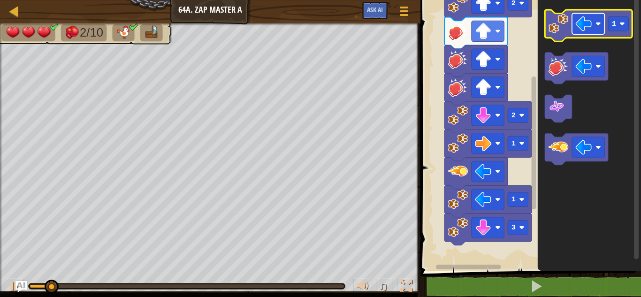
click at [595, 22] on rect "Espace de travail de Blocky" at bounding box center [588, 24] width 32 height 21
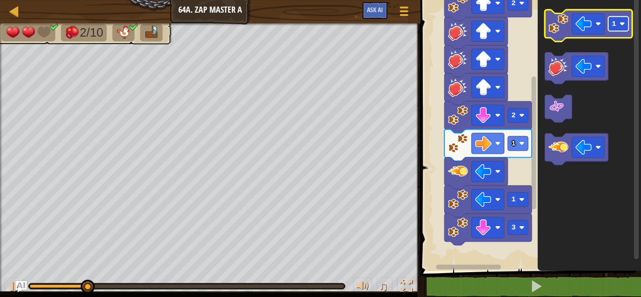
click at [624, 19] on rect "Espace de travail de Blocky" at bounding box center [618, 23] width 20 height 15
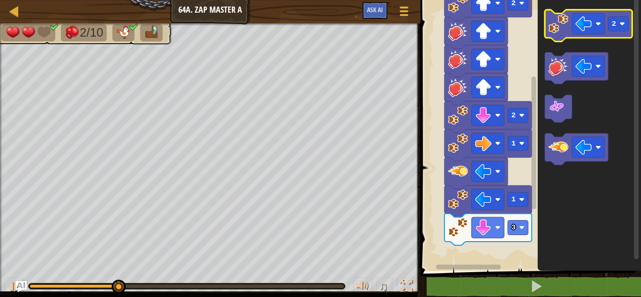
click at [564, 35] on icon "Espace de travail de Blocky" at bounding box center [588, 26] width 87 height 32
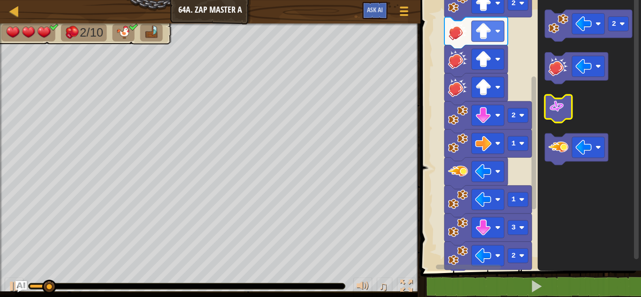
click at [562, 100] on image "Espace de travail de Blocky" at bounding box center [557, 107] width 16 height 16
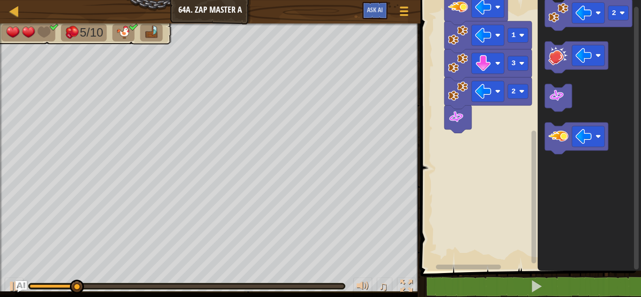
click at [545, 276] on div "1 ההההההההההההההההההההההההההההההההההההההההההההההההההההההההההההההההההההההההההההה…" at bounding box center [529, 155] width 223 height 300
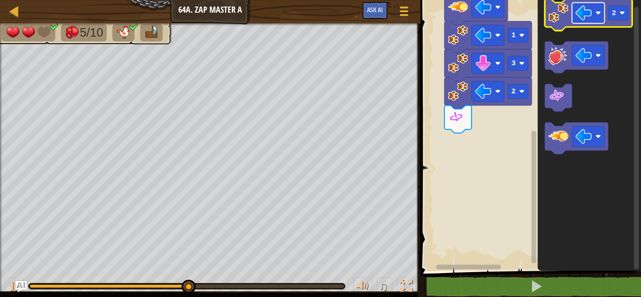
click at [595, 17] on rect "Espace de travail de Blocky" at bounding box center [588, 12] width 32 height 21
click at [623, 8] on rect "Espace de travail de Blocky" at bounding box center [618, 13] width 20 height 15
click at [567, 10] on image "Espace de travail de Blocky" at bounding box center [559, 13] width 20 height 20
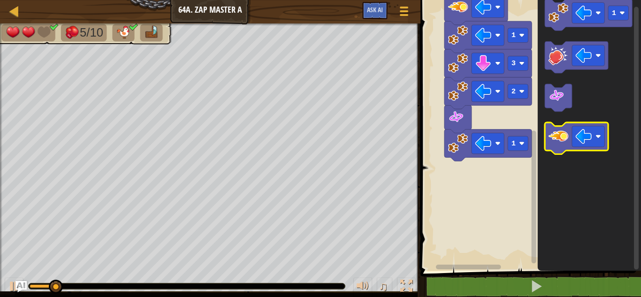
click at [567, 127] on image "Espace de travail de Blocky" at bounding box center [559, 136] width 20 height 20
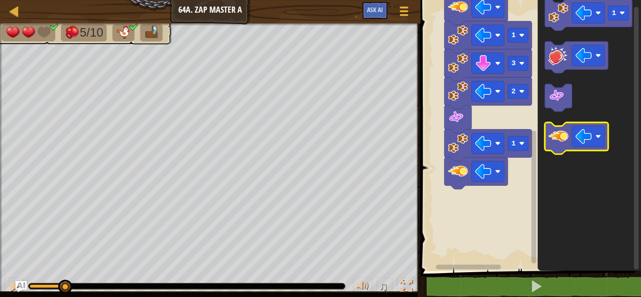
click at [567, 127] on image "Espace de travail de Blocky" at bounding box center [559, 136] width 20 height 20
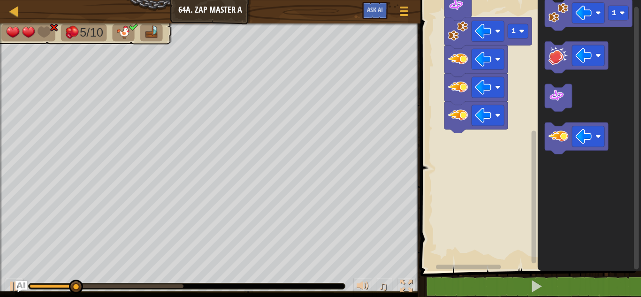
click at [533, 249] on rect "Espace de travail de Blocky" at bounding box center [534, 196] width 5 height 133
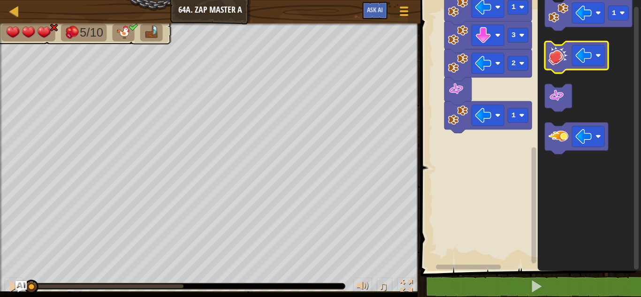
click at [554, 63] on image "Espace de travail de Blocky" at bounding box center [559, 56] width 20 height 20
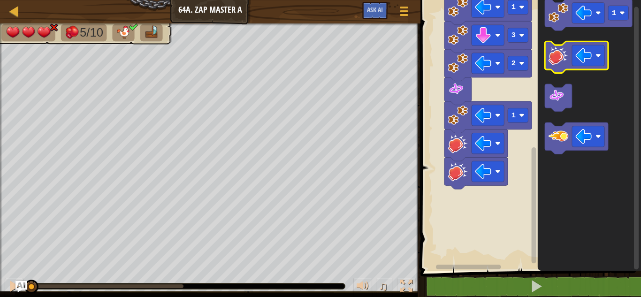
click at [554, 63] on image "Espace de travail de Blocky" at bounding box center [559, 56] width 20 height 20
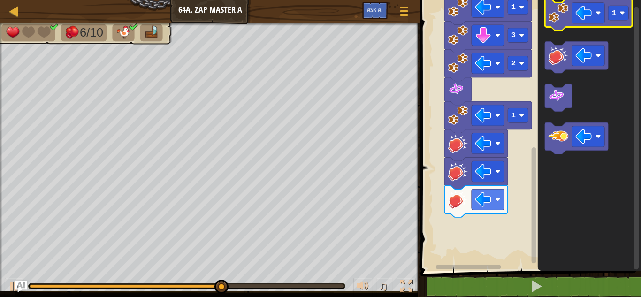
click at [557, 22] on image "Espace de travail de Blocky" at bounding box center [559, 13] width 20 height 20
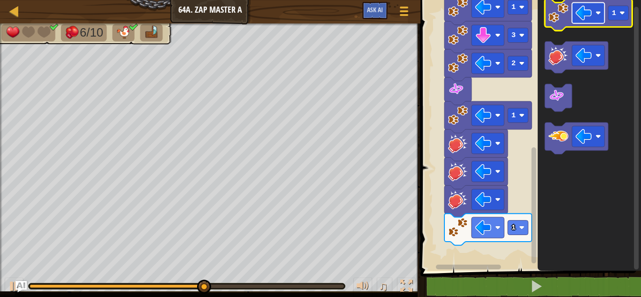
click at [597, 15] on image "Espace de travail de Blocky" at bounding box center [599, 13] width 6 height 6
click at [558, 20] on image "Espace de travail de Blocky" at bounding box center [559, 13] width 20 height 20
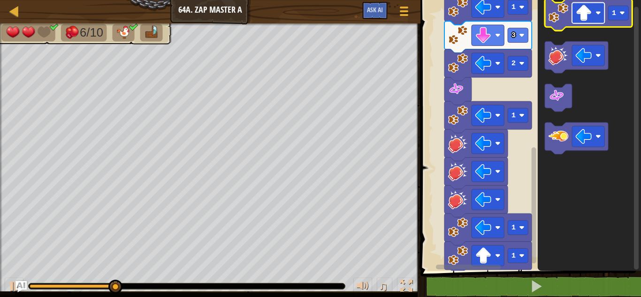
click at [595, 16] on rect "Espace de travail de Blocky" at bounding box center [588, 12] width 32 height 21
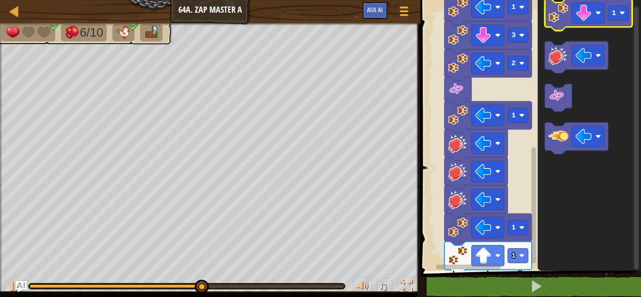
click at [564, 23] on icon "Espace de travail de Blocky" at bounding box center [588, 15] width 87 height 32
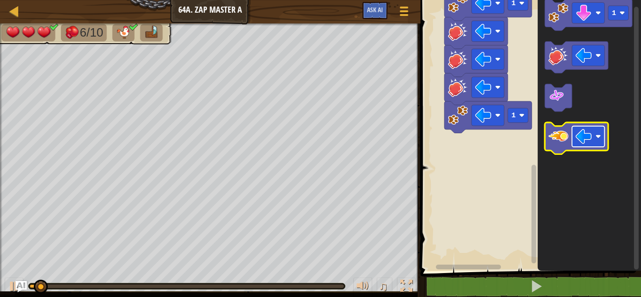
click at [592, 136] on rect "Espace de travail de Blocky" at bounding box center [588, 136] width 32 height 21
click at [559, 146] on image "Espace de travail de Blocky" at bounding box center [559, 136] width 20 height 20
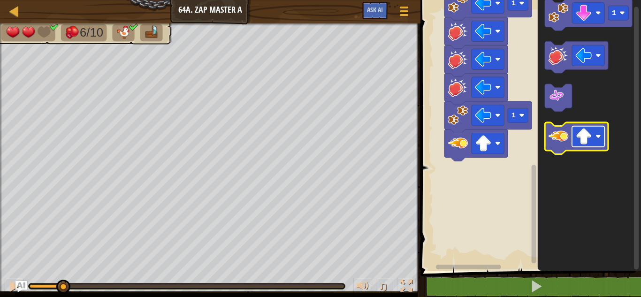
click at [577, 146] on rect "Espace de travail de Blocky" at bounding box center [588, 136] width 32 height 21
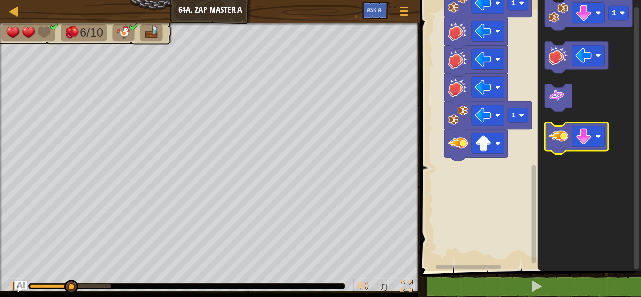
click at [565, 148] on icon "Espace de travail de Blocky" at bounding box center [576, 138] width 63 height 32
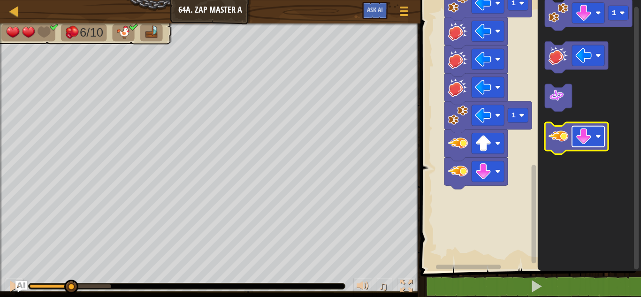
click at [587, 146] on rect "Espace de travail de Blocky" at bounding box center [588, 136] width 32 height 21
click at [561, 145] on image "Espace de travail de Blocky" at bounding box center [559, 136] width 20 height 20
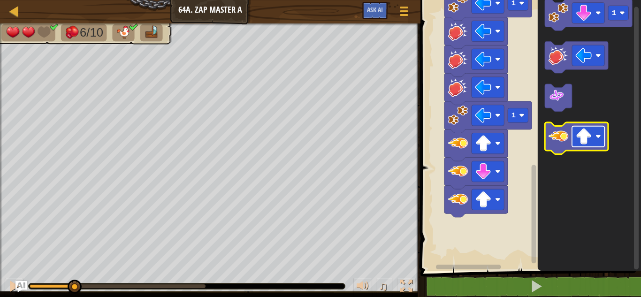
click at [585, 144] on image "Espace de travail de Blocky" at bounding box center [584, 137] width 16 height 16
click at [565, 143] on image "Espace de travail de Blocky" at bounding box center [559, 136] width 20 height 20
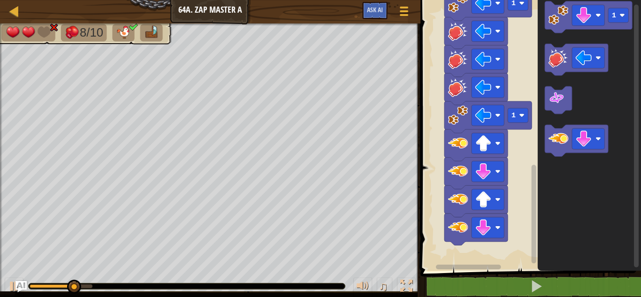
click at [622, 111] on icon "Espace de travail de Blocky" at bounding box center [589, 132] width 103 height 275
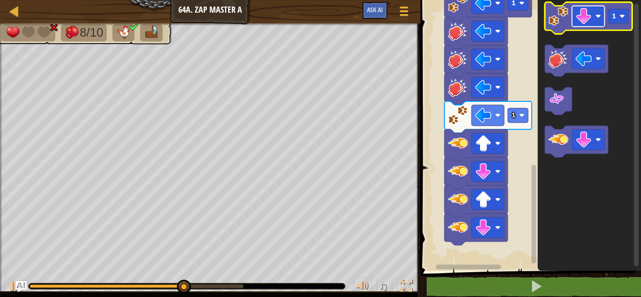
click at [594, 11] on rect "Espace de travail de Blocky" at bounding box center [588, 16] width 32 height 21
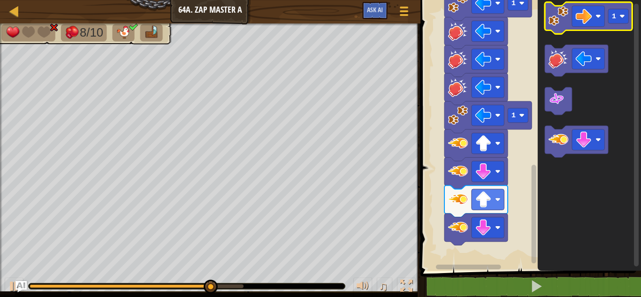
click at [562, 17] on image "Espace de travail de Blocky" at bounding box center [559, 16] width 20 height 20
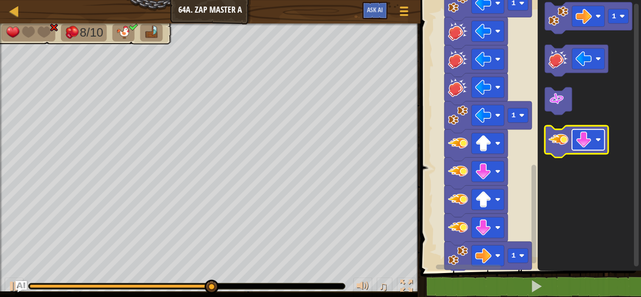
click at [592, 143] on image "Espace de travail de Blocky" at bounding box center [584, 140] width 16 height 16
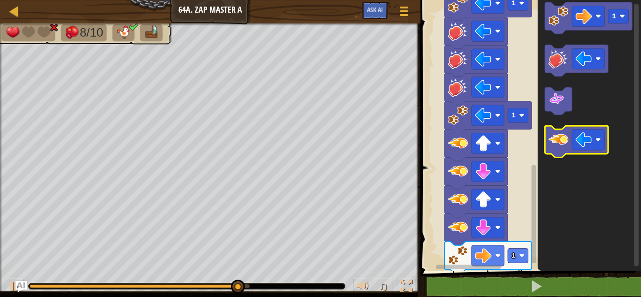
click at [547, 138] on icon "Espace de travail de Blocky" at bounding box center [576, 142] width 63 height 32
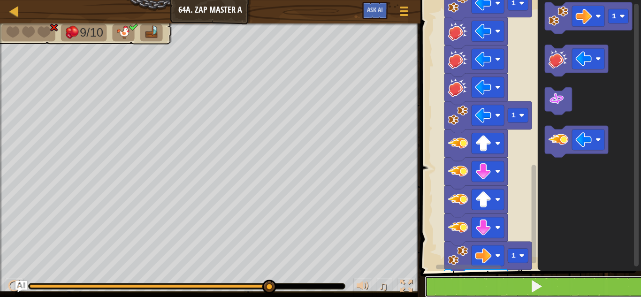
click at [549, 292] on button at bounding box center [536, 287] width 223 height 22
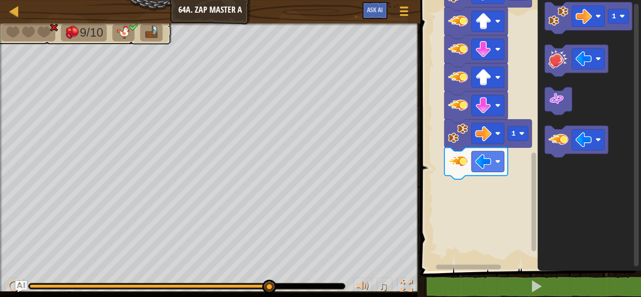
click at [535, 243] on rect "Espace de travail de Blocky" at bounding box center [534, 202] width 5 height 99
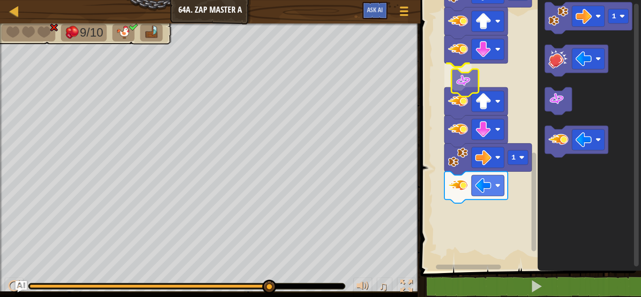
click at [462, 89] on div "Démarrer 2 2 1 1 3 2 1 1 1 1" at bounding box center [529, 132] width 223 height 275
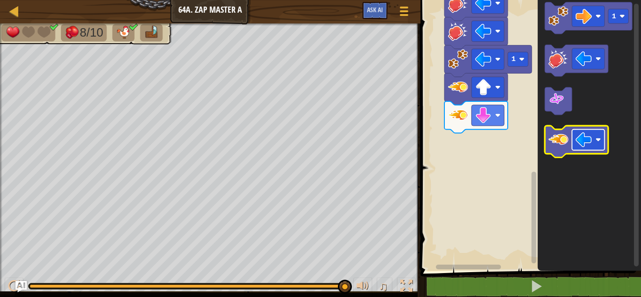
click at [583, 143] on image "Espace de travail de Blocky" at bounding box center [584, 140] width 16 height 16
click at [560, 145] on image "Espace de travail de Blocky" at bounding box center [559, 140] width 20 height 20
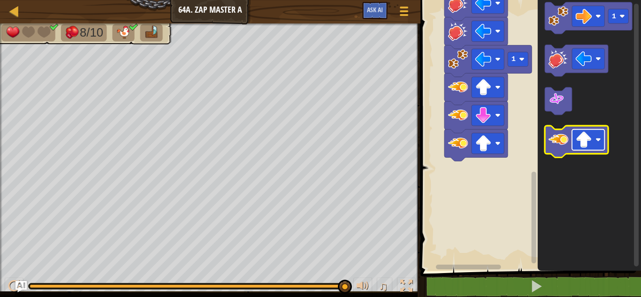
click at [587, 148] on image "Espace de travail de Blocky" at bounding box center [584, 140] width 16 height 16
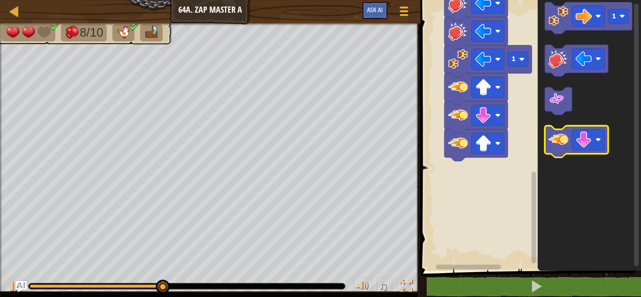
click at [568, 154] on icon "Espace de travail de Blocky" at bounding box center [576, 142] width 63 height 32
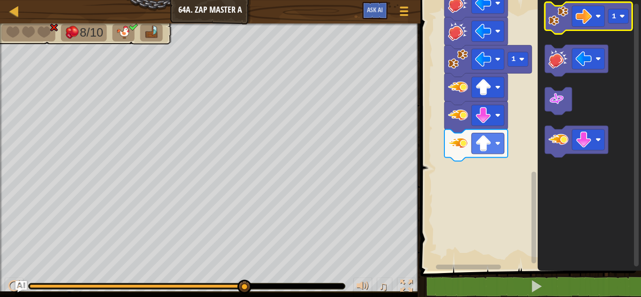
click at [559, 23] on image "Espace de travail de Blocky" at bounding box center [559, 16] width 20 height 20
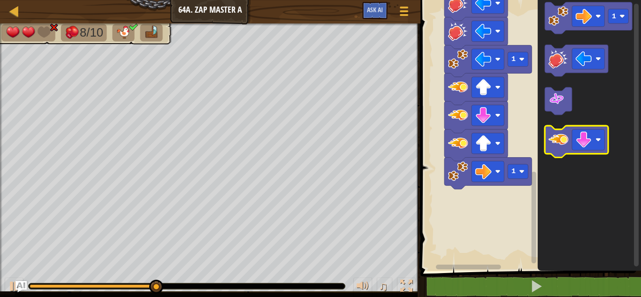
click at [568, 141] on image "Espace de travail de Blocky" at bounding box center [559, 140] width 20 height 20
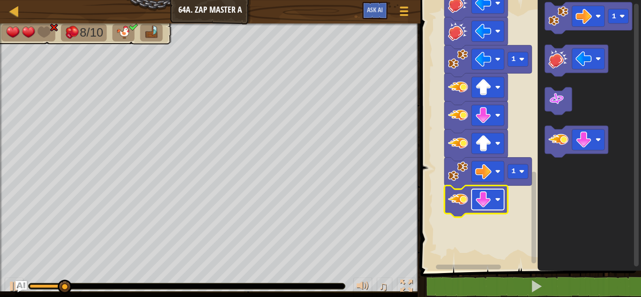
click at [491, 206] on image "Espace de travail de Blocky" at bounding box center [483, 199] width 16 height 16
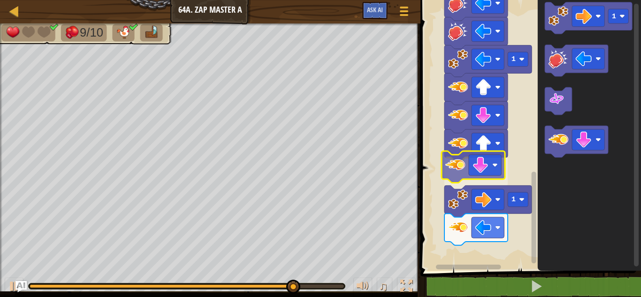
click at [465, 165] on div "Démarrer 2 2 1 1 3 2 1 1 1 1" at bounding box center [529, 132] width 223 height 275
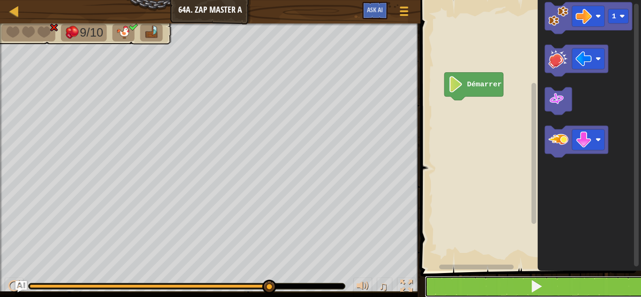
click at [512, 285] on button at bounding box center [536, 287] width 223 height 22
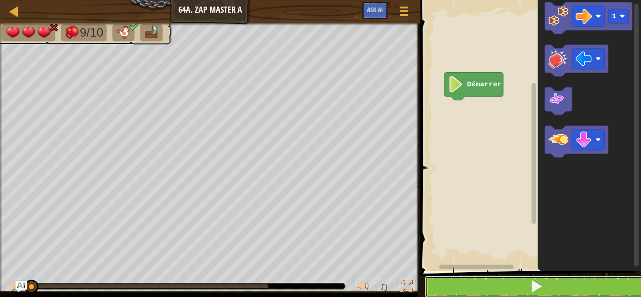
click at [509, 294] on button at bounding box center [536, 287] width 223 height 22
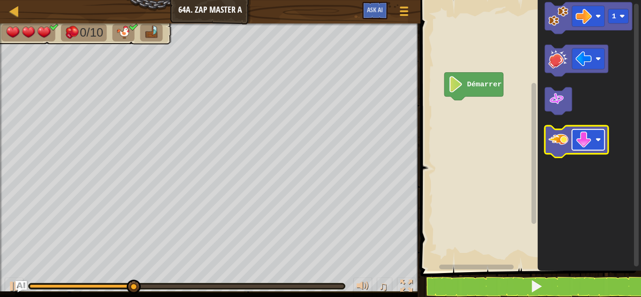
click at [595, 146] on rect "Espace de travail de Blocky" at bounding box center [588, 140] width 32 height 21
click at [552, 132] on image "Espace de travail de Blocky" at bounding box center [559, 140] width 20 height 20
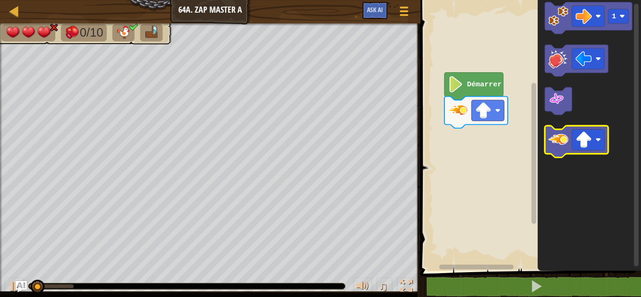
click at [552, 132] on image "Espace de travail de Blocky" at bounding box center [559, 140] width 20 height 20
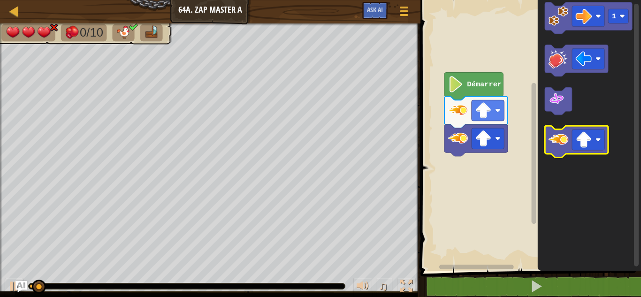
click at [552, 132] on image "Espace de travail de Blocky" at bounding box center [559, 140] width 20 height 20
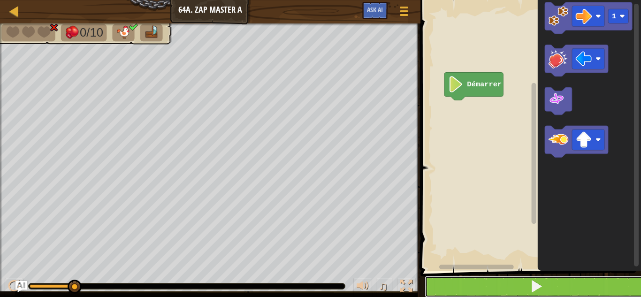
click at [506, 290] on button at bounding box center [536, 287] width 223 height 22
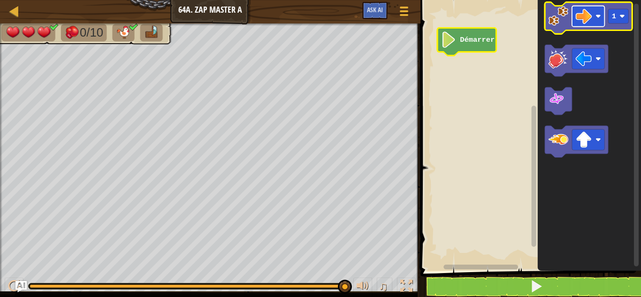
click at [596, 11] on rect "Espace de travail de Blocky" at bounding box center [588, 16] width 32 height 21
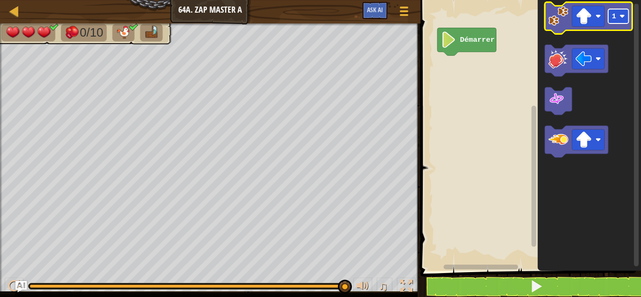
click at [619, 17] on rect "Espace de travail de Blocky" at bounding box center [618, 16] width 20 height 15
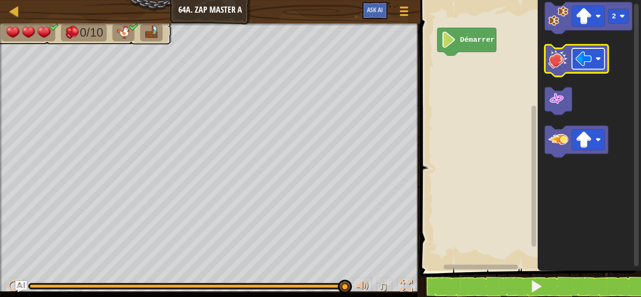
click at [596, 54] on rect "Espace de travail de Blocky" at bounding box center [588, 58] width 32 height 21
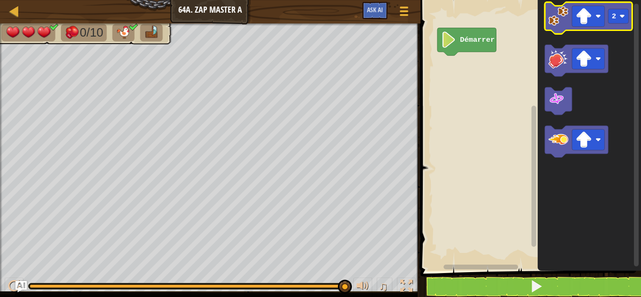
click at [560, 23] on image "Espace de travail de Blocky" at bounding box center [559, 16] width 20 height 20
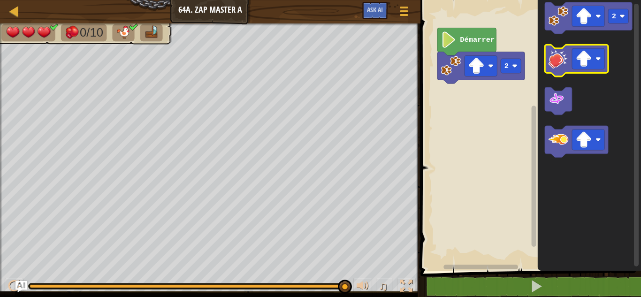
click at [554, 51] on image "Espace de travail de Blocky" at bounding box center [559, 59] width 20 height 20
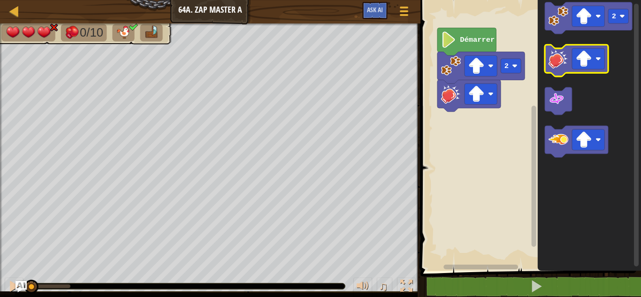
click at [554, 51] on image "Espace de travail de Blocky" at bounding box center [559, 59] width 20 height 20
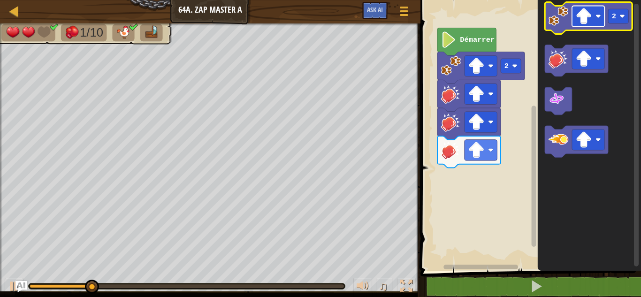
click at [593, 10] on rect "Espace de travail de Blocky" at bounding box center [588, 16] width 32 height 21
click at [557, 31] on icon "Espace de travail de Blocky" at bounding box center [588, 18] width 87 height 32
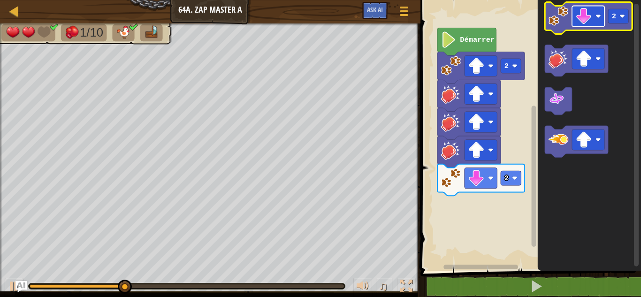
click at [598, 11] on rect "Espace de travail de Blocky" at bounding box center [588, 16] width 32 height 21
click at [629, 16] on icon "Espace de travail de Blocky" at bounding box center [588, 18] width 87 height 32
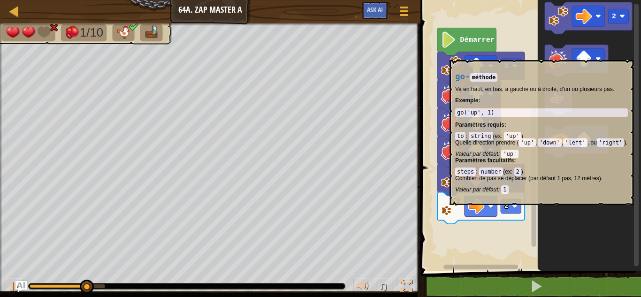
click at [506, 214] on icon "Espace de travail de Blocky" at bounding box center [480, 208] width 87 height 32
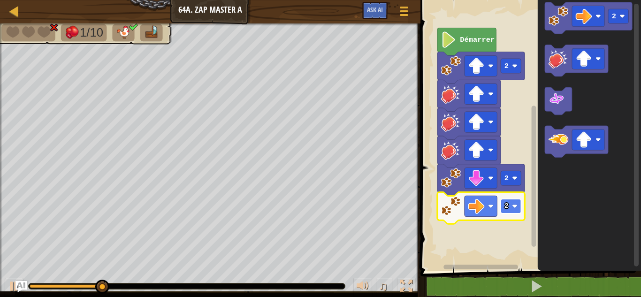
click at [512, 212] on rect "Espace de travail de Blocky" at bounding box center [511, 206] width 20 height 15
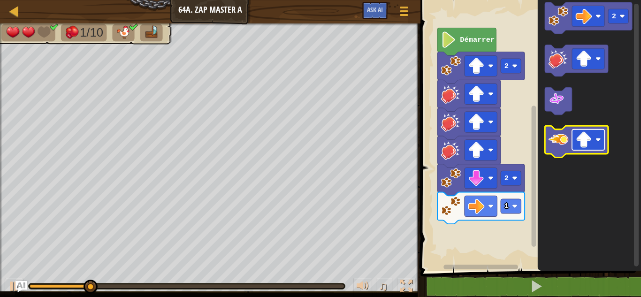
click at [577, 131] on rect "Espace de travail de Blocky" at bounding box center [588, 140] width 32 height 21
click at [566, 150] on icon "Espace de travail de Blocky" at bounding box center [576, 142] width 63 height 32
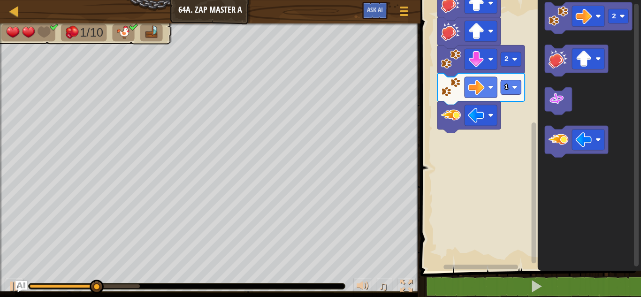
click at [535, 184] on rect "Espace de travail de Blocky" at bounding box center [534, 192] width 5 height 141
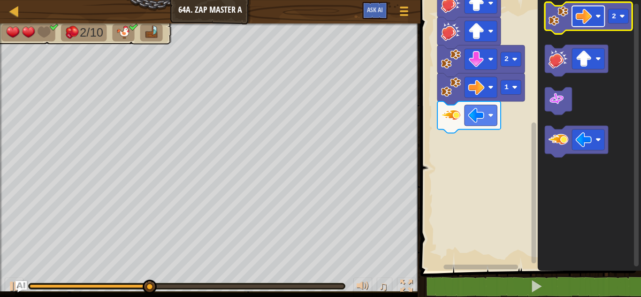
click at [596, 16] on image "Espace de travail de Blocky" at bounding box center [599, 17] width 6 height 6
click at [625, 19] on rect "Espace de travail de Blocky" at bounding box center [618, 16] width 20 height 15
click at [556, 12] on image "Espace de travail de Blocky" at bounding box center [559, 16] width 20 height 20
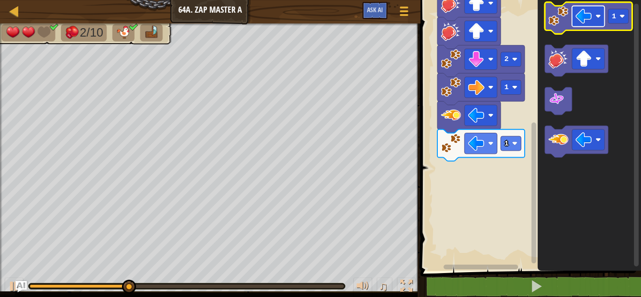
click at [598, 21] on rect "Espace de travail de Blocky" at bounding box center [588, 16] width 32 height 21
click at [614, 23] on rect "Espace de travail de Blocky" at bounding box center [618, 16] width 20 height 15
click at [563, 22] on image "Espace de travail de Blocky" at bounding box center [559, 16] width 20 height 20
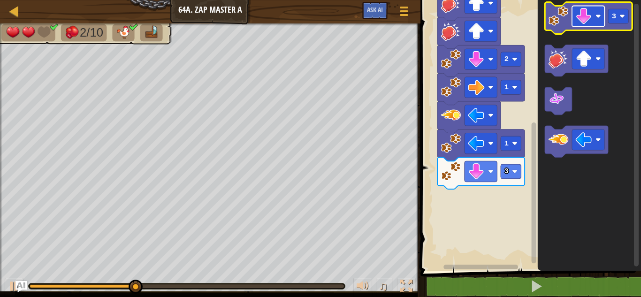
click at [594, 15] on rect "Espace de travail de Blocky" at bounding box center [588, 16] width 32 height 21
click at [610, 16] on rect "Espace de travail de Blocky" at bounding box center [618, 16] width 20 height 15
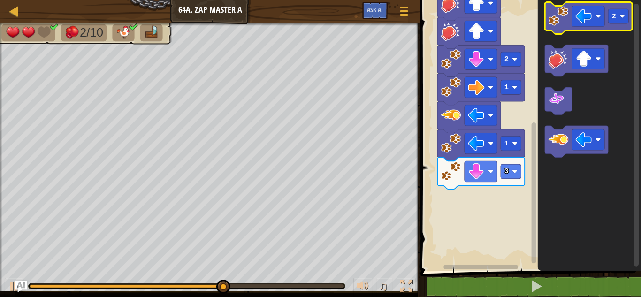
click at [557, 13] on image "Espace de travail de Blocky" at bounding box center [559, 16] width 20 height 20
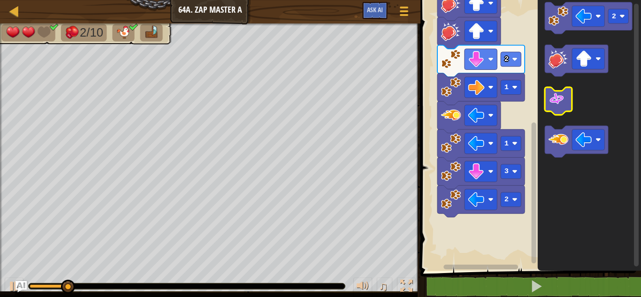
click at [557, 109] on icon "Espace de travail de Blocky" at bounding box center [558, 101] width 27 height 28
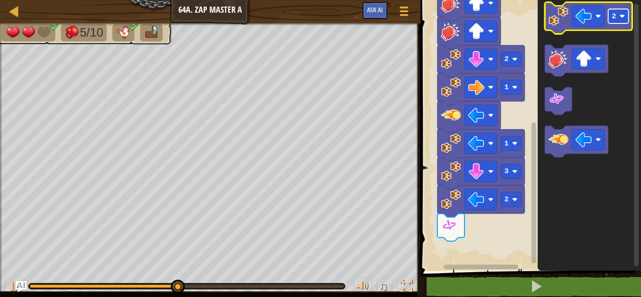
click at [614, 18] on text "2" at bounding box center [614, 16] width 4 height 8
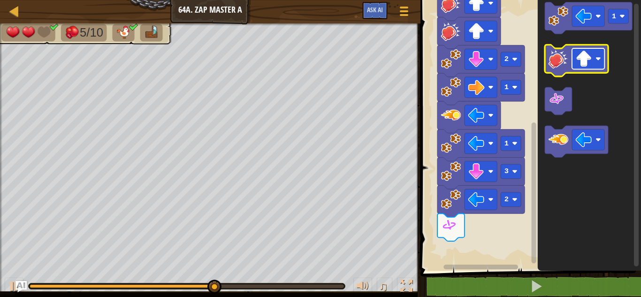
click at [583, 65] on image "Espace de travail de Blocky" at bounding box center [584, 59] width 16 height 16
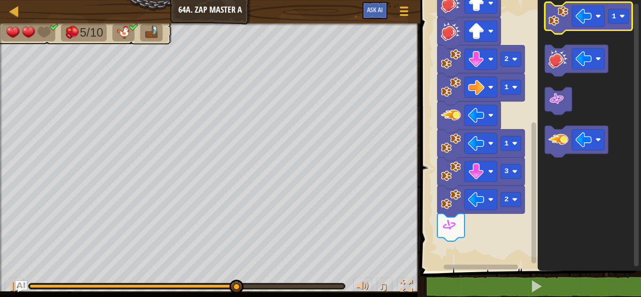
click at [562, 16] on image "Espace de travail de Blocky" at bounding box center [559, 16] width 20 height 20
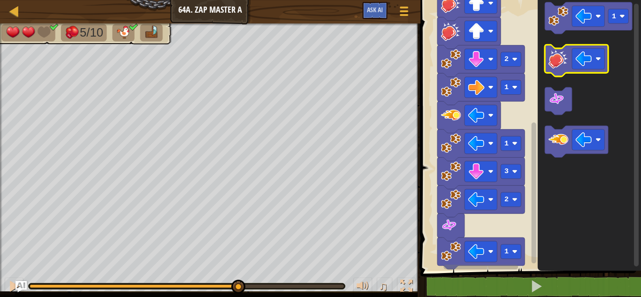
click at [566, 52] on image "Espace de travail de Blocky" at bounding box center [559, 59] width 20 height 20
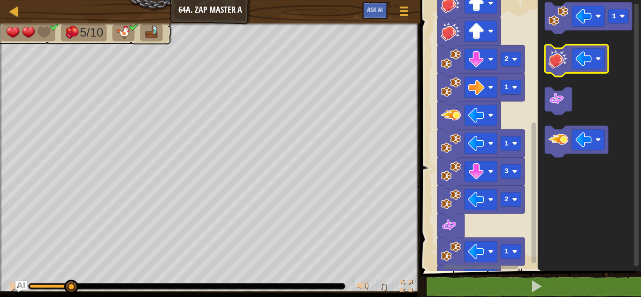
click at [566, 52] on image "Espace de travail de Blocky" at bounding box center [559, 59] width 20 height 20
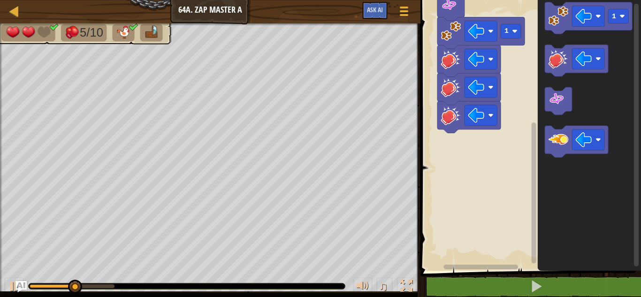
click at [538, 157] on div "Démarrer 2 2 1 1 3 2 1 1" at bounding box center [529, 132] width 223 height 275
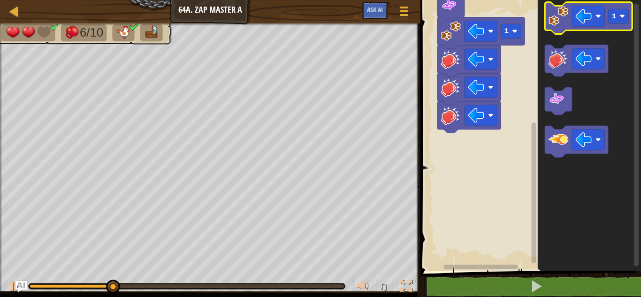
click at [556, 25] on image "Espace de travail de Blocky" at bounding box center [559, 16] width 20 height 20
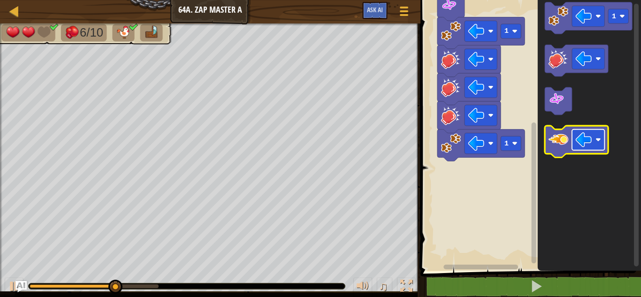
click at [583, 149] on rect "Espace de travail de Blocky" at bounding box center [588, 140] width 32 height 21
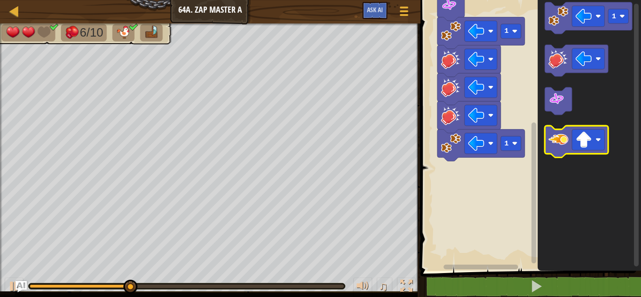
click at [561, 152] on icon "Espace de travail de Blocky" at bounding box center [576, 142] width 63 height 32
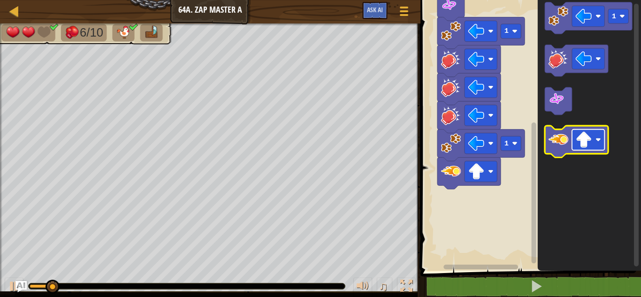
click at [582, 149] on rect "Espace de travail de Blocky" at bounding box center [588, 140] width 32 height 21
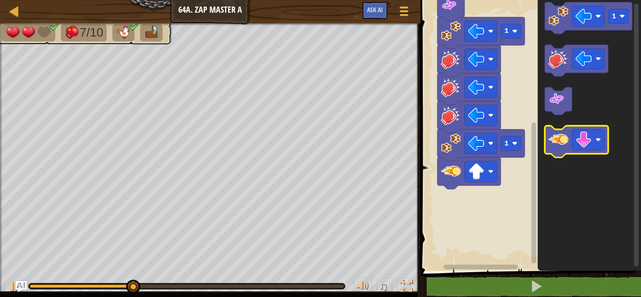
click at [561, 149] on image "Espace de travail de Blocky" at bounding box center [559, 140] width 20 height 20
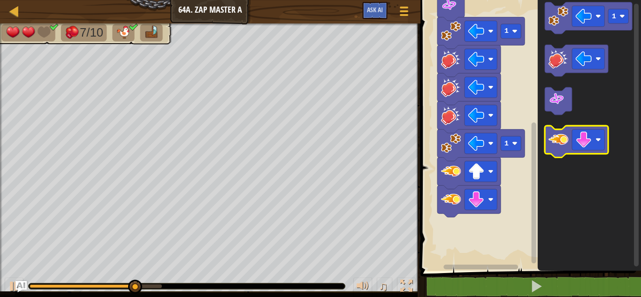
click at [558, 150] on icon "Espace de travail de Blocky" at bounding box center [576, 142] width 63 height 32
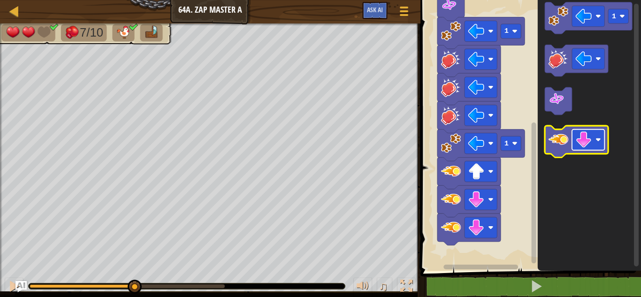
click at [580, 144] on image "Espace de travail de Blocky" at bounding box center [584, 140] width 16 height 16
click at [566, 146] on image "Espace de travail de Blocky" at bounding box center [559, 140] width 20 height 20
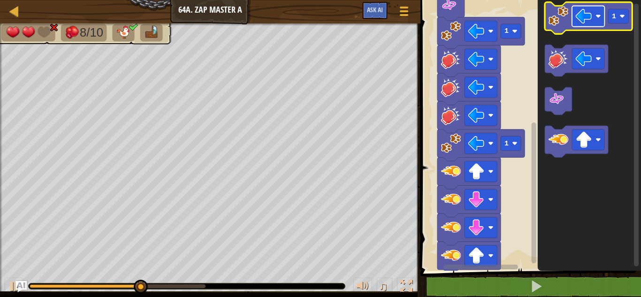
click at [597, 15] on image "Espace de travail de Blocky" at bounding box center [599, 17] width 6 height 6
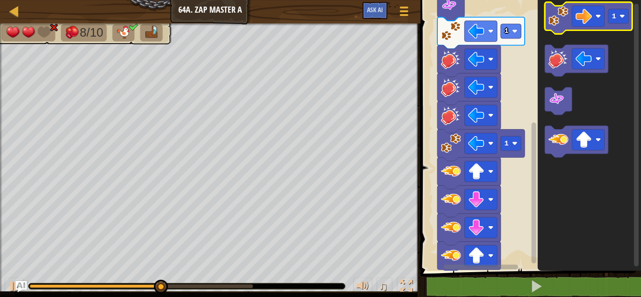
click at [563, 26] on icon "Espace de travail de Blocky" at bounding box center [588, 18] width 87 height 32
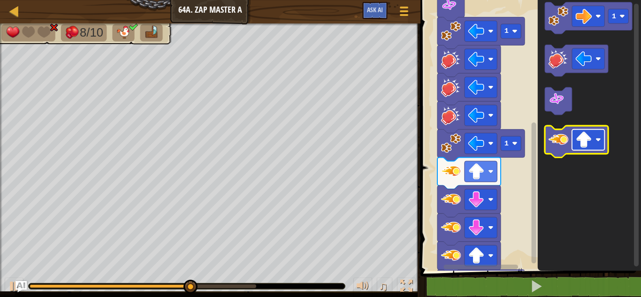
click at [572, 134] on rect "Espace de travail de Blocky" at bounding box center [588, 140] width 32 height 21
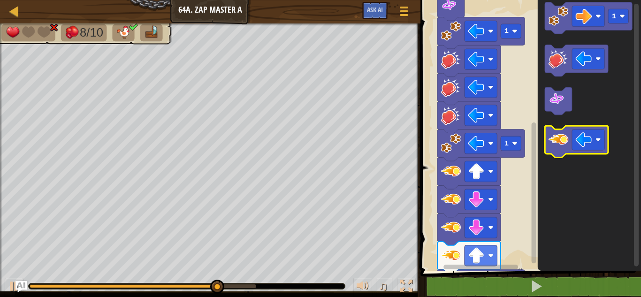
click at [551, 153] on icon "Espace de travail de Blocky" at bounding box center [576, 142] width 63 height 32
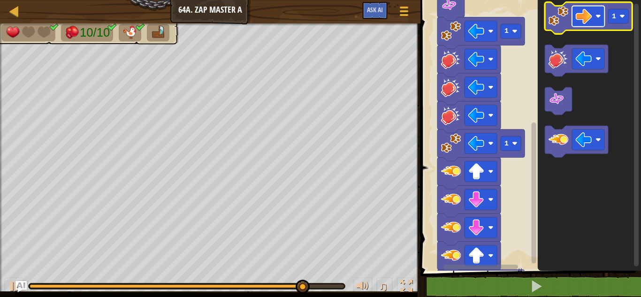
click at [604, 22] on rect "Espace de travail de Blocky" at bounding box center [588, 16] width 32 height 21
click at [619, 24] on icon "Espace de travail de Blocky" at bounding box center [588, 18] width 87 height 32
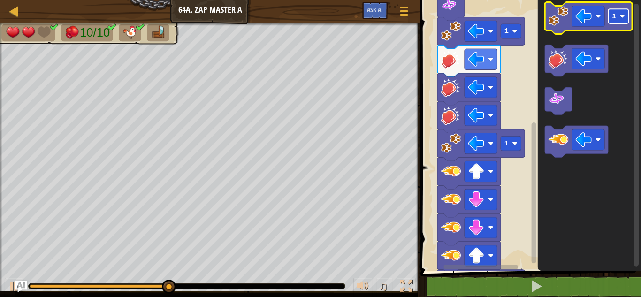
click at [614, 16] on text "1" at bounding box center [614, 16] width 4 height 8
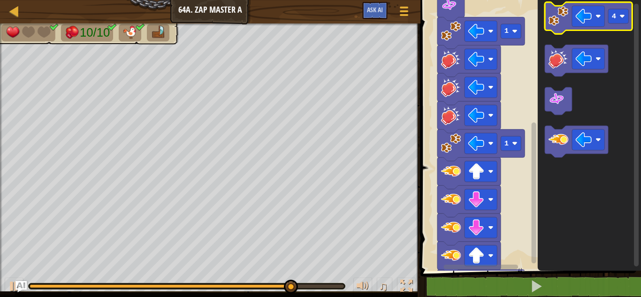
click at [558, 22] on image "Espace de travail de Blocky" at bounding box center [559, 16] width 20 height 20
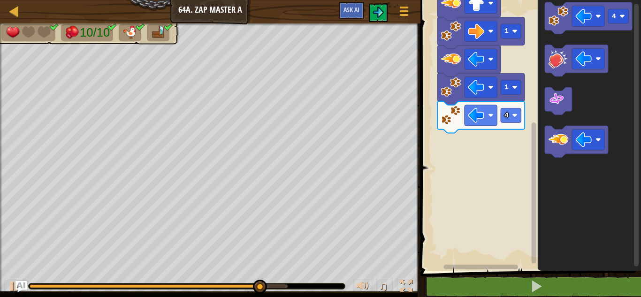
click at [533, 192] on rect "Espace de travail de Blocky" at bounding box center [534, 192] width 5 height 141
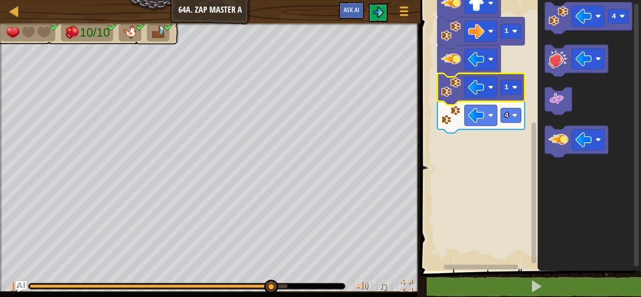
click at [459, 90] on image "Espace de travail de Blocky" at bounding box center [451, 87] width 20 height 20
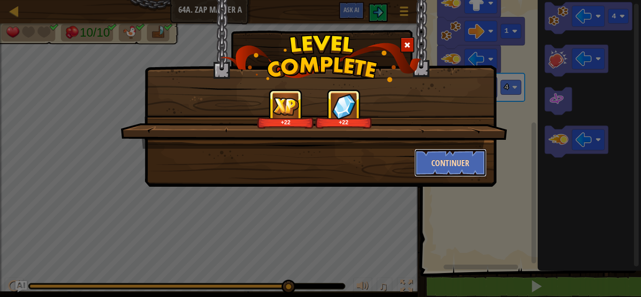
click at [434, 162] on button "Continuer" at bounding box center [450, 163] width 73 height 28
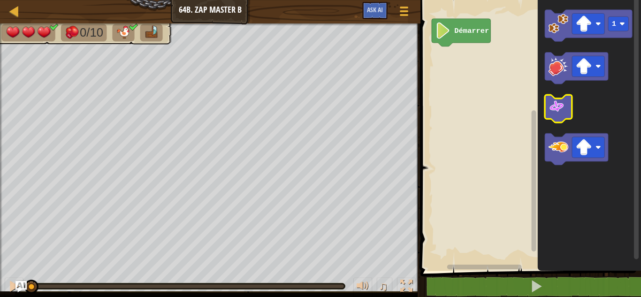
click at [552, 107] on image "Espace de travail de Blocky" at bounding box center [557, 107] width 16 height 16
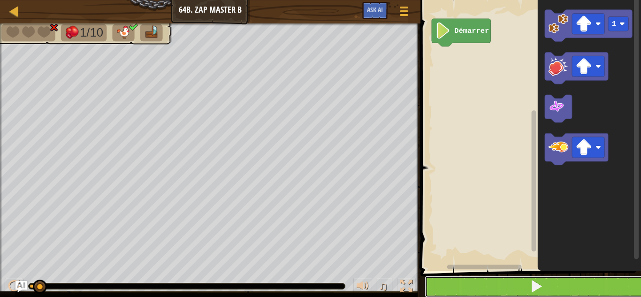
click at [615, 284] on button at bounding box center [536, 287] width 223 height 22
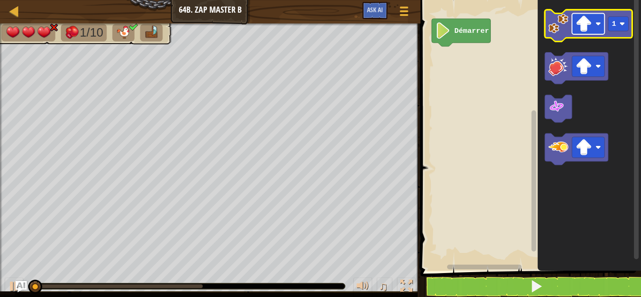
click at [592, 29] on image "Espace de travail de Blocky" at bounding box center [584, 23] width 16 height 16
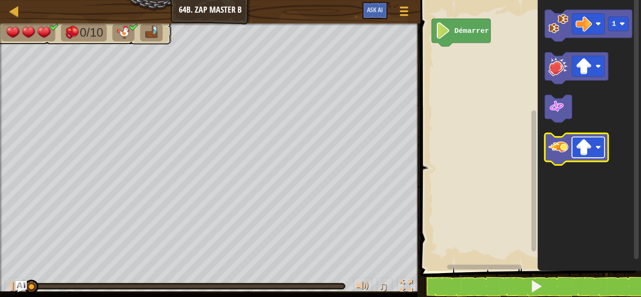
click at [603, 153] on rect "Espace de travail de Blocky" at bounding box center [588, 147] width 32 height 21
click at [589, 160] on icon "Espace de travail de Blocky" at bounding box center [576, 149] width 63 height 32
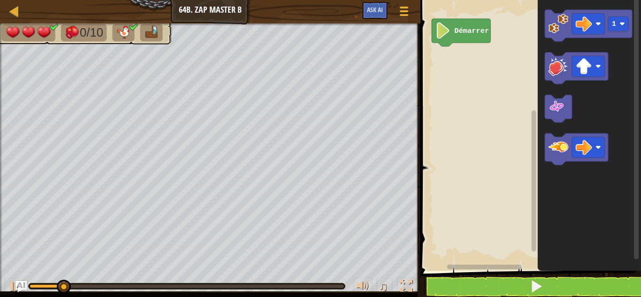
click at [571, 275] on span at bounding box center [532, 122] width 228 height 309
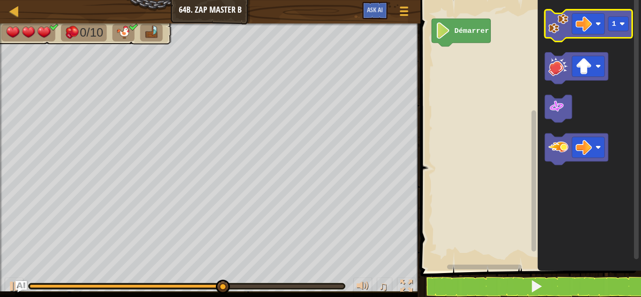
click at [561, 29] on image "Espace de travail de Blocky" at bounding box center [559, 24] width 20 height 20
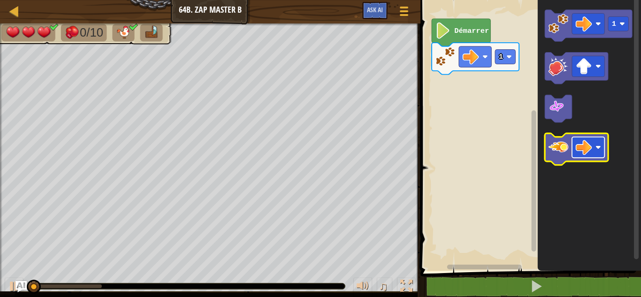
click at [595, 147] on rect "Espace de travail de Blocky" at bounding box center [588, 147] width 32 height 21
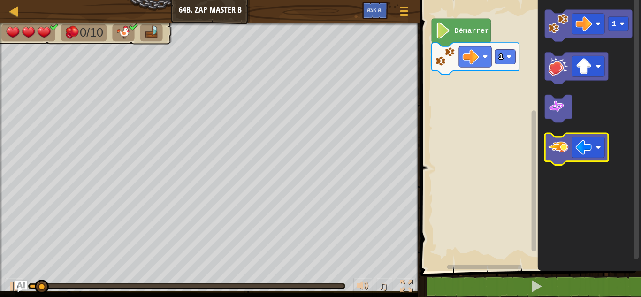
click at [562, 151] on image "Espace de travail de Blocky" at bounding box center [559, 147] width 20 height 20
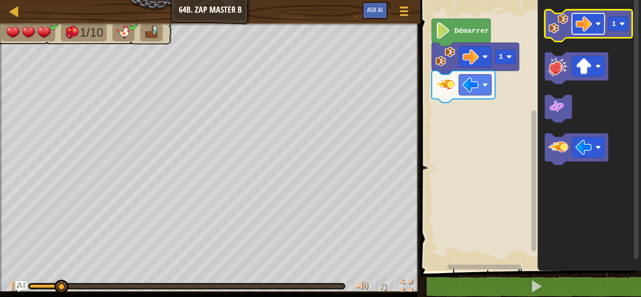
click at [590, 21] on image "Espace de travail de Blocky" at bounding box center [584, 23] width 16 height 16
click at [561, 35] on icon "Espace de travail de Blocky" at bounding box center [588, 26] width 87 height 32
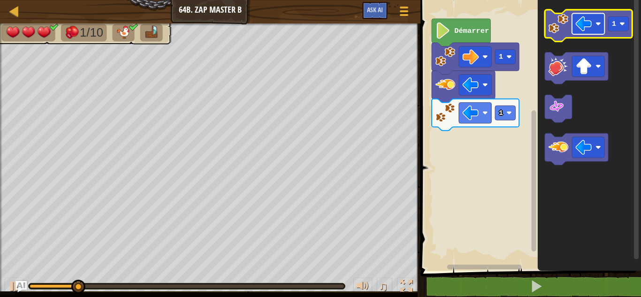
click at [596, 22] on image "Espace de travail de Blocky" at bounding box center [599, 24] width 6 height 6
click at [616, 33] on icon "Espace de travail de Blocky" at bounding box center [588, 26] width 87 height 32
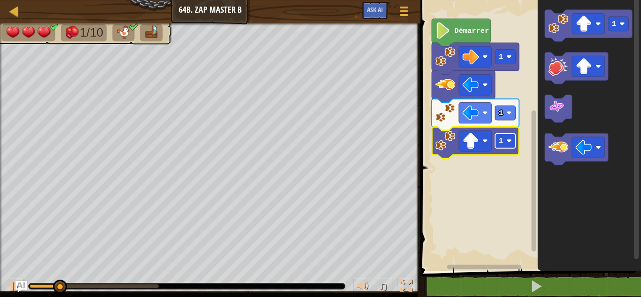
click at [507, 143] on image "Espace de travail de Blocky" at bounding box center [509, 141] width 6 height 6
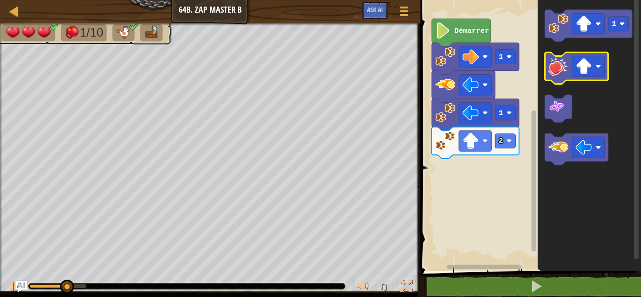
click at [553, 64] on image "Espace de travail de Blocky" at bounding box center [559, 66] width 20 height 20
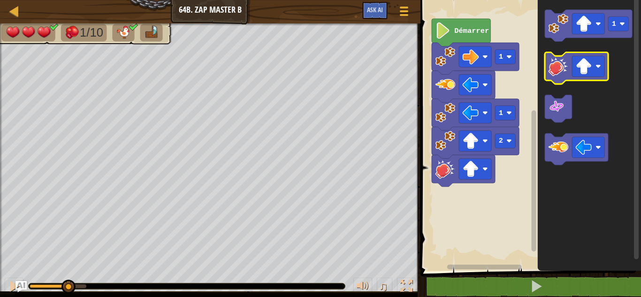
click at [553, 64] on image "Espace de travail de Blocky" at bounding box center [559, 66] width 20 height 20
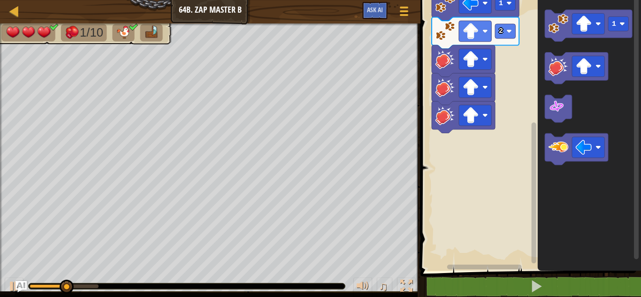
click at [539, 168] on div "Démarrer 1 1 2 1" at bounding box center [529, 132] width 223 height 275
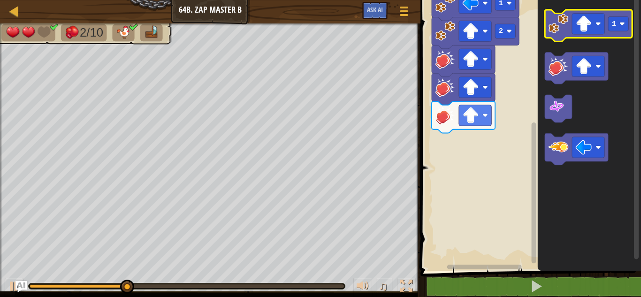
click at [569, 32] on icon "Espace de travail de Blocky" at bounding box center [588, 26] width 87 height 32
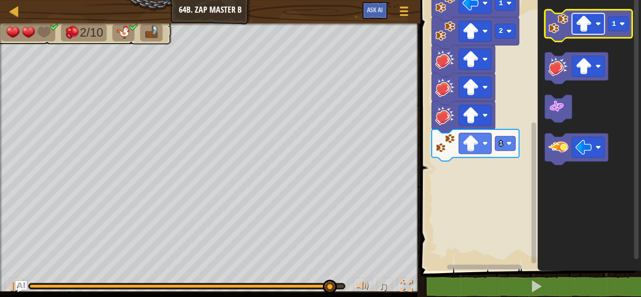
click at [597, 22] on image "Espace de travail de Blocky" at bounding box center [599, 24] width 6 height 6
click at [619, 20] on rect "Espace de travail de Blocky" at bounding box center [618, 23] width 20 height 15
click at [560, 23] on image "Espace de travail de Blocky" at bounding box center [559, 24] width 20 height 20
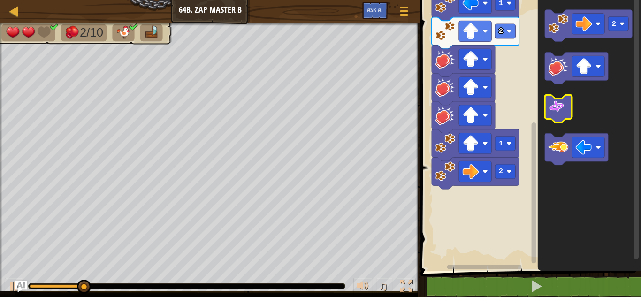
click at [567, 99] on icon "Espace de travail de Blocky" at bounding box center [558, 109] width 27 height 28
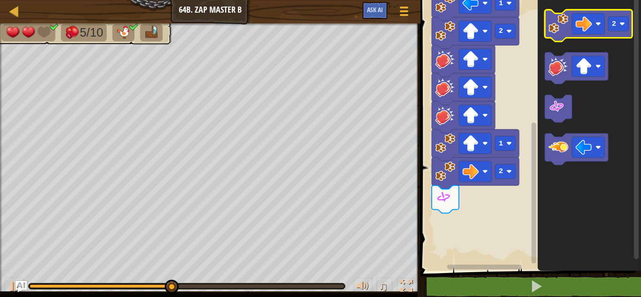
click at [611, 35] on icon "Espace de travail de Blocky" at bounding box center [588, 26] width 87 height 32
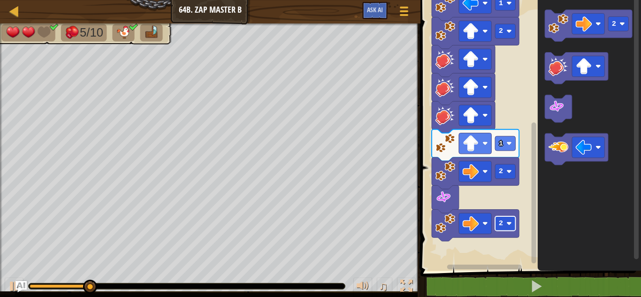
click at [510, 224] on image "Espace de travail de Blocky" at bounding box center [509, 224] width 6 height 6
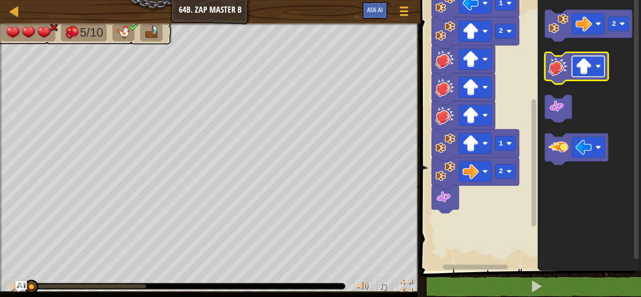
click at [596, 65] on image "Espace de travail de Blocky" at bounding box center [599, 67] width 6 height 6
click at [568, 75] on image "Espace de travail de Blocky" at bounding box center [559, 66] width 20 height 20
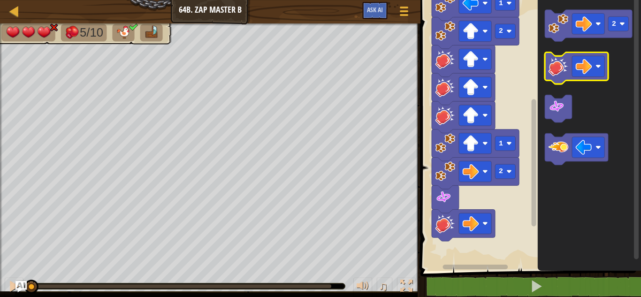
click at [568, 75] on image "Espace de travail de Blocky" at bounding box center [559, 66] width 20 height 20
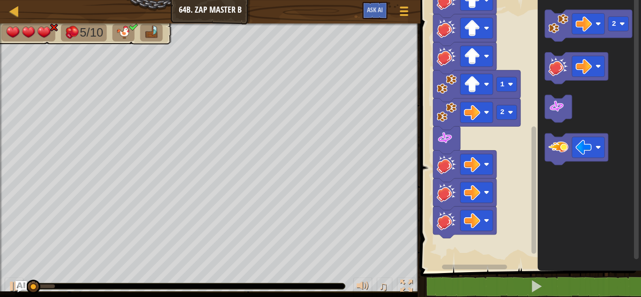
click at [531, 62] on div "Démarrer 1 1 2 1 2 2" at bounding box center [529, 132] width 223 height 275
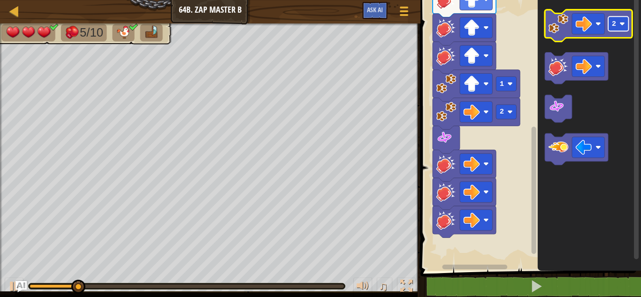
click at [611, 20] on rect "Espace de travail de Blocky" at bounding box center [618, 23] width 20 height 15
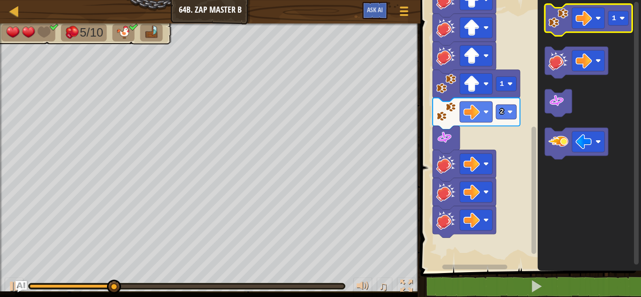
click at [563, 21] on image "Espace de travail de Blocky" at bounding box center [559, 18] width 20 height 20
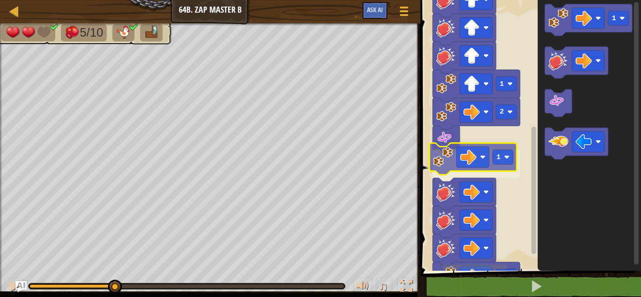
click at [448, 160] on div "Démarrer 1 1 2 1 2 1 1 1 1" at bounding box center [529, 132] width 223 height 275
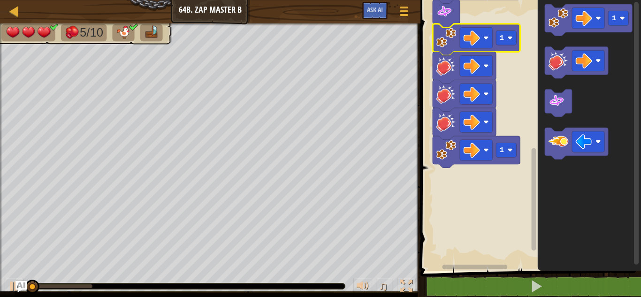
click at [542, 189] on div "Démarrer 1 1 2 1 2 1 1 1" at bounding box center [529, 132] width 223 height 275
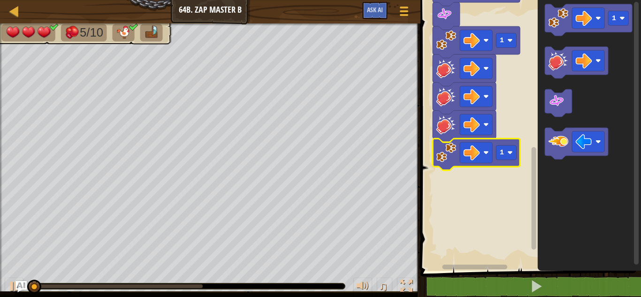
click at [442, 156] on image "Espace de travail de Blocky" at bounding box center [446, 153] width 20 height 20
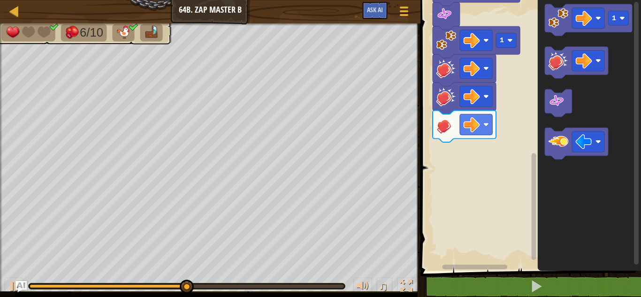
click at [543, 25] on icon "Espace de travail de Blocky" at bounding box center [589, 132] width 103 height 275
click at [551, 25] on image "Espace de travail de Blocky" at bounding box center [559, 18] width 20 height 20
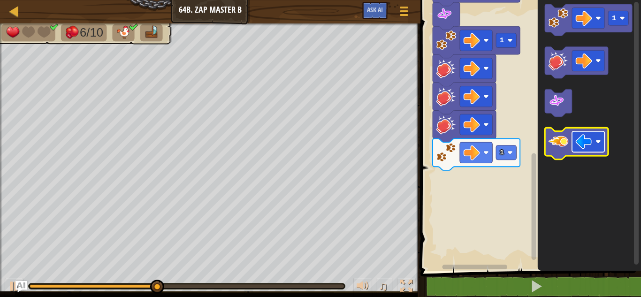
click at [589, 141] on image "Espace de travail de Blocky" at bounding box center [584, 142] width 16 height 16
click at [551, 147] on image "Espace de travail de Blocky" at bounding box center [559, 141] width 20 height 20
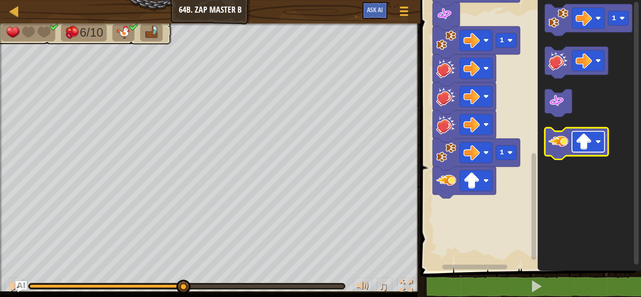
click at [592, 146] on rect "Espace de travail de Blocky" at bounding box center [588, 141] width 32 height 21
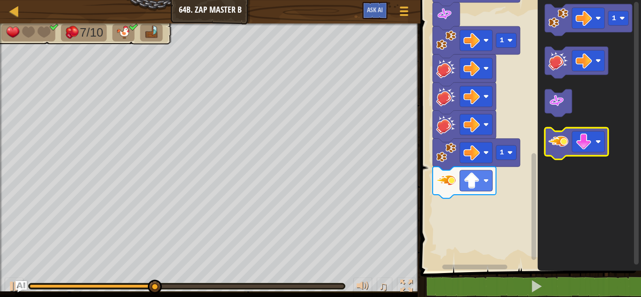
click at [562, 146] on image "Espace de travail de Blocky" at bounding box center [559, 141] width 20 height 20
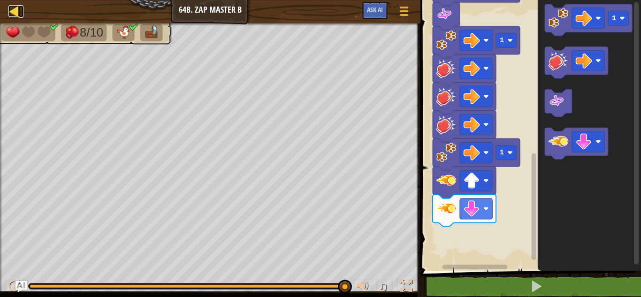
click at [17, 10] on div at bounding box center [14, 11] width 12 height 12
select select "fr"
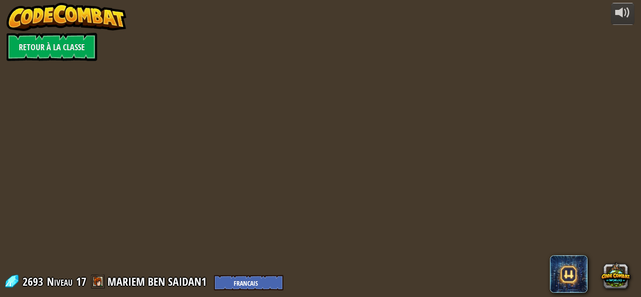
select select "fr"
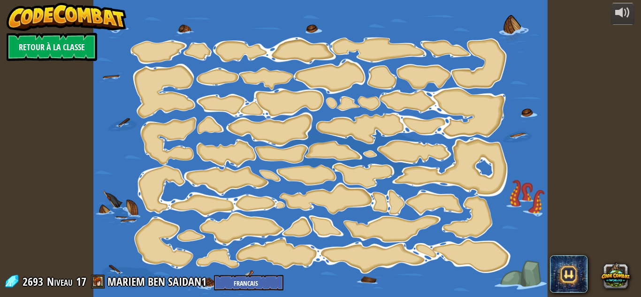
select select "fr"
click at [53, 45] on link "Retour à la Classe" at bounding box center [52, 47] width 91 height 28
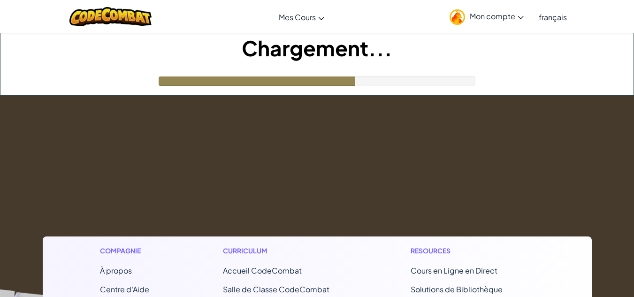
click at [518, 20] on span "Mon compte" at bounding box center [497, 16] width 54 height 10
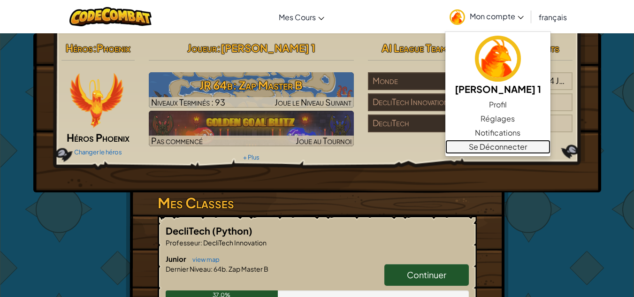
click at [483, 149] on link "Se Déconnecter" at bounding box center [497, 147] width 105 height 14
